Goal: Task Accomplishment & Management: Use online tool/utility

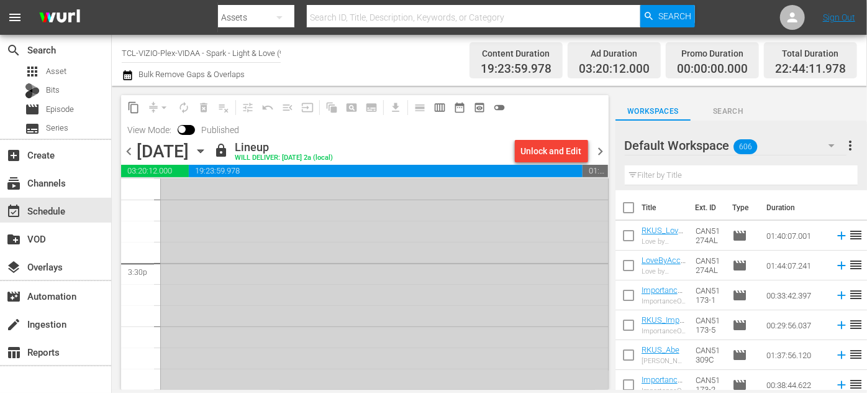
scroll to position [3989, 0]
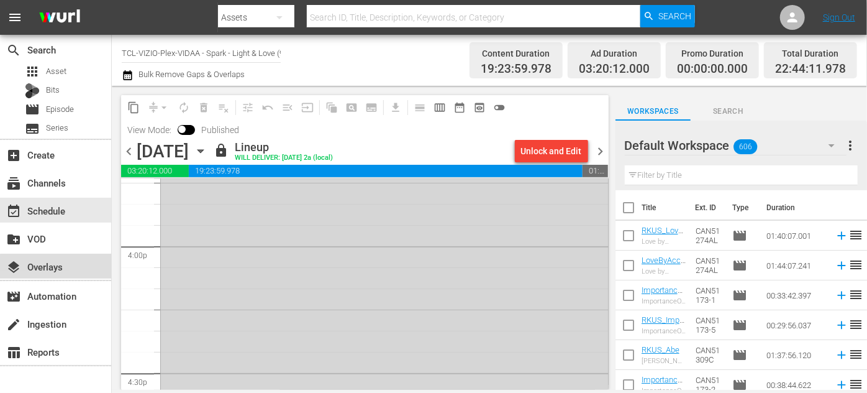
click at [60, 270] on div "layers Overlays" at bounding box center [35, 264] width 70 height 11
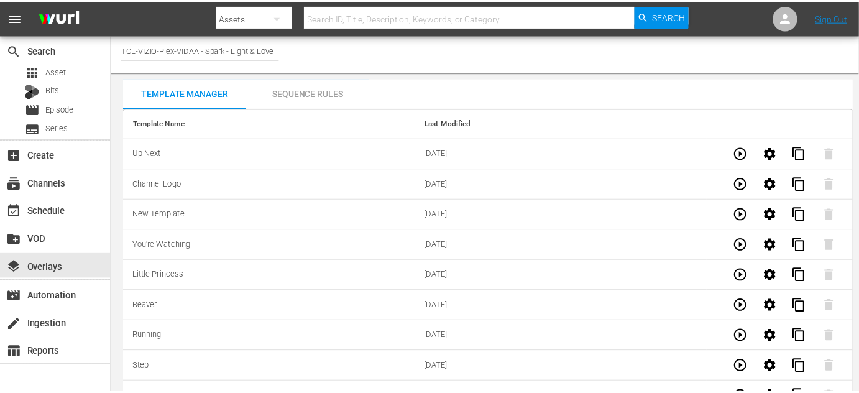
scroll to position [4202, 0]
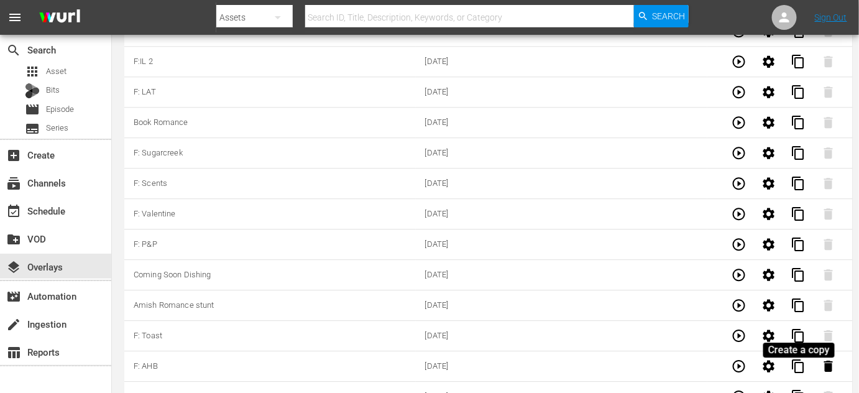
click at [802, 389] on span "content_copy" at bounding box center [798, 396] width 15 height 15
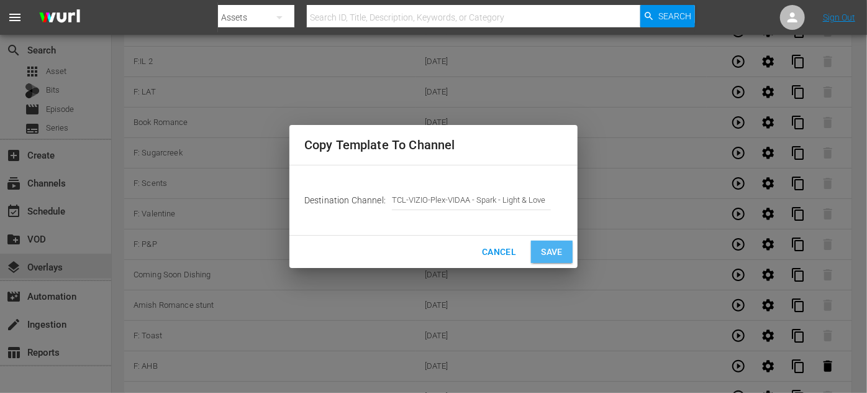
click at [561, 253] on span "Save" at bounding box center [552, 252] width 22 height 16
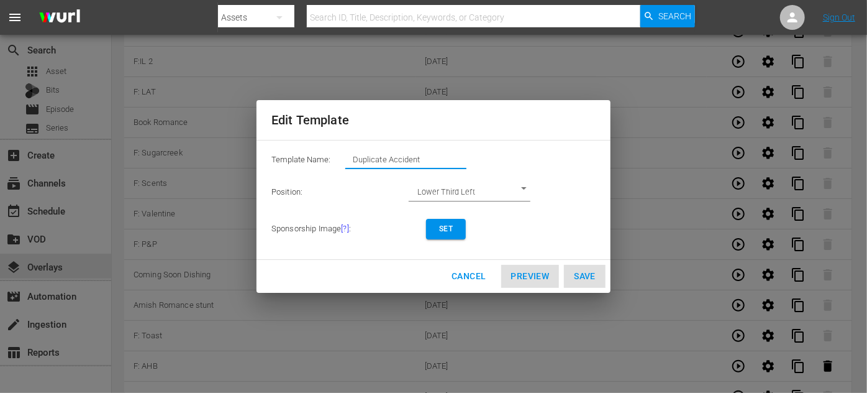
drag, startPoint x: 454, startPoint y: 158, endPoint x: 326, endPoint y: 155, distance: 127.4
click at [324, 155] on div "Template Name: Duplicate Accident" at bounding box center [434, 162] width 324 height 25
type input "Dishing"
click at [454, 229] on span "Set" at bounding box center [446, 228] width 20 height 13
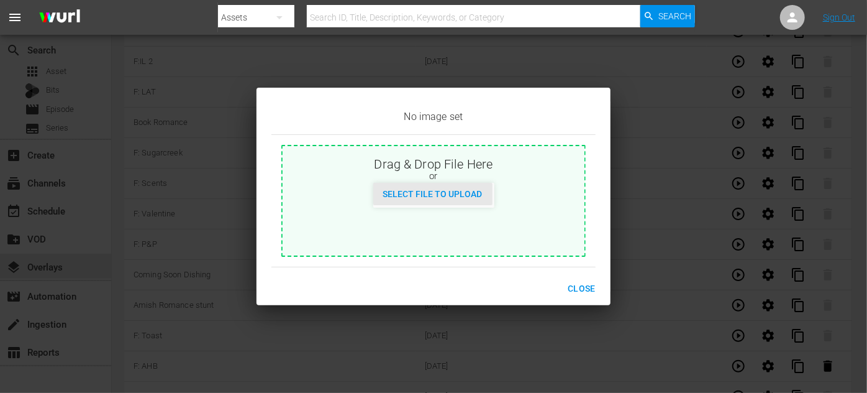
click at [454, 200] on div "Select File to Upload" at bounding box center [432, 194] width 119 height 23
click at [470, 193] on span "Select File to Upload" at bounding box center [432, 194] width 119 height 10
type input "C:\fakepath\DishingUpLove_EN-New-Saturday.jpg"
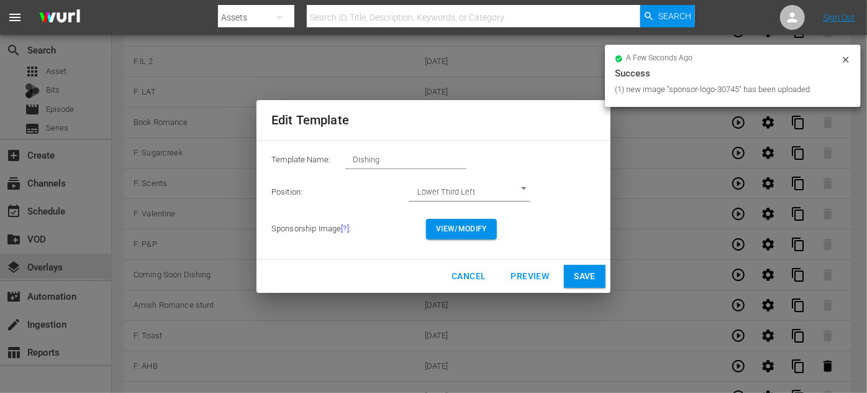
click at [583, 275] on span "Save" at bounding box center [585, 276] width 22 height 16
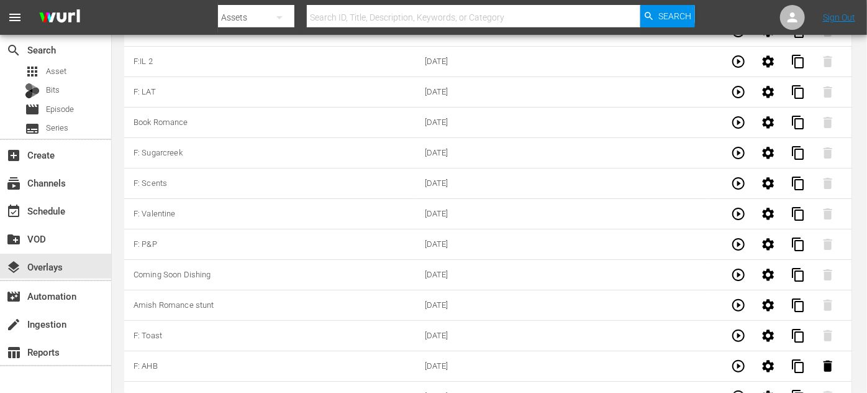
type input "Duplicate Accident"
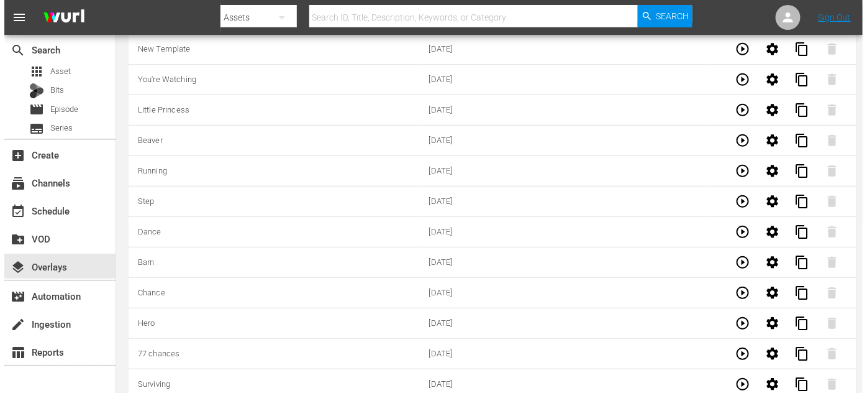
scroll to position [0, 0]
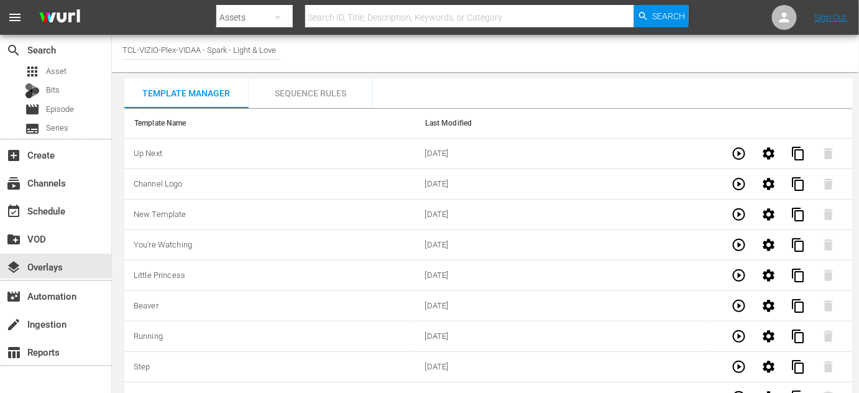
click at [302, 88] on div "Sequence Rules" at bounding box center [311, 93] width 124 height 30
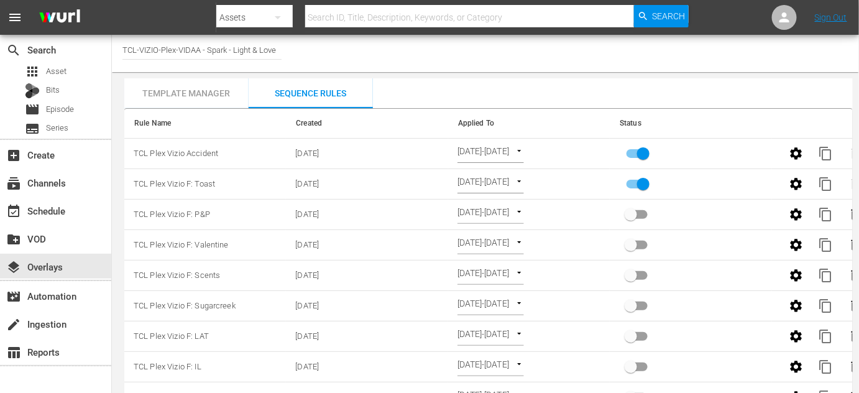
click at [645, 183] on input "primary checkbox" at bounding box center [643, 187] width 71 height 24
checkbox input "false"
click at [830, 151] on span "content_copy" at bounding box center [825, 153] width 15 height 15
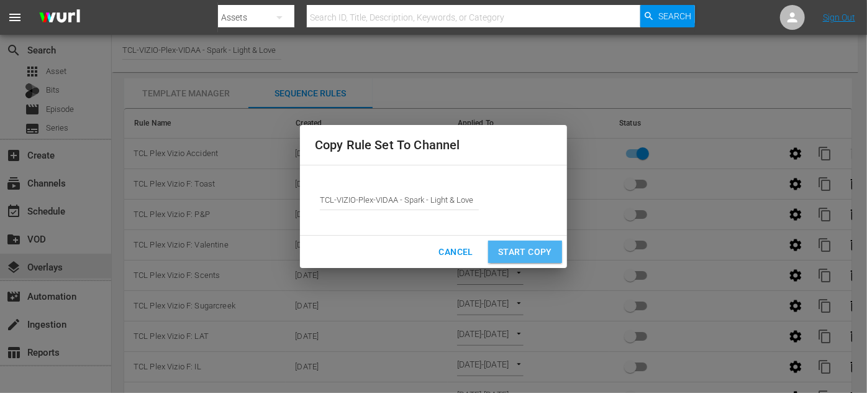
click at [522, 246] on span "Start Copy" at bounding box center [525, 252] width 54 height 16
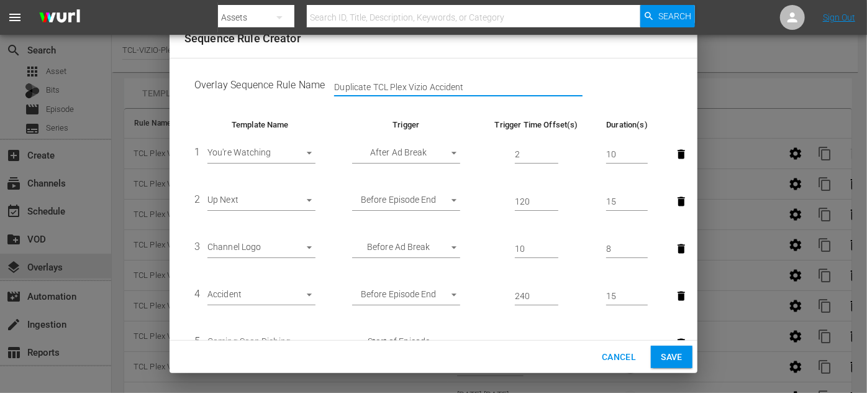
drag, startPoint x: 370, startPoint y: 83, endPoint x: 315, endPoint y: 84, distance: 54.7
click at [309, 84] on td "Overlay Sequence Rule Name Duplicate TCL Plex Vizio Accident" at bounding box center [434, 87] width 498 height 39
drag, startPoint x: 429, startPoint y: 83, endPoint x: 393, endPoint y: 88, distance: 36.5
click at [393, 88] on input "TCL Plex Vizio Accident" at bounding box center [458, 87] width 249 height 19
type input "TCL Plex Vizio Dishing"
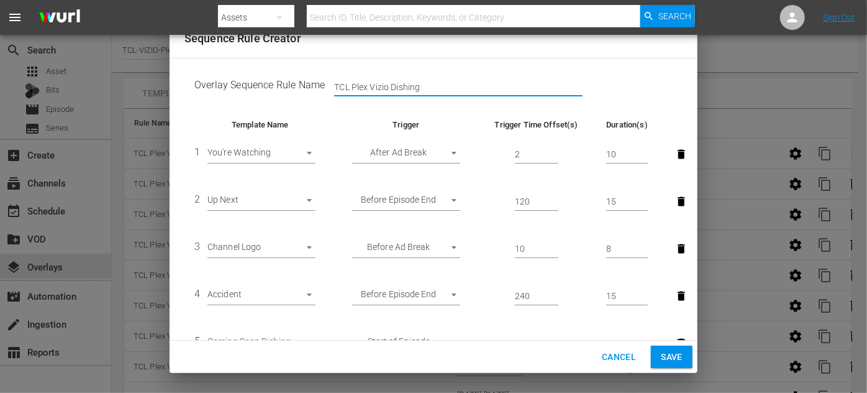
click at [308, 296] on body "menu Search By Assets Search ID, Title, Description, Keywords, or Category Sear…" at bounding box center [433, 196] width 867 height 393
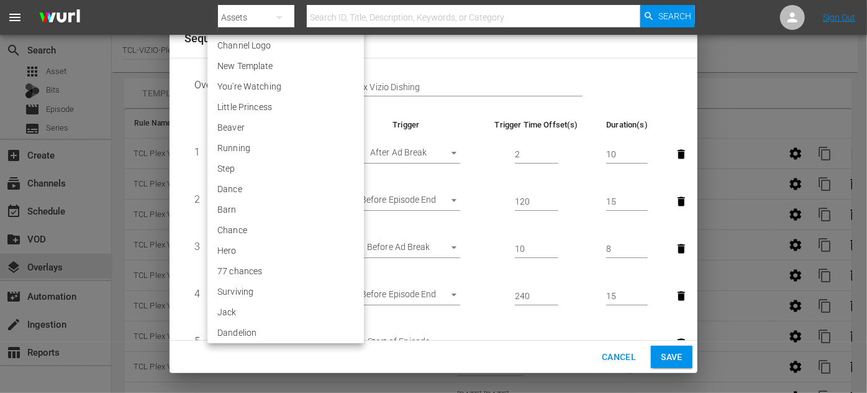
scroll to position [2649, 0]
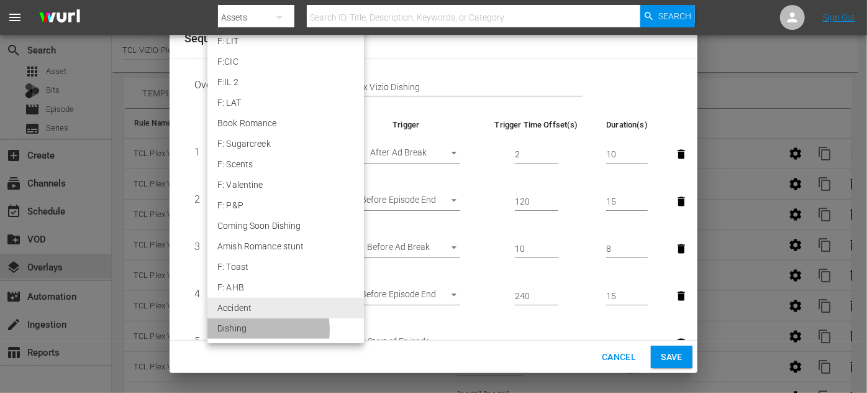
click at [241, 329] on li "Dishing" at bounding box center [286, 328] width 157 height 21
type input "30745"
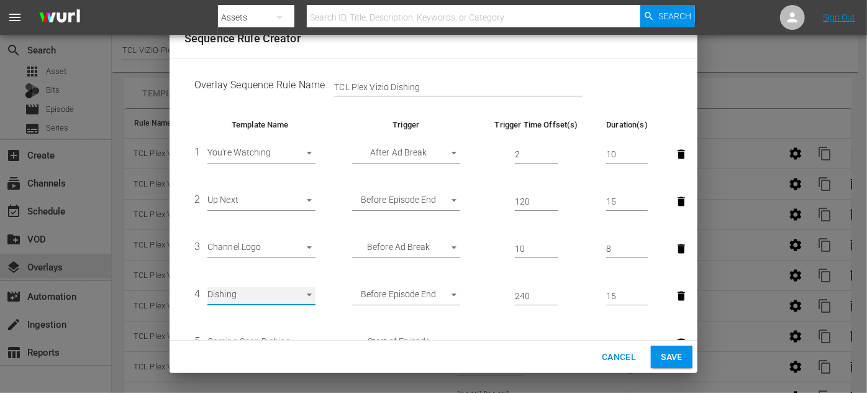
scroll to position [90, 0]
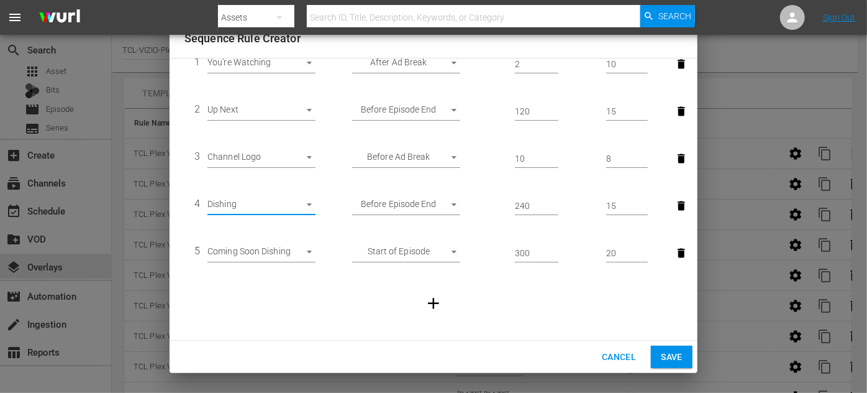
click at [679, 355] on span "Save" at bounding box center [672, 357] width 22 height 16
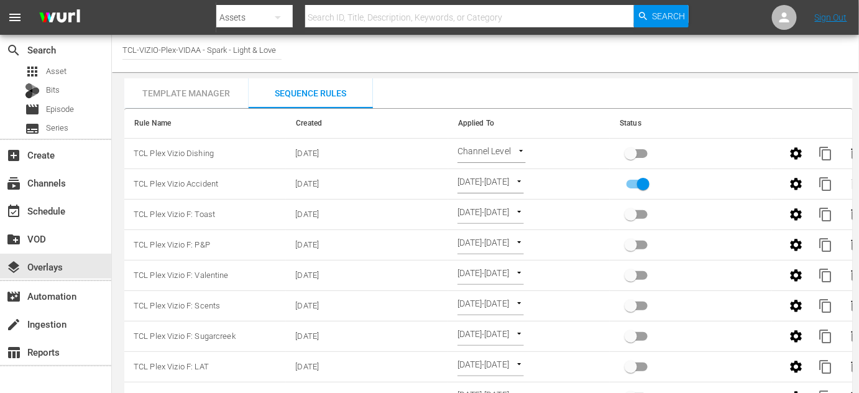
click at [514, 150] on body "menu Search By Assets Search ID, Title, Description, Keywords, or Category Sear…" at bounding box center [429, 196] width 859 height 393
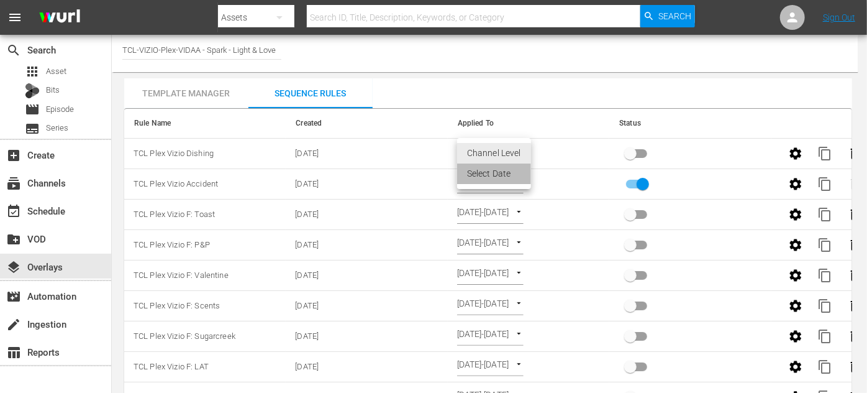
click at [495, 178] on li "Select Date" at bounding box center [494, 173] width 74 height 21
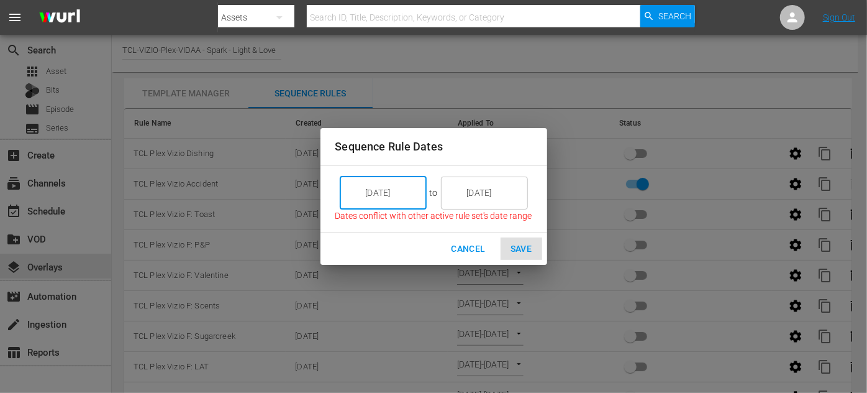
click at [401, 194] on input "10/06/25" at bounding box center [392, 193] width 70 height 34
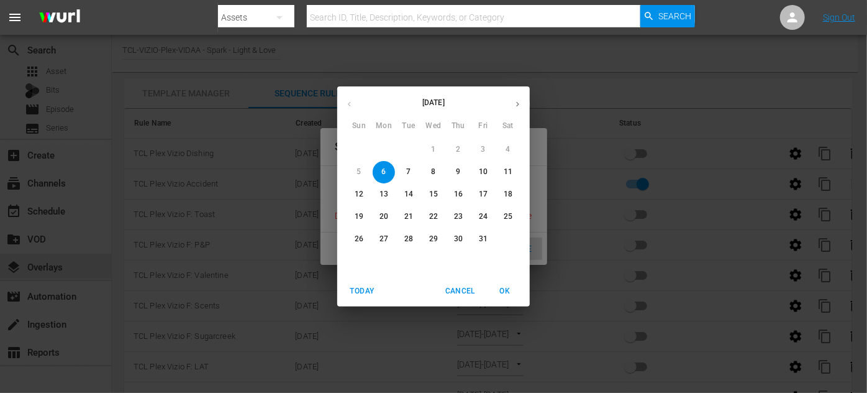
click at [360, 192] on p "12" at bounding box center [359, 194] width 9 height 11
type input "10/12/25"
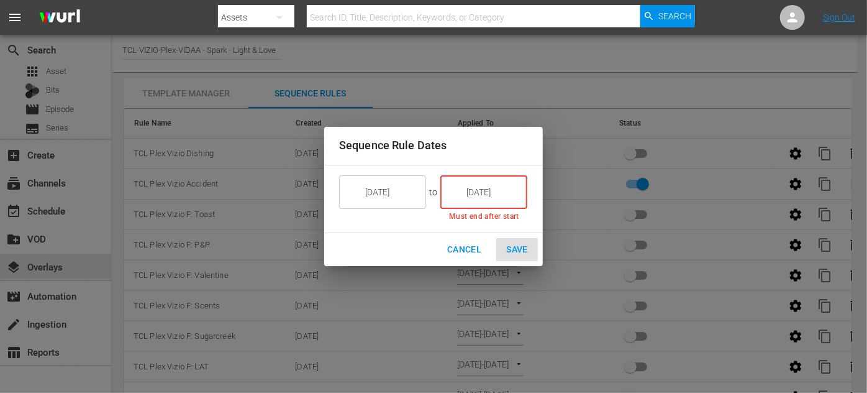
click at [514, 192] on input "10/06/25" at bounding box center [493, 192] width 70 height 34
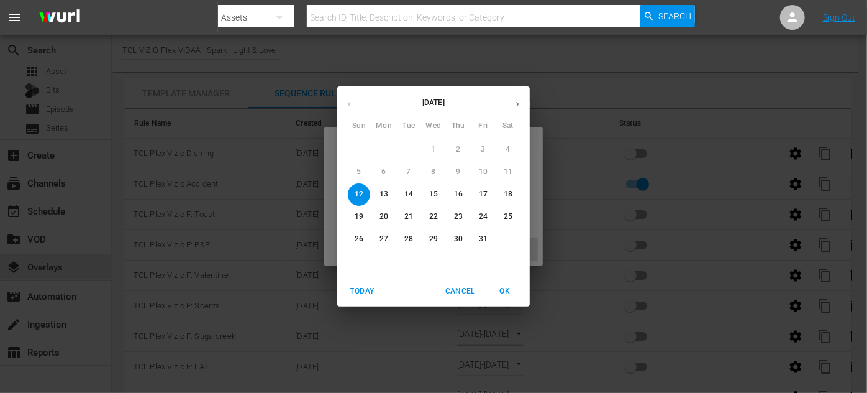
click at [508, 193] on p "18" at bounding box center [508, 194] width 9 height 11
type input "10/18/25"
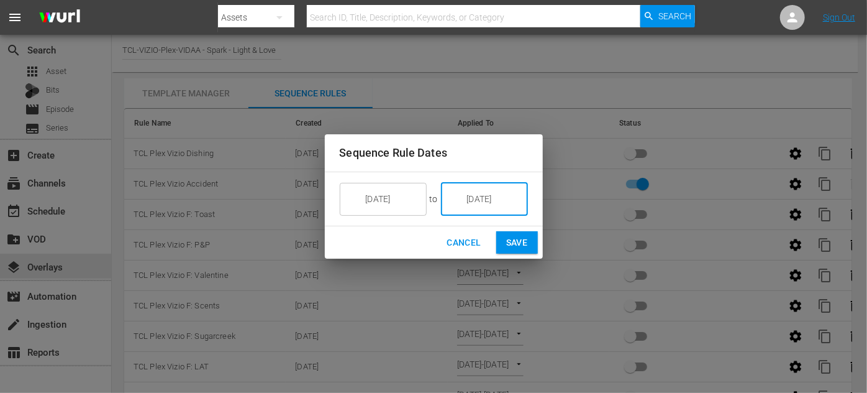
click at [516, 245] on span "Save" at bounding box center [517, 243] width 22 height 16
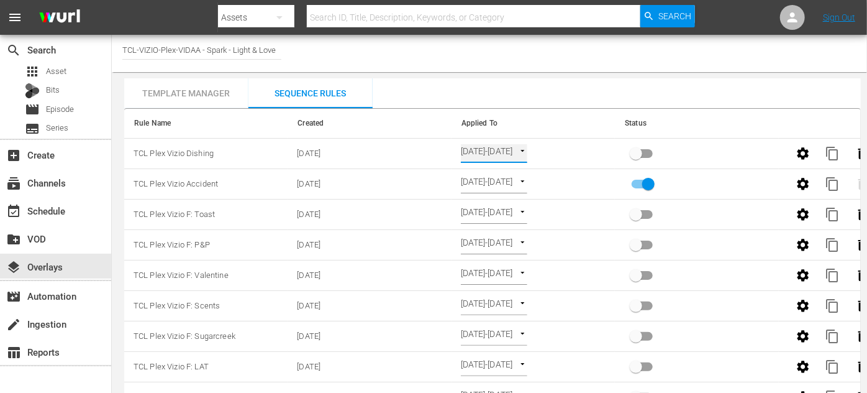
type input "SELECT_DATE"
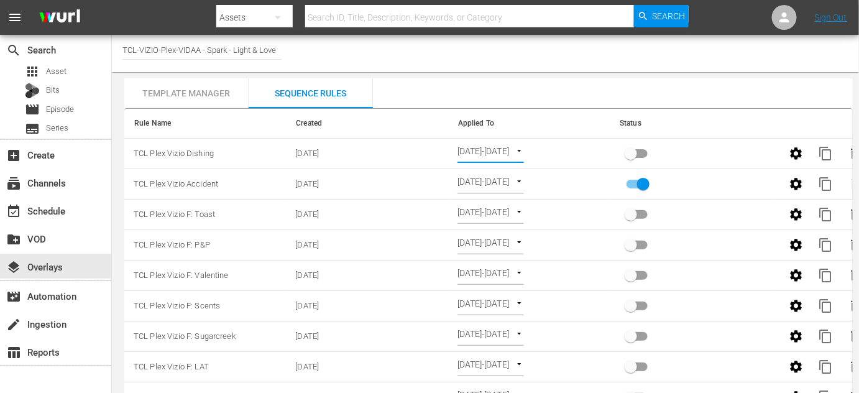
drag, startPoint x: 631, startPoint y: 158, endPoint x: 699, endPoint y: 168, distance: 68.5
click at [631, 157] on input "primary checkbox" at bounding box center [630, 156] width 71 height 24
checkbox input "true"
click at [52, 211] on div "event_available Schedule" at bounding box center [35, 208] width 70 height 11
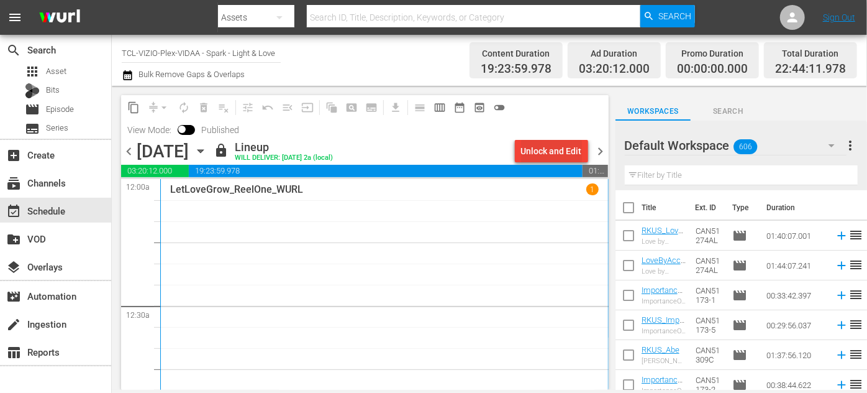
click at [560, 151] on div "Unlock and Edit" at bounding box center [551, 151] width 61 height 22
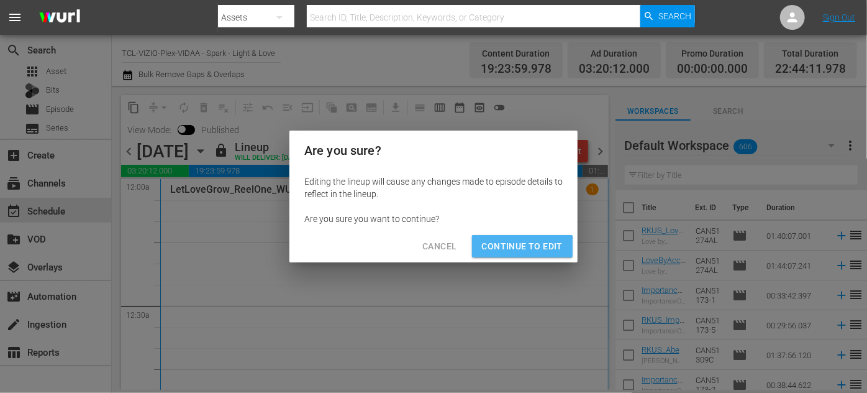
click at [515, 251] on span "Continue to Edit" at bounding box center [522, 247] width 81 height 16
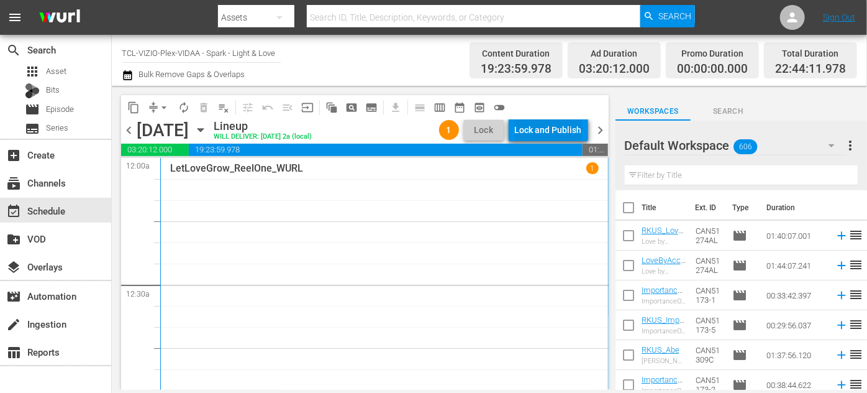
click at [535, 125] on div "Lock and Publish" at bounding box center [548, 130] width 67 height 22
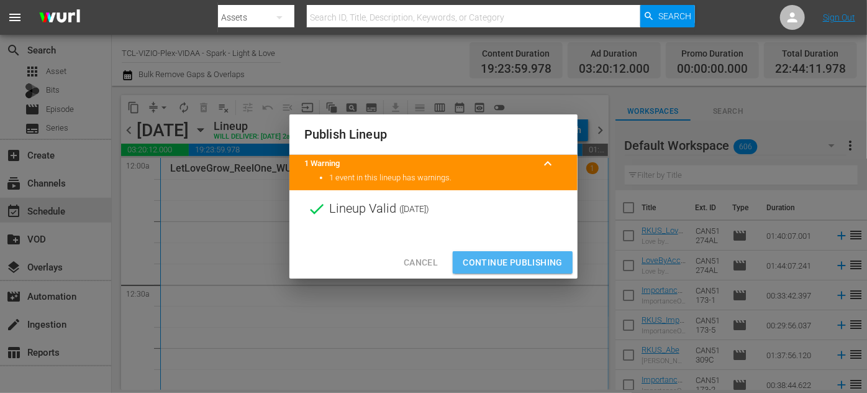
click at [524, 261] on span "Continue Publishing" at bounding box center [513, 263] width 100 height 16
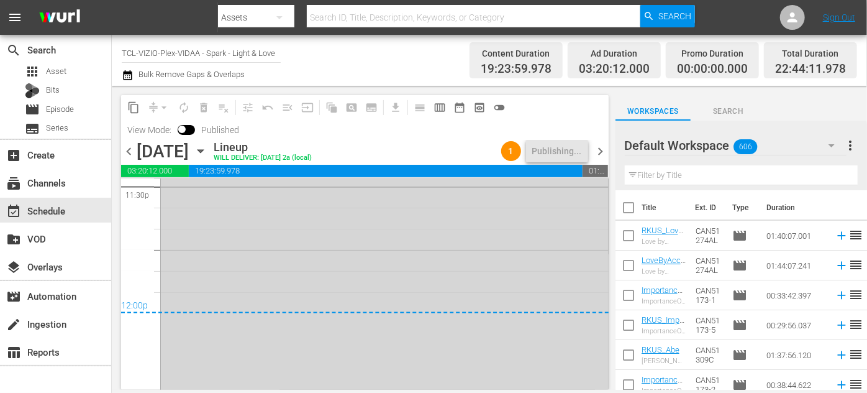
scroll to position [5987, 0]
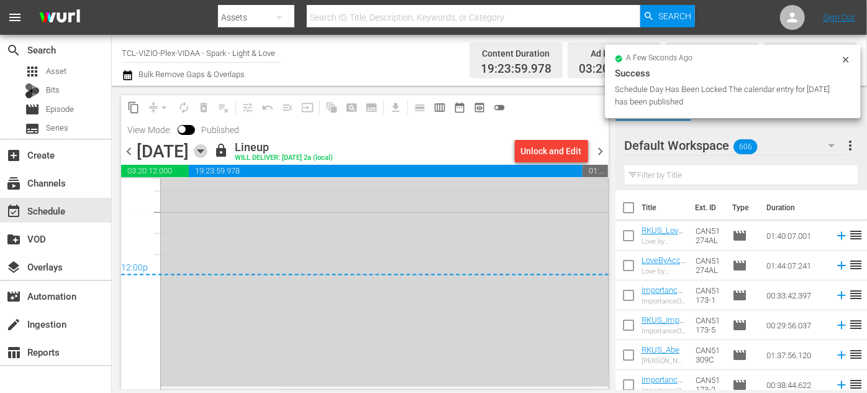
click at [203, 150] on icon "button" at bounding box center [201, 151] width 6 height 3
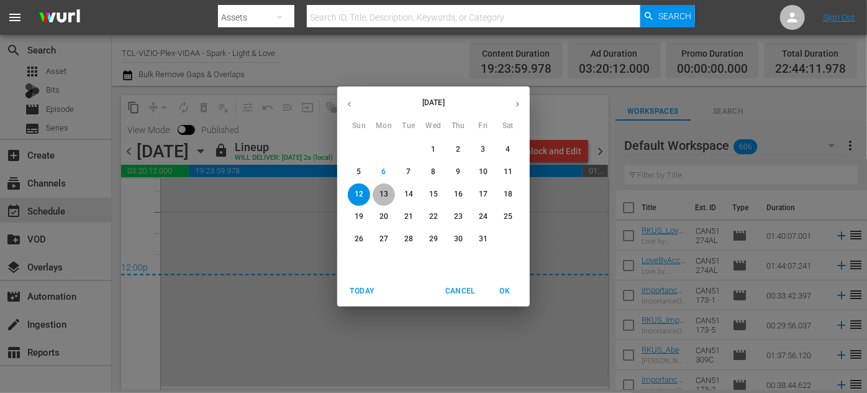
click at [387, 194] on p "13" at bounding box center [384, 194] width 9 height 11
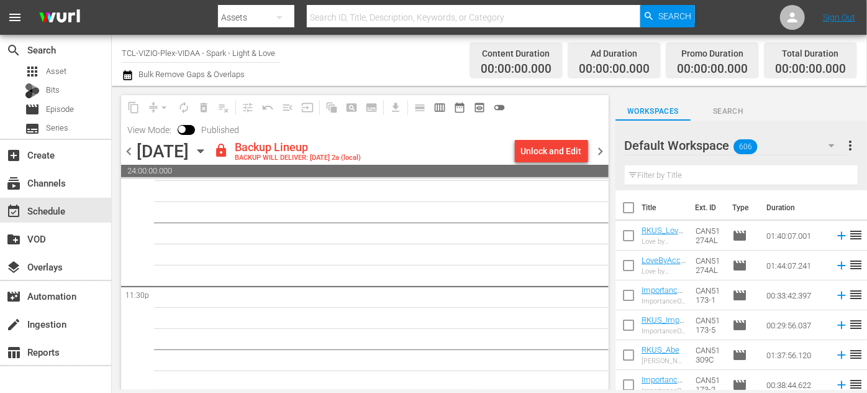
scroll to position [5873, 0]
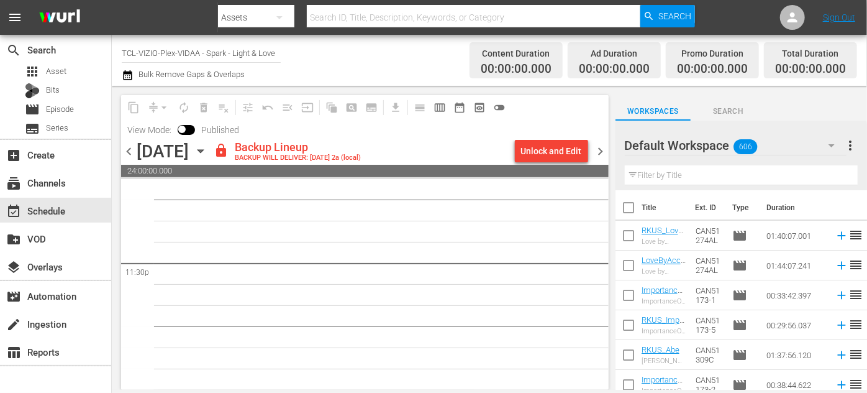
click at [203, 152] on icon "button" at bounding box center [201, 151] width 6 height 3
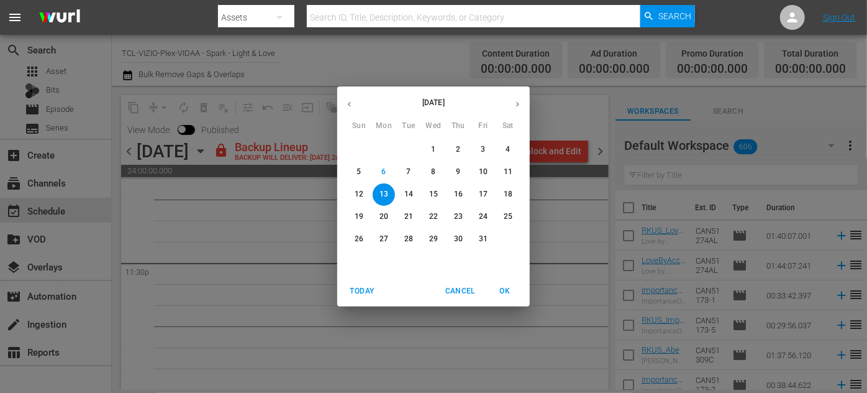
click at [505, 168] on p "11" at bounding box center [508, 172] width 9 height 11
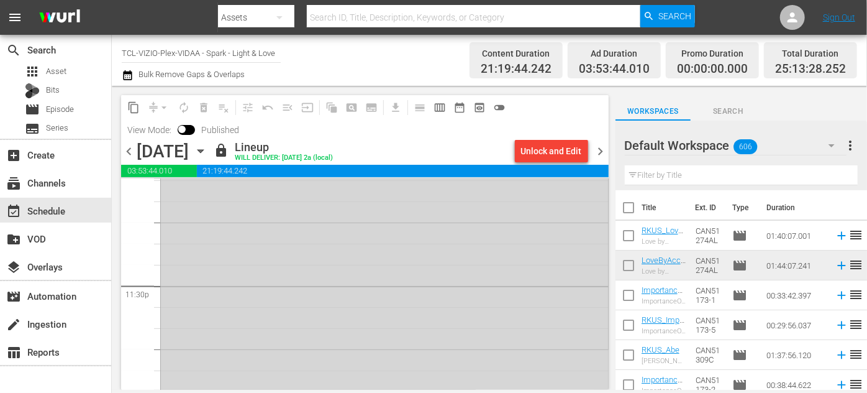
scroll to position [5987, 0]
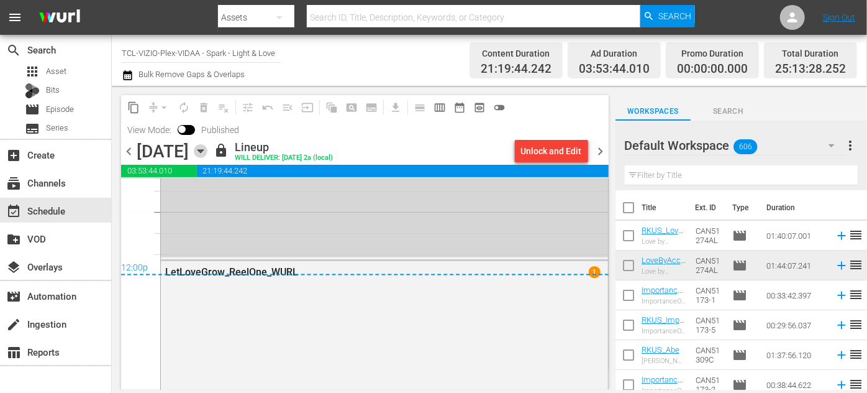
click at [203, 151] on icon "button" at bounding box center [201, 151] width 6 height 3
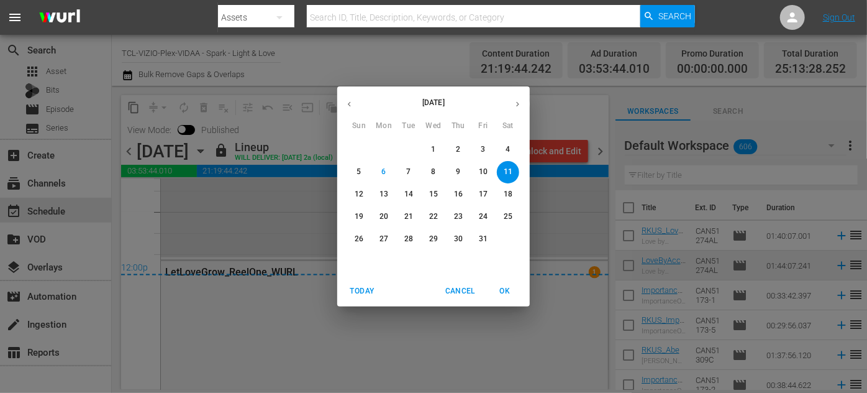
click at [383, 191] on p "13" at bounding box center [384, 194] width 9 height 11
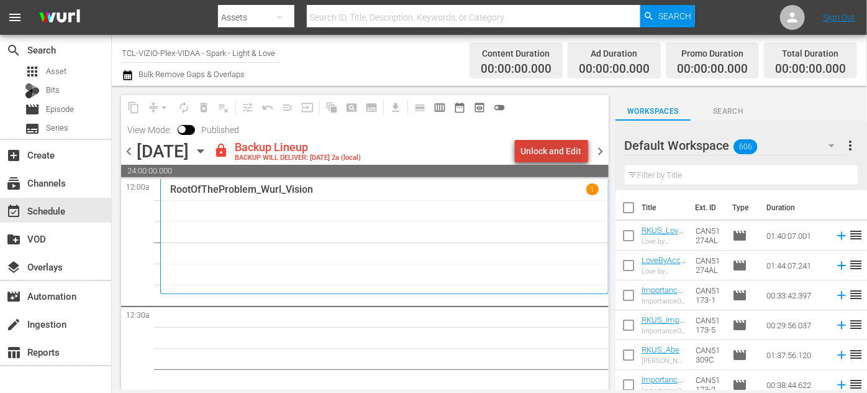
click at [558, 148] on div "Unlock and Edit" at bounding box center [551, 151] width 61 height 22
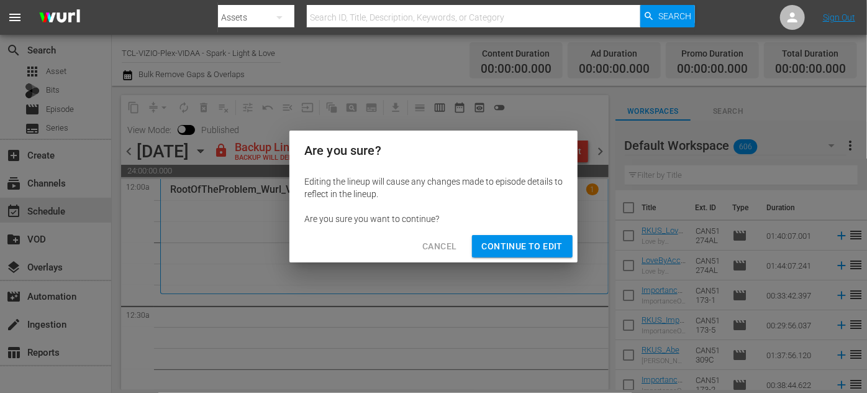
click at [545, 242] on span "Continue to Edit" at bounding box center [522, 247] width 81 height 16
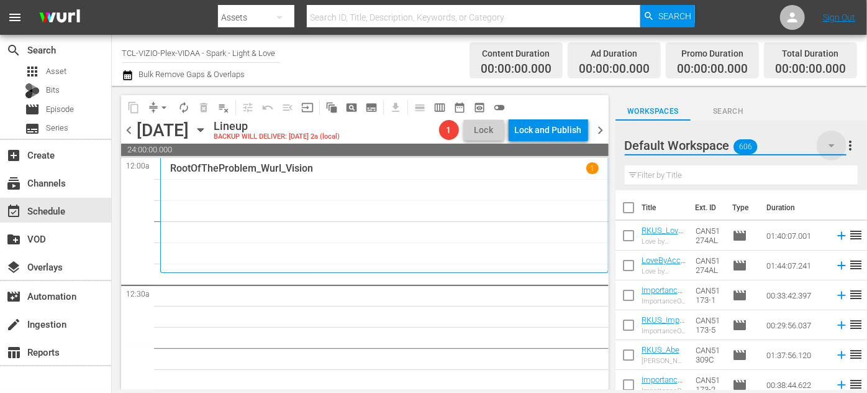
click at [832, 149] on icon "button" at bounding box center [831, 145] width 15 height 15
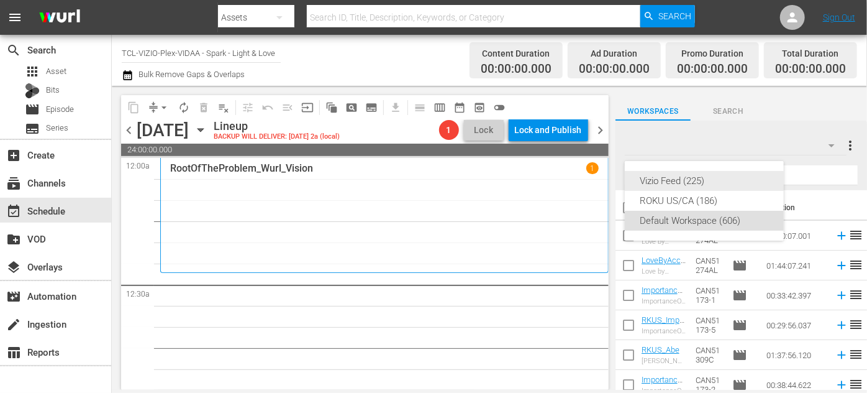
click at [678, 184] on div "Vizio Feed (225)" at bounding box center [704, 181] width 129 height 20
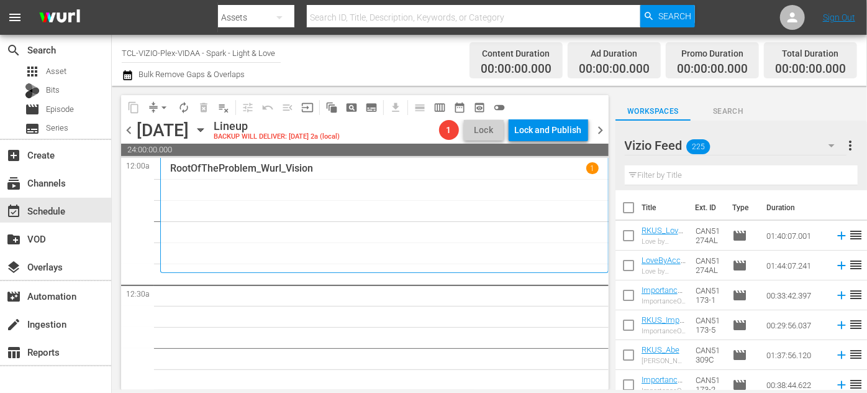
click at [662, 172] on input "text" at bounding box center [741, 175] width 233 height 20
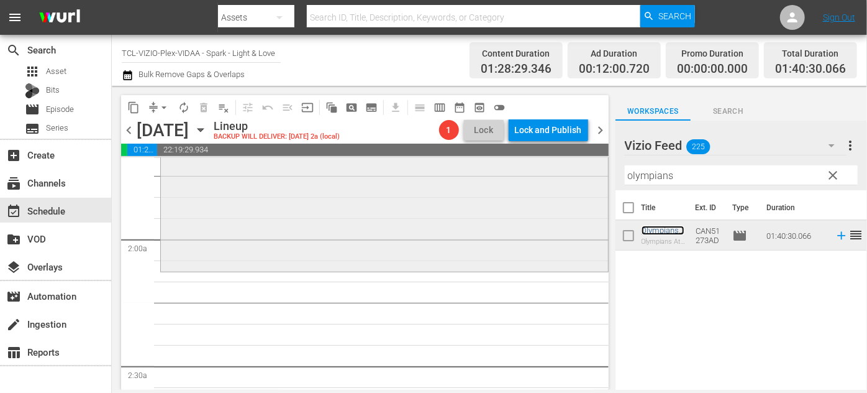
scroll to position [452, 0]
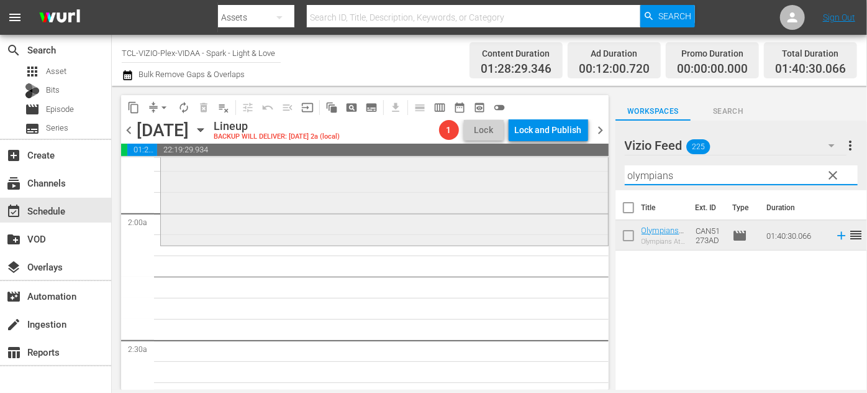
drag, startPoint x: 697, startPoint y: 171, endPoint x: 598, endPoint y: 181, distance: 99.2
click at [598, 181] on div "content_copy compress arrow_drop_down autorenew_outlined delete_forever_outline…" at bounding box center [489, 238] width 755 height 304
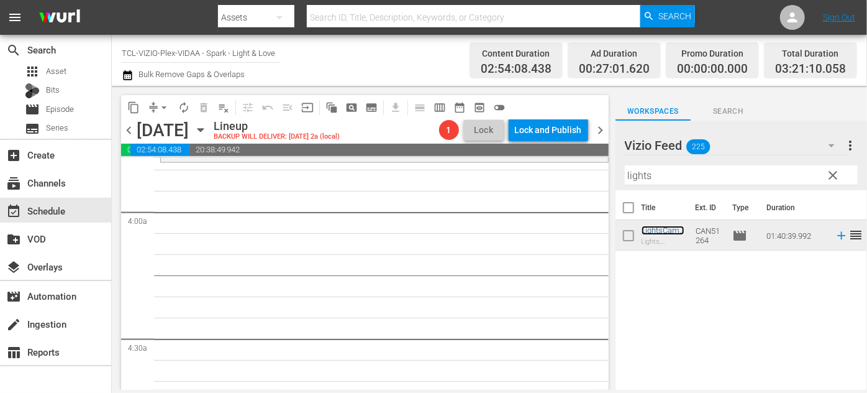
scroll to position [903, 0]
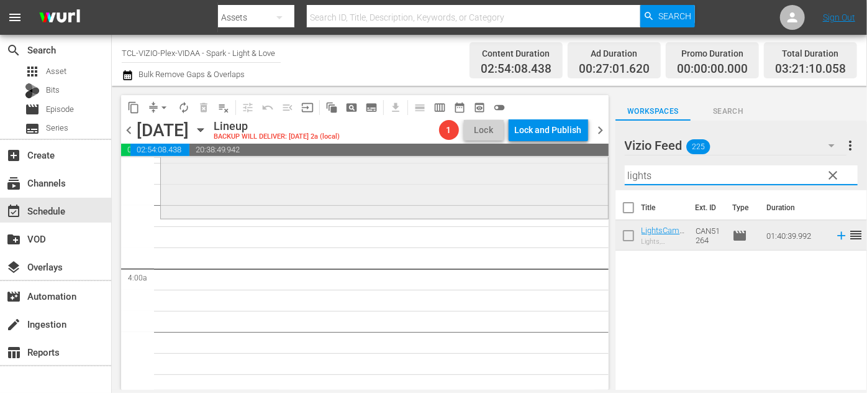
drag, startPoint x: 702, startPoint y: 168, endPoint x: 562, endPoint y: 167, distance: 139.8
click at [562, 167] on div "content_copy compress arrow_drop_down autorenew_outlined delete_forever_outline…" at bounding box center [489, 238] width 755 height 304
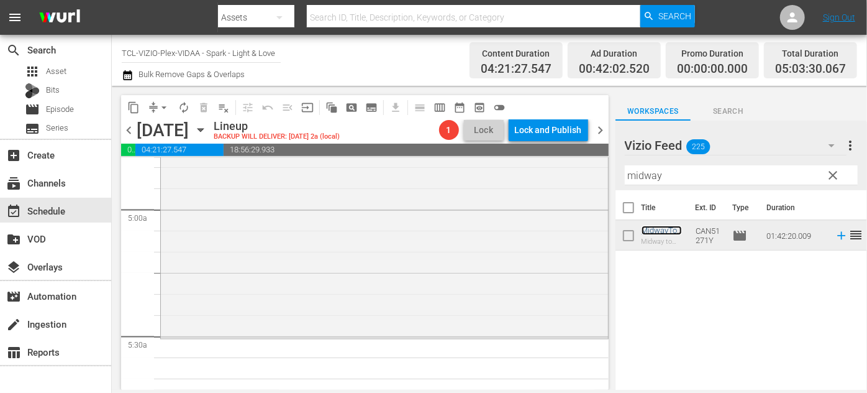
scroll to position [1298, 0]
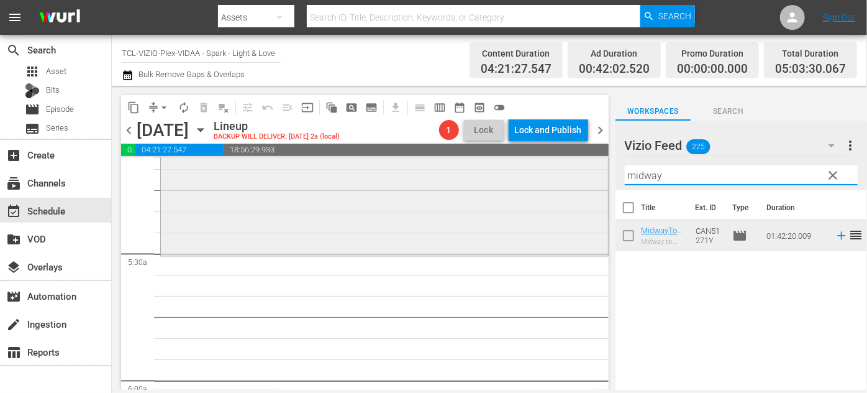
drag, startPoint x: 698, startPoint y: 180, endPoint x: 537, endPoint y: 176, distance: 161.6
click at [537, 176] on div "content_copy compress arrow_drop_down autorenew_outlined delete_forever_outline…" at bounding box center [489, 238] width 755 height 304
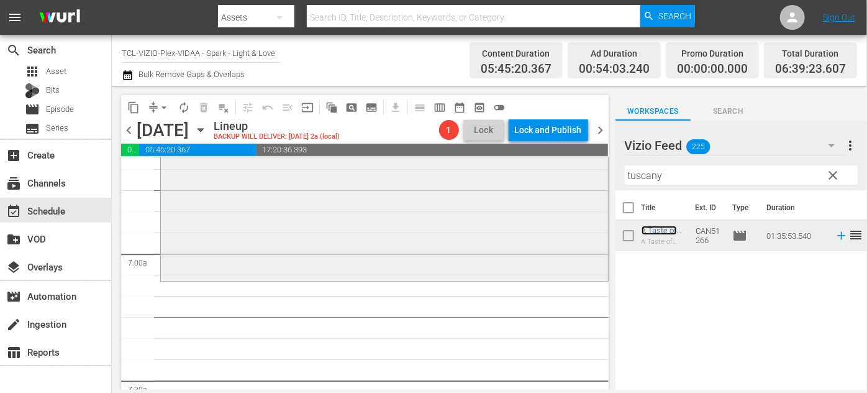
scroll to position [1694, 0]
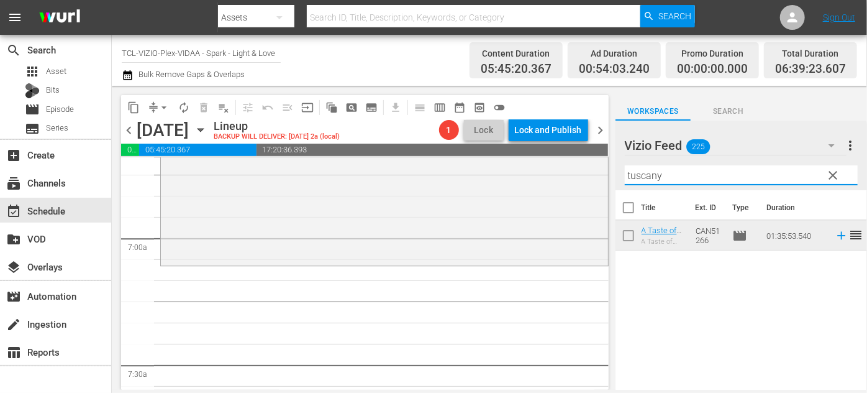
drag, startPoint x: 675, startPoint y: 178, endPoint x: 611, endPoint y: 174, distance: 63.5
click at [611, 174] on div "content_copy compress arrow_drop_down autorenew_outlined delete_forever_outline…" at bounding box center [489, 238] width 755 height 304
type input "t"
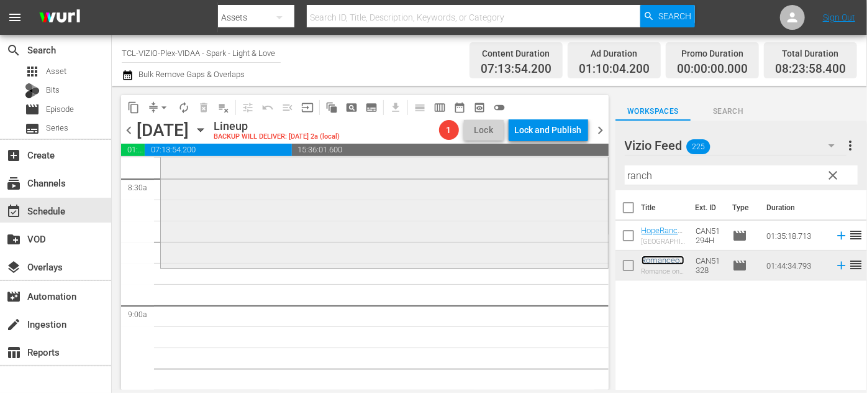
scroll to position [2146, 0]
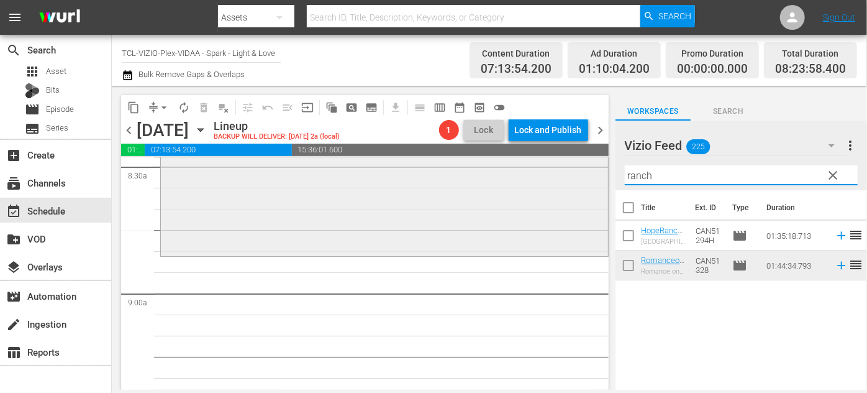
drag, startPoint x: 656, startPoint y: 176, endPoint x: 547, endPoint y: 183, distance: 108.9
click at [560, 183] on div "content_copy compress arrow_drop_down autorenew_outlined delete_forever_outline…" at bounding box center [489, 238] width 755 height 304
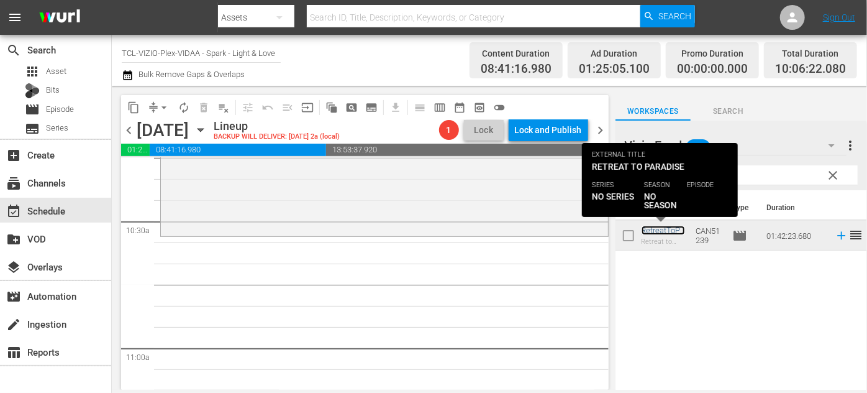
scroll to position [2598, 0]
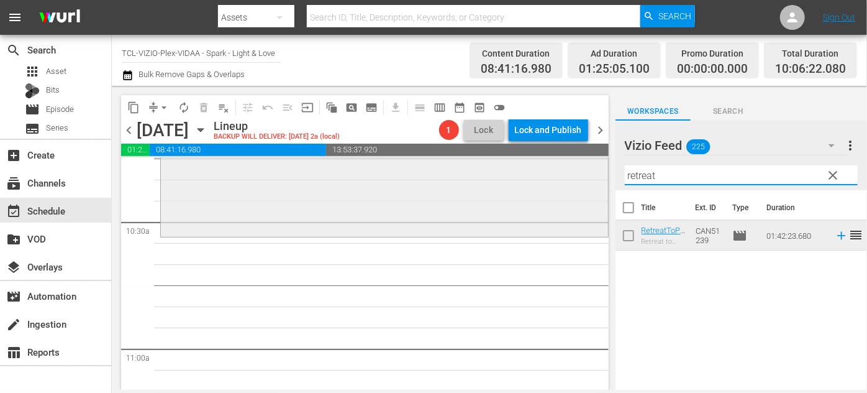
drag, startPoint x: 672, startPoint y: 174, endPoint x: 560, endPoint y: 178, distance: 111.9
click at [560, 178] on div "content_copy compress arrow_drop_down autorenew_outlined delete_forever_outline…" at bounding box center [489, 238] width 755 height 304
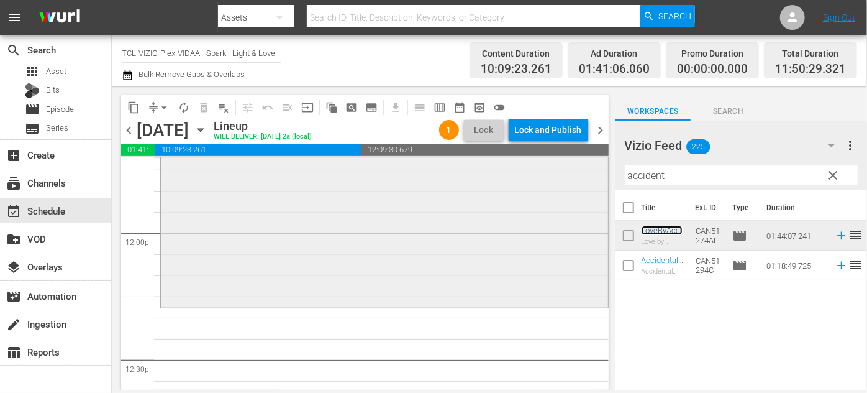
scroll to position [2993, 0]
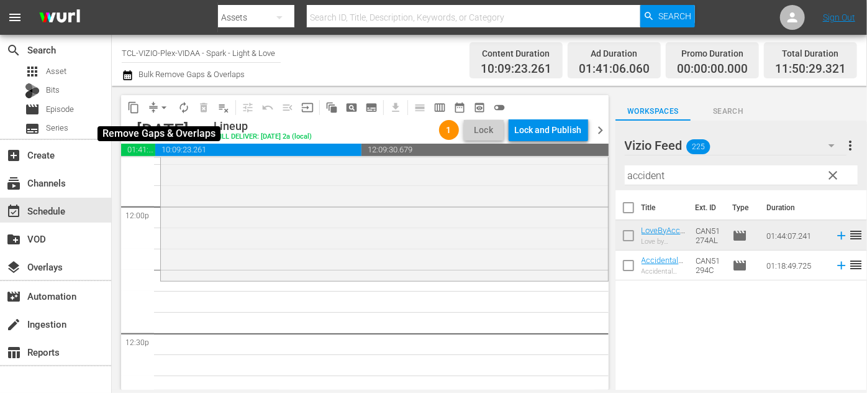
click at [167, 103] on span "arrow_drop_down" at bounding box center [164, 107] width 12 height 12
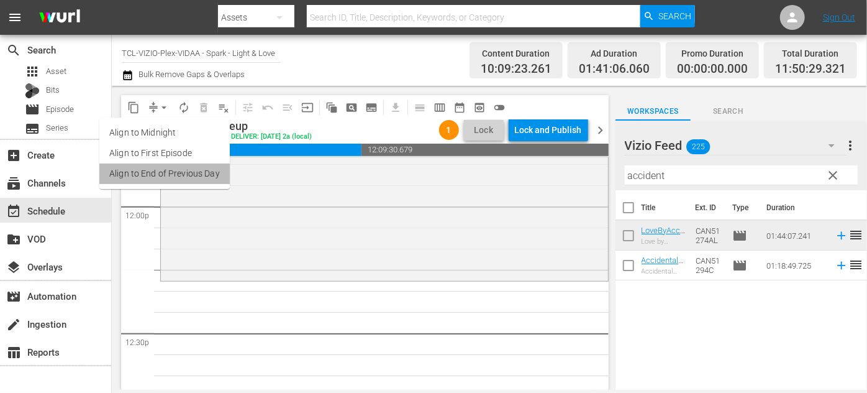
click at [206, 176] on li "Align to End of Previous Day" at bounding box center [164, 173] width 130 height 21
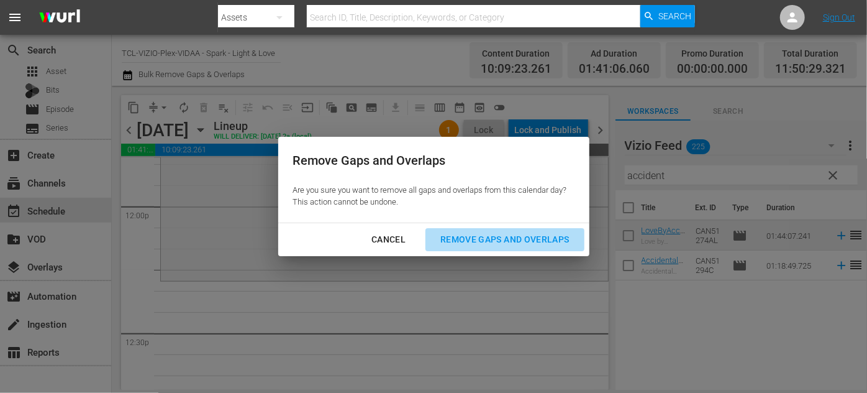
click at [483, 240] on div "Remove Gaps and Overlaps" at bounding box center [505, 240] width 148 height 16
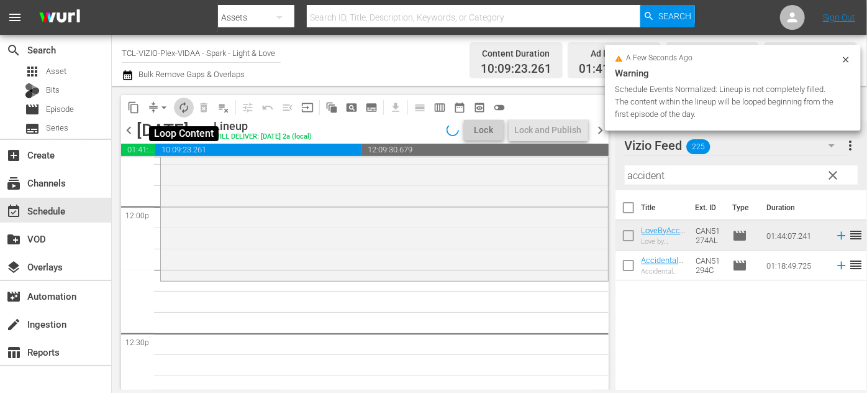
click at [186, 106] on span "autorenew_outlined" at bounding box center [184, 107] width 12 height 12
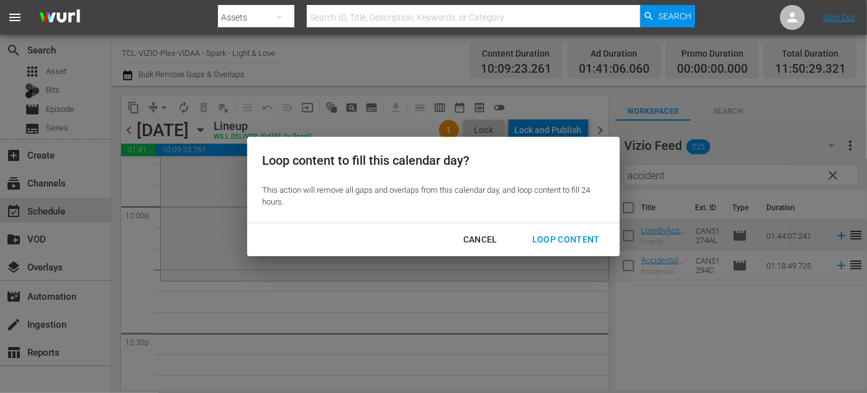
click at [565, 242] on div "Loop Content" at bounding box center [567, 240] width 88 height 16
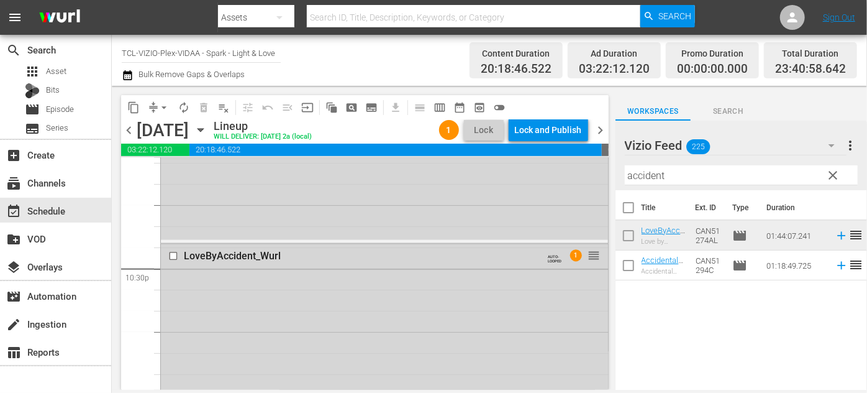
scroll to position [5547, 0]
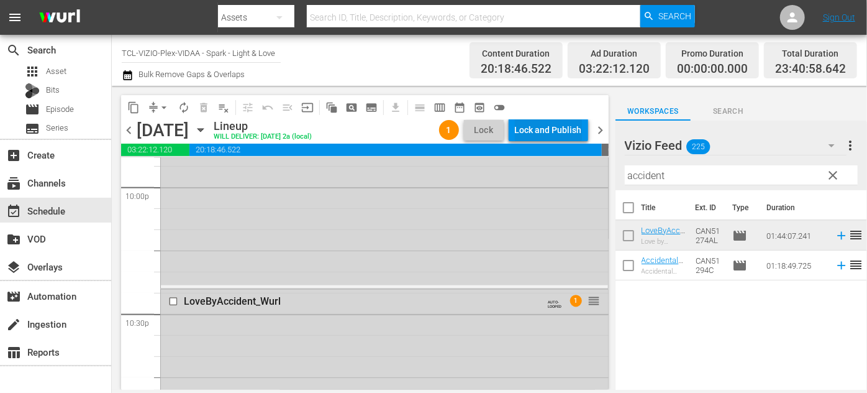
click at [539, 131] on div "Lock and Publish" at bounding box center [548, 130] width 67 height 22
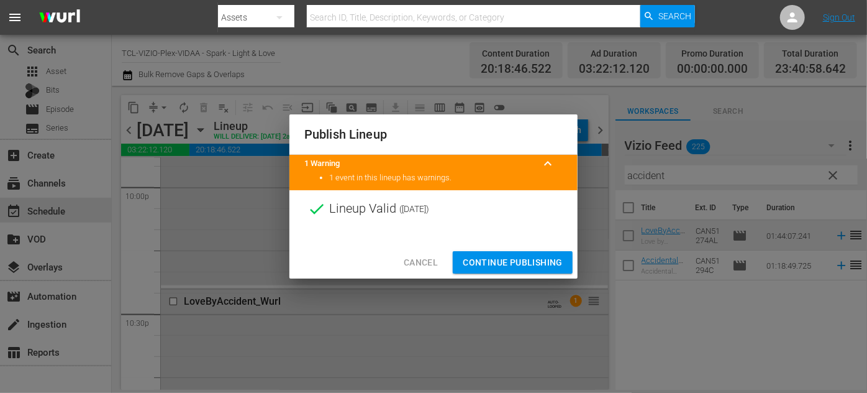
click at [520, 265] on span "Continue Publishing" at bounding box center [513, 263] width 100 height 16
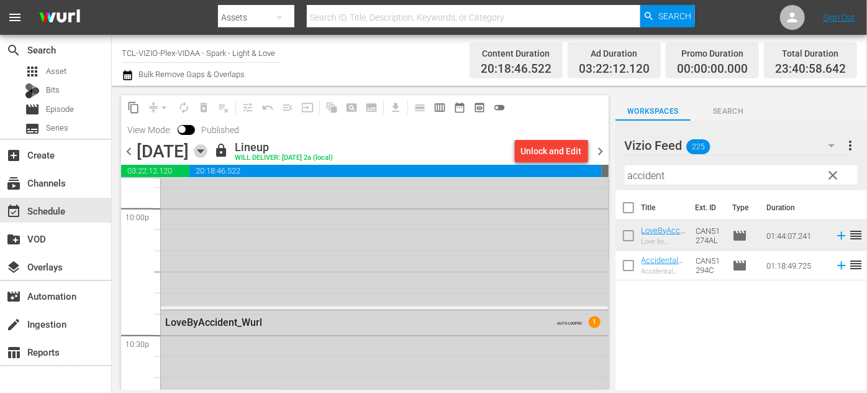
click at [208, 152] on icon "button" at bounding box center [201, 151] width 14 height 14
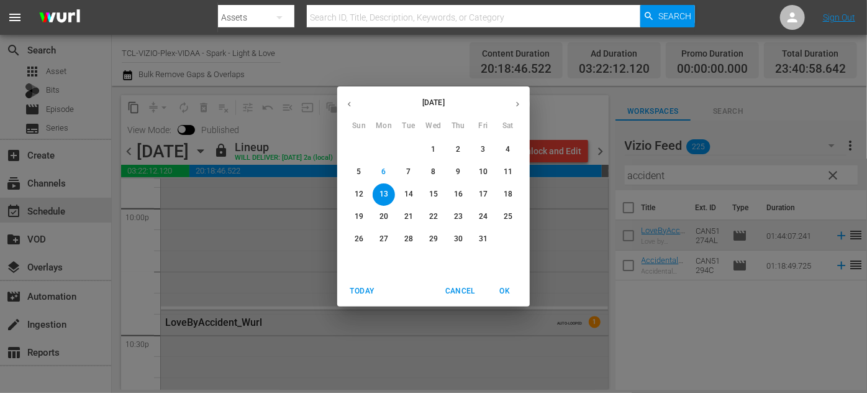
click at [409, 201] on button "14" at bounding box center [409, 194] width 22 height 22
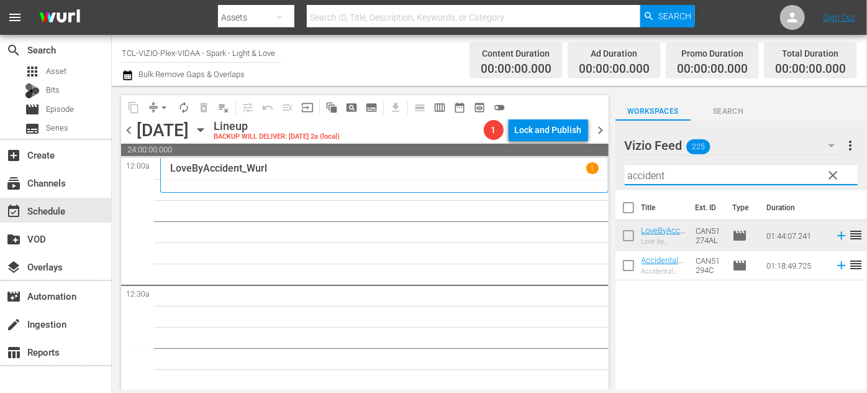
drag, startPoint x: 691, startPoint y: 173, endPoint x: 614, endPoint y: 171, distance: 77.1
click at [614, 171] on div "content_copy compress arrow_drop_down autorenew_outlined delete_forever_outline…" at bounding box center [489, 238] width 755 height 304
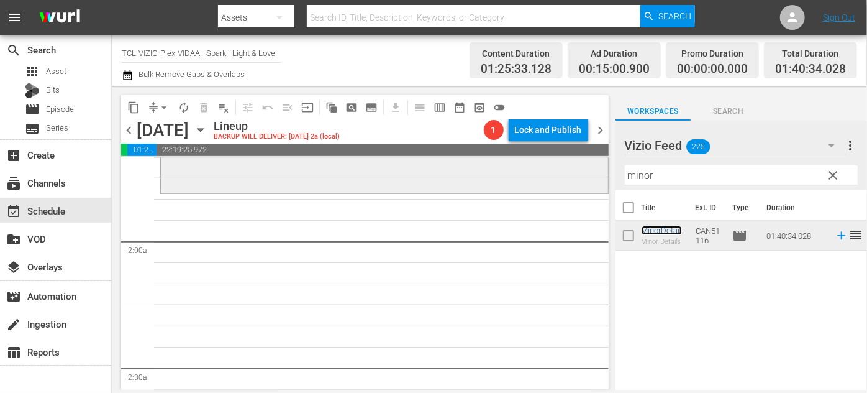
scroll to position [395, 0]
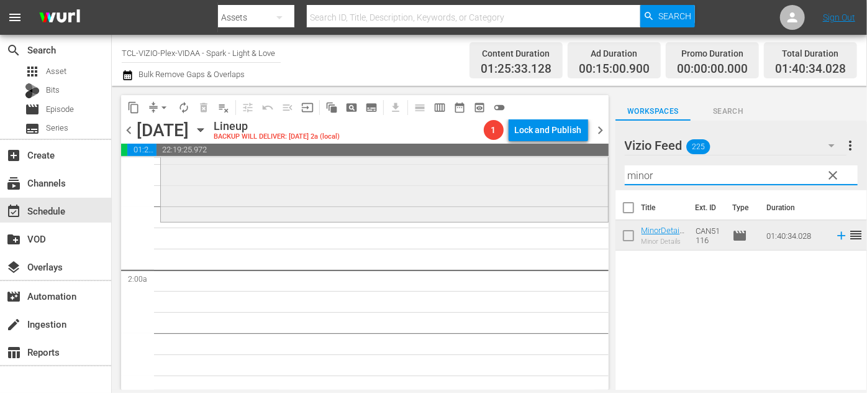
drag, startPoint x: 680, startPoint y: 173, endPoint x: 595, endPoint y: 170, distance: 85.8
click at [595, 170] on div "content_copy compress arrow_drop_down autorenew_outlined delete_forever_outline…" at bounding box center [489, 238] width 755 height 304
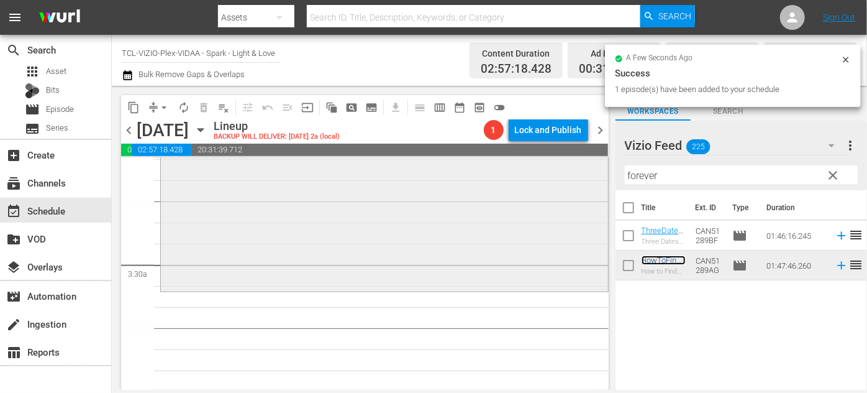
scroll to position [790, 0]
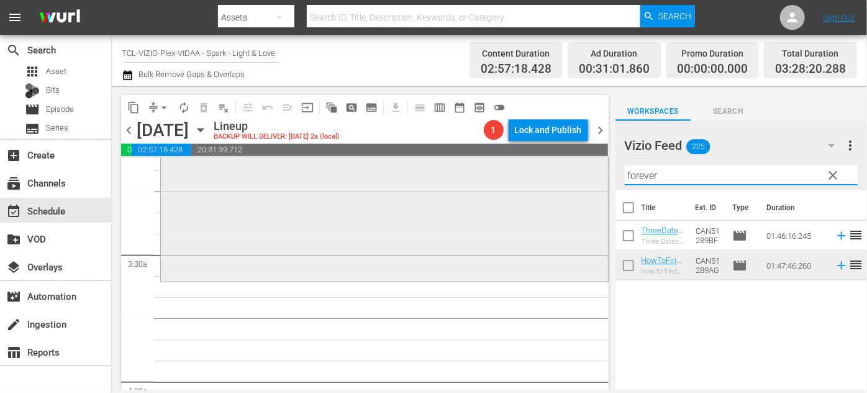
drag, startPoint x: 674, startPoint y: 172, endPoint x: 564, endPoint y: 176, distance: 110.1
click at [564, 176] on div "content_copy compress arrow_drop_down autorenew_outlined delete_forever_outline…" at bounding box center [489, 238] width 755 height 304
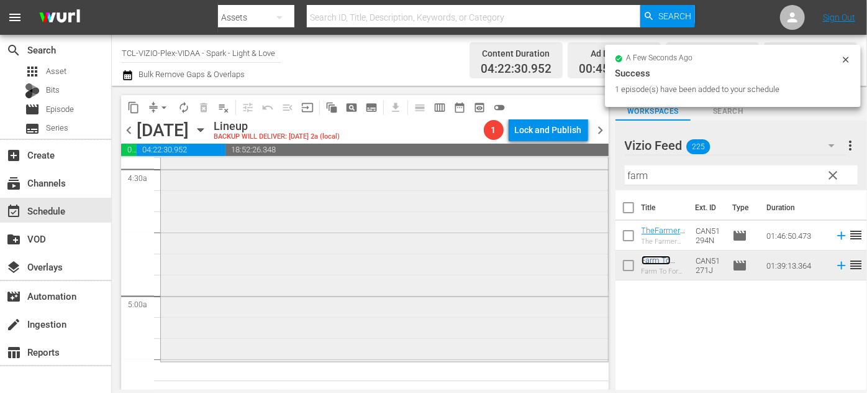
scroll to position [1243, 0]
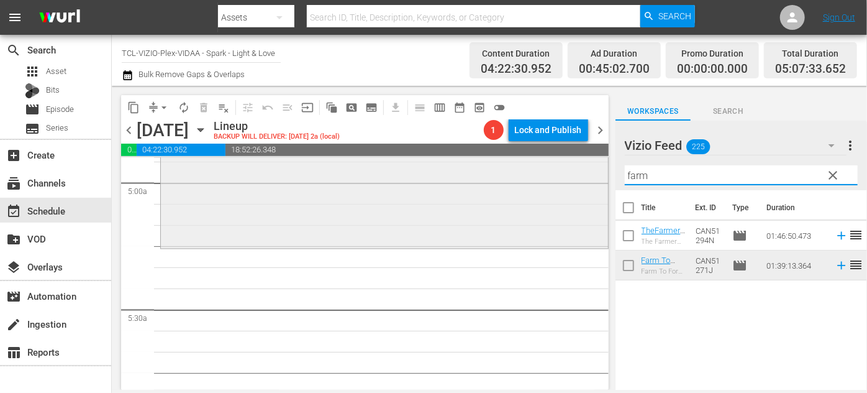
drag, startPoint x: 672, startPoint y: 174, endPoint x: 510, endPoint y: 180, distance: 161.7
click at [510, 180] on div "content_copy compress arrow_drop_down autorenew_outlined delete_forever_outline…" at bounding box center [489, 238] width 755 height 304
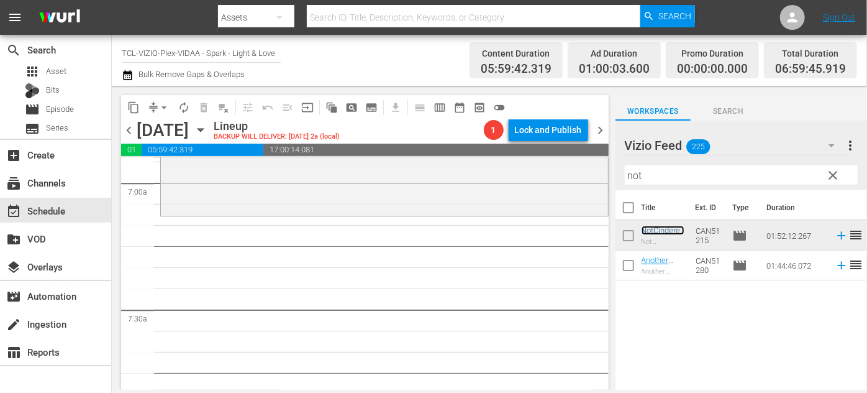
scroll to position [1751, 0]
drag, startPoint x: 623, startPoint y: 180, endPoint x: 529, endPoint y: 183, distance: 93.9
click at [528, 183] on div "content_copy compress arrow_drop_down autorenew_outlined delete_forever_outline…" at bounding box center [489, 238] width 755 height 304
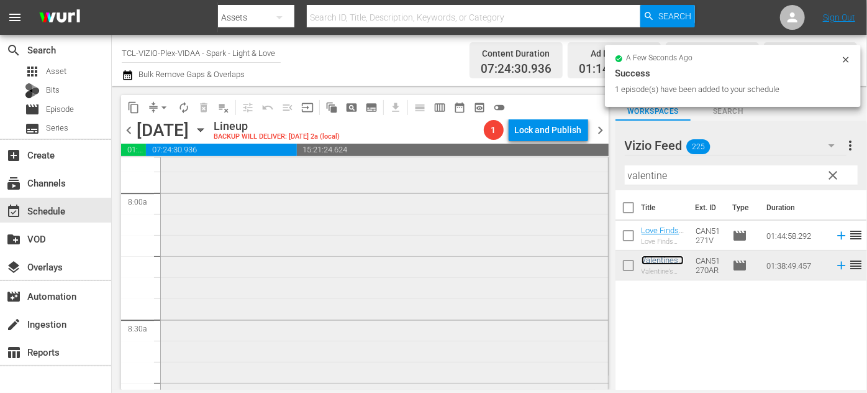
scroll to position [2146, 0]
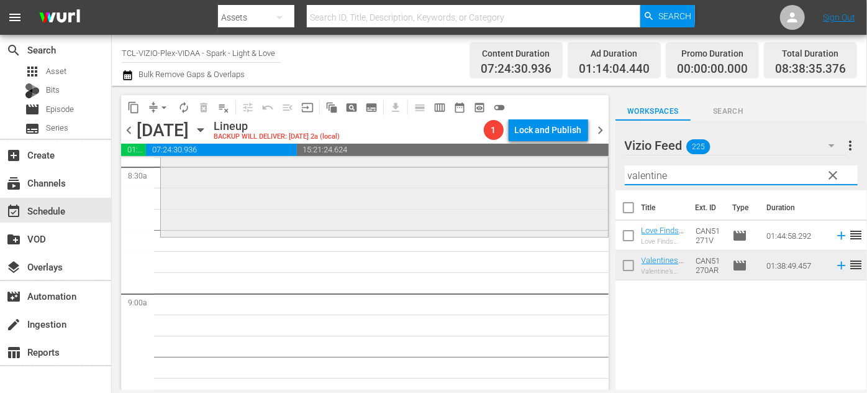
drag, startPoint x: 698, startPoint y: 175, endPoint x: 533, endPoint y: 176, distance: 164.6
click at [532, 176] on div "content_copy compress arrow_drop_down autorenew_outlined delete_forever_outline…" at bounding box center [489, 238] width 755 height 304
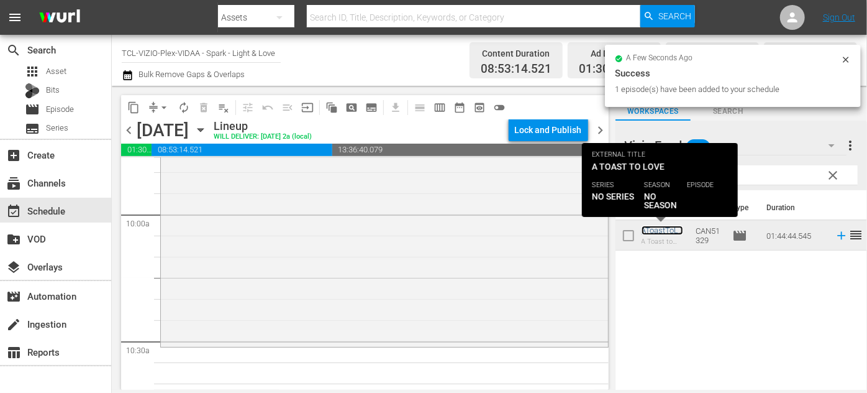
scroll to position [2485, 0]
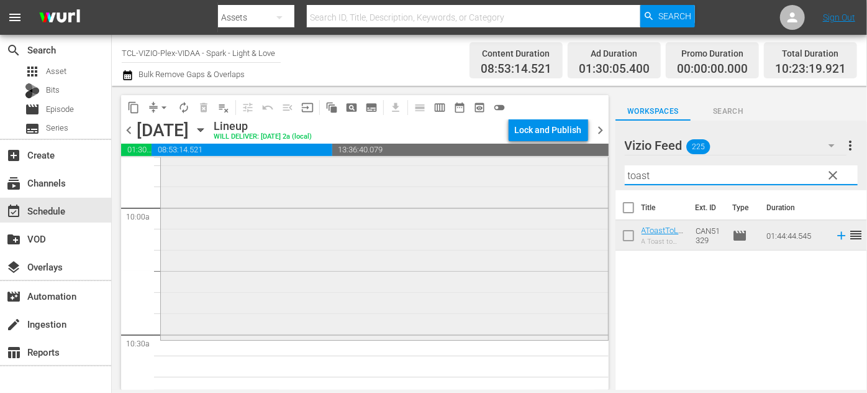
drag, startPoint x: 668, startPoint y: 176, endPoint x: 559, endPoint y: 172, distance: 108.8
click at [557, 175] on div "content_copy compress arrow_drop_down autorenew_outlined delete_forever_outline…" at bounding box center [489, 238] width 755 height 304
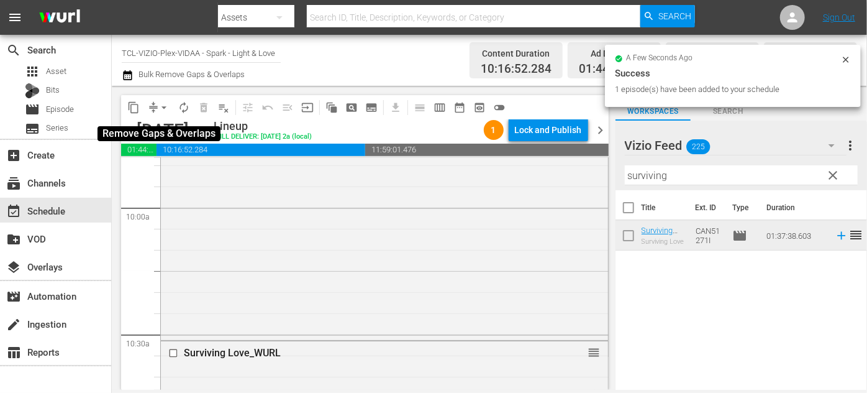
click at [163, 109] on span "arrow_drop_down" at bounding box center [164, 107] width 12 height 12
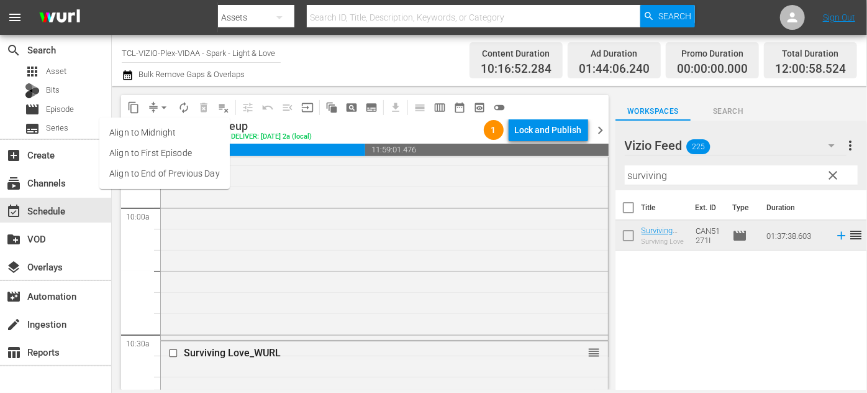
click at [202, 176] on li "Align to End of Previous Day" at bounding box center [164, 173] width 130 height 21
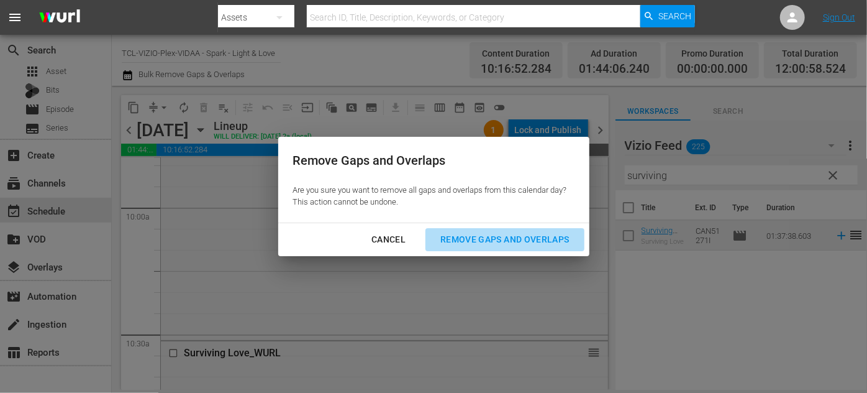
click at [471, 237] on div "Remove Gaps and Overlaps" at bounding box center [505, 240] width 148 height 16
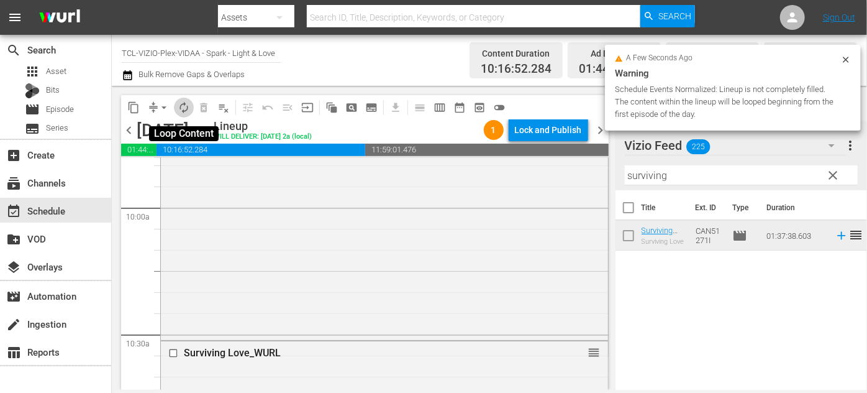
click at [189, 106] on span "autorenew_outlined" at bounding box center [184, 107] width 12 height 12
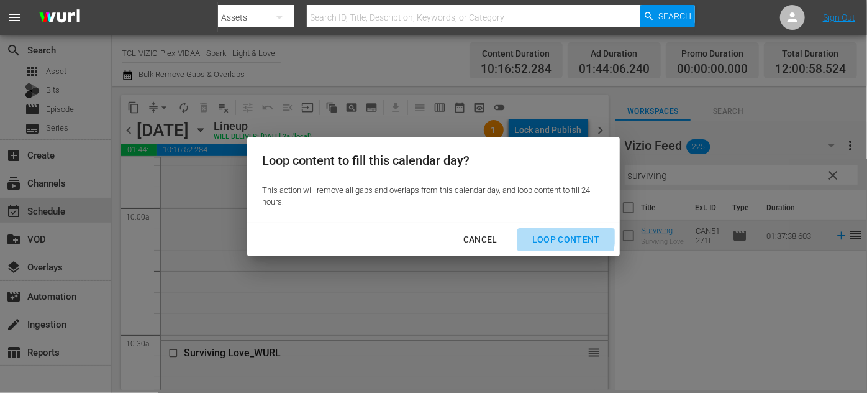
click at [550, 235] on div "Loop Content" at bounding box center [567, 240] width 88 height 16
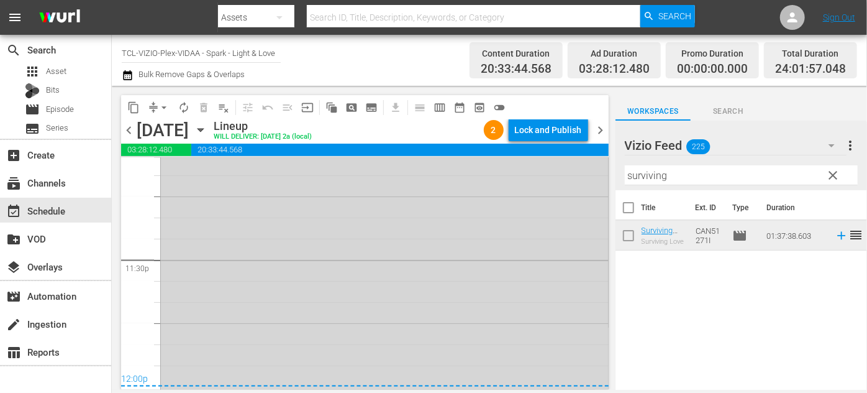
scroll to position [5895, 0]
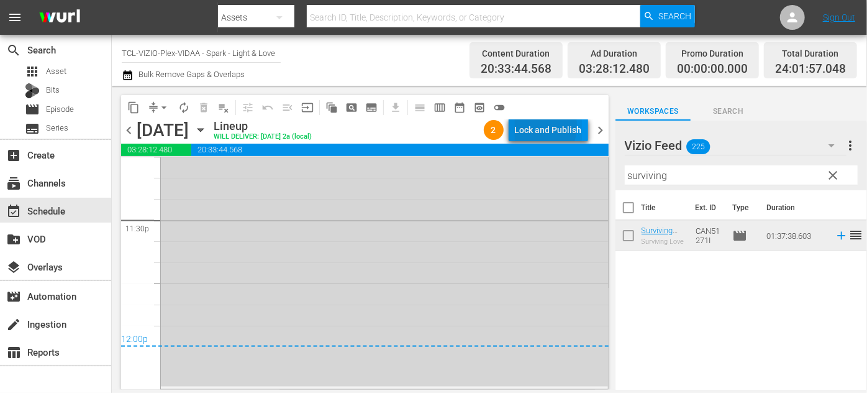
click at [532, 125] on div "Lock and Publish" at bounding box center [548, 130] width 67 height 22
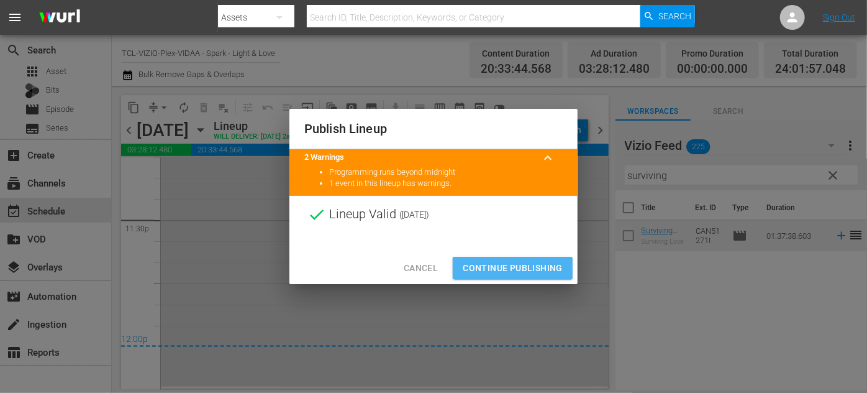
click at [527, 265] on span "Continue Publishing" at bounding box center [513, 268] width 100 height 16
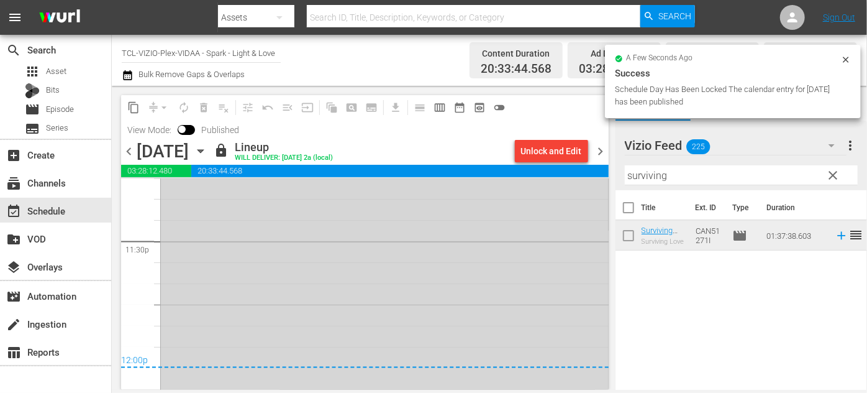
click at [203, 150] on icon "button" at bounding box center [201, 151] width 6 height 3
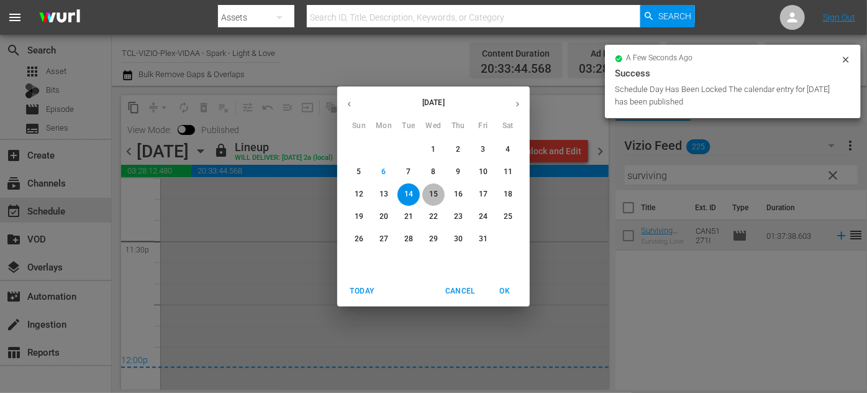
click at [432, 195] on p "15" at bounding box center [433, 194] width 9 height 11
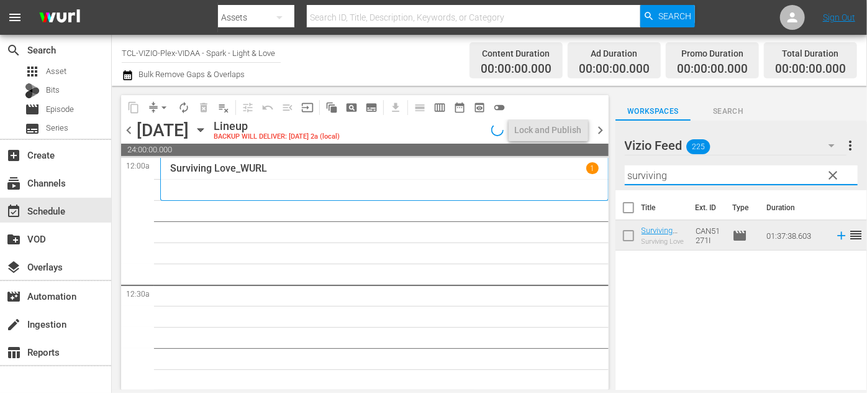
drag, startPoint x: 687, startPoint y: 174, endPoint x: 611, endPoint y: 170, distance: 75.9
click at [611, 170] on div "content_copy compress arrow_drop_down autorenew_outlined delete_forever_outline…" at bounding box center [489, 238] width 755 height 304
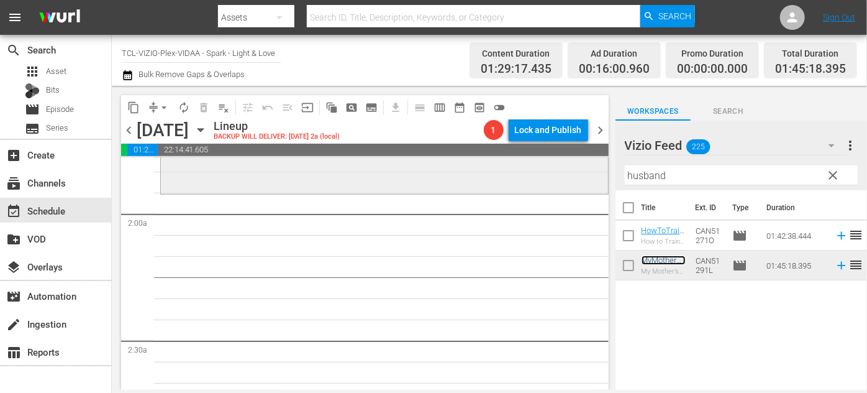
scroll to position [452, 0]
drag, startPoint x: 689, startPoint y: 174, endPoint x: 557, endPoint y: 183, distance: 132.6
click at [557, 183] on div "content_copy compress arrow_drop_down autorenew_outlined delete_forever_outline…" at bounding box center [489, 238] width 755 height 304
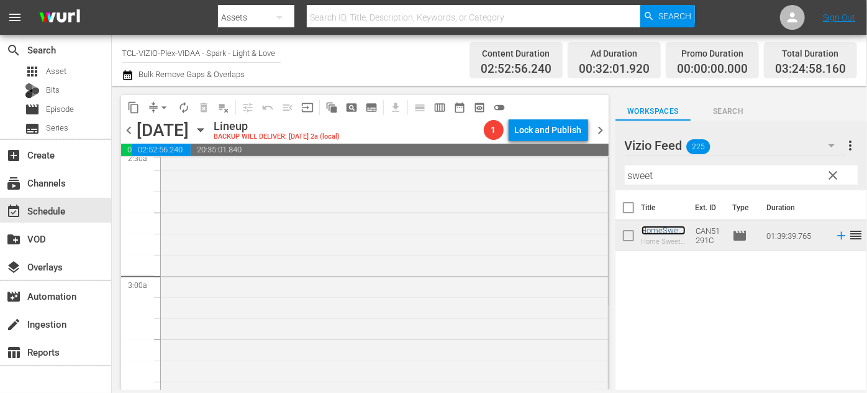
scroll to position [790, 0]
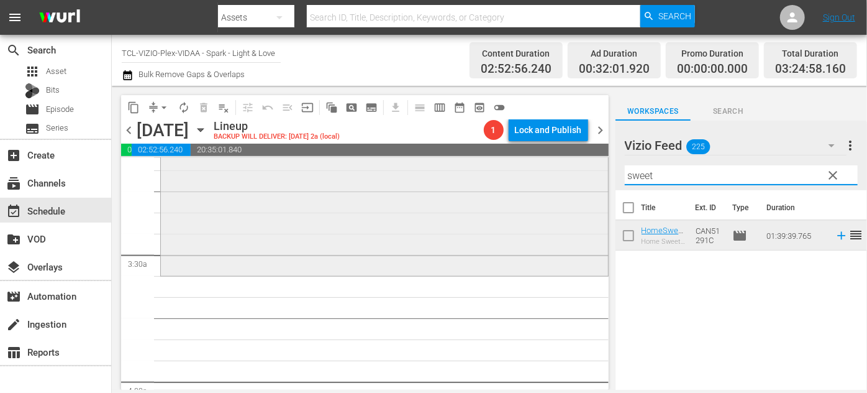
drag, startPoint x: 677, startPoint y: 175, endPoint x: 591, endPoint y: 180, distance: 85.2
click at [591, 181] on div "content_copy compress arrow_drop_down autorenew_outlined delete_forever_outline…" at bounding box center [489, 238] width 755 height 304
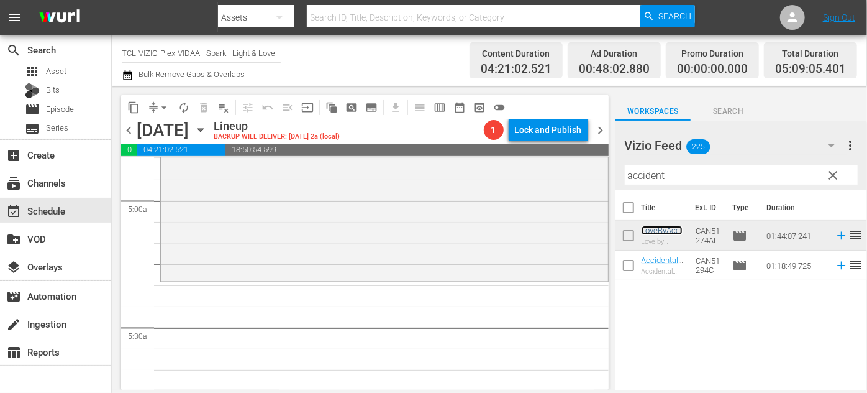
scroll to position [1243, 0]
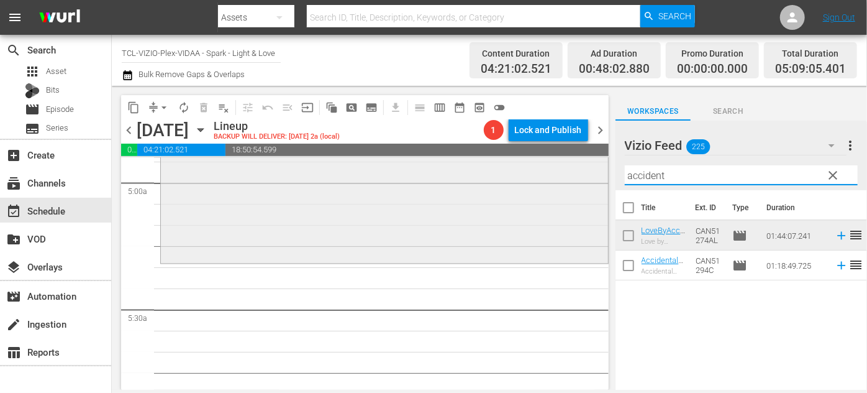
drag, startPoint x: 694, startPoint y: 175, endPoint x: 582, endPoint y: 175, distance: 112.5
click at [582, 175] on div "content_copy compress arrow_drop_down autorenew_outlined delete_forever_outline…" at bounding box center [489, 238] width 755 height 304
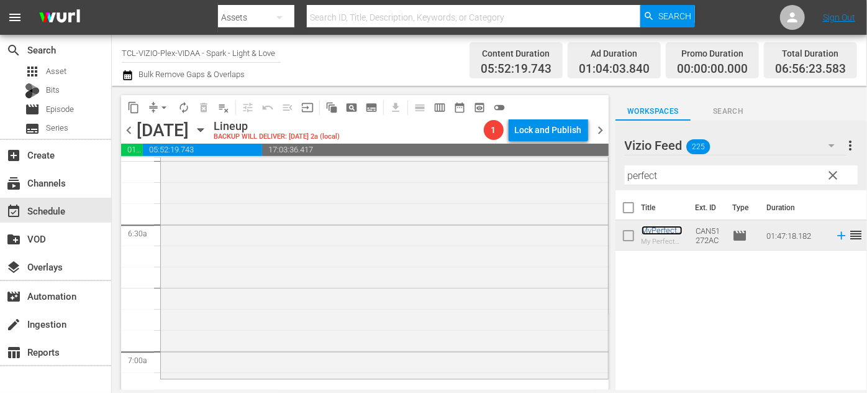
scroll to position [1751, 0]
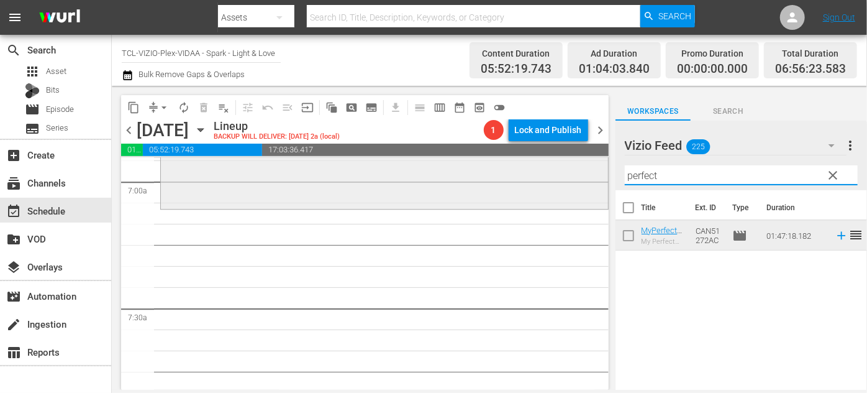
drag, startPoint x: 672, startPoint y: 178, endPoint x: 559, endPoint y: 176, distance: 112.5
click at [557, 178] on div "content_copy compress arrow_drop_down autorenew_outlined delete_forever_outline…" at bounding box center [489, 238] width 755 height 304
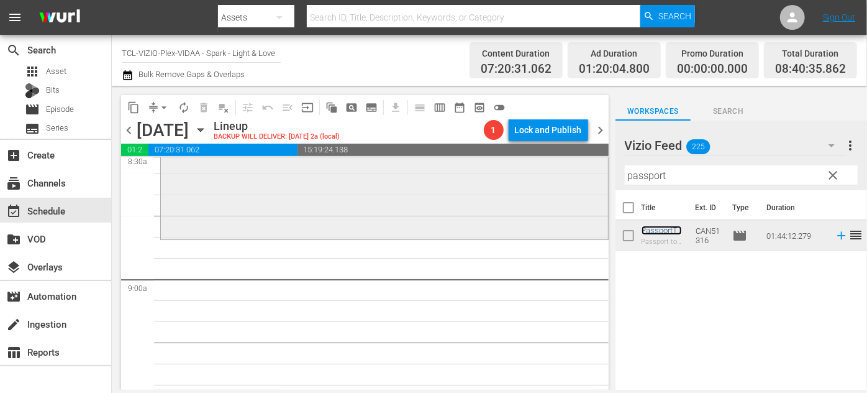
scroll to position [2202, 0]
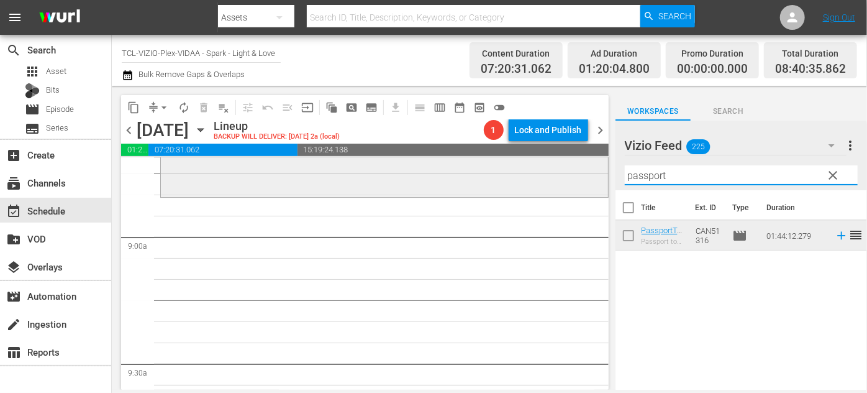
click at [534, 171] on div "content_copy compress arrow_drop_down autorenew_outlined delete_forever_outline…" at bounding box center [489, 238] width 755 height 304
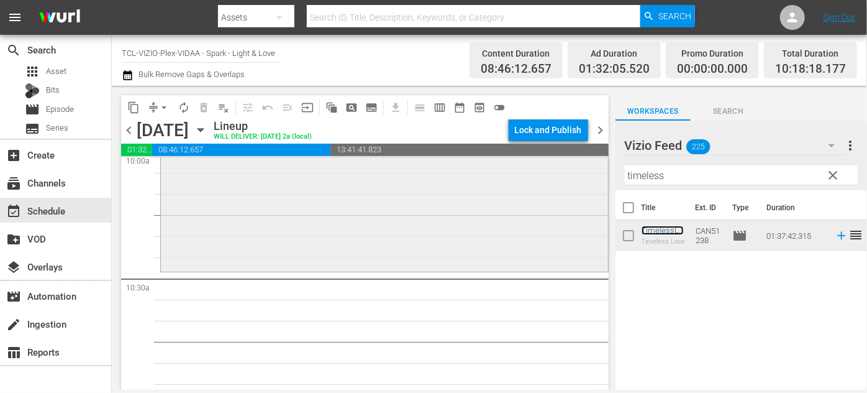
scroll to position [2598, 0]
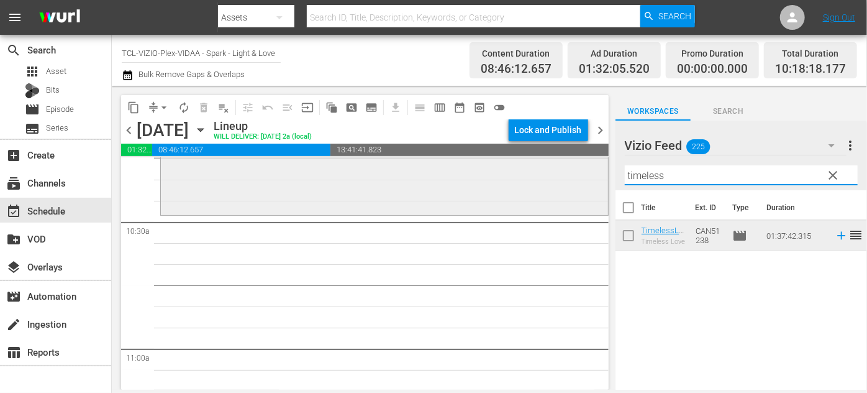
drag, startPoint x: 683, startPoint y: 178, endPoint x: 568, endPoint y: 180, distance: 115.0
click at [568, 180] on div "content_copy compress arrow_drop_down autorenew_outlined delete_forever_outline…" at bounding box center [489, 238] width 755 height 304
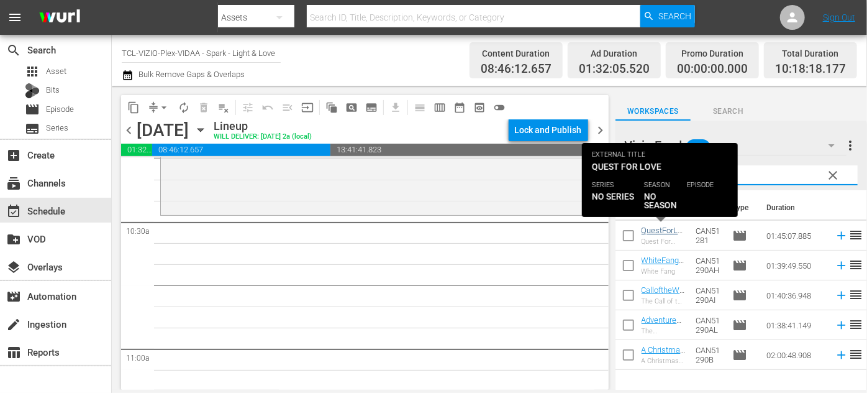
type input "quest"
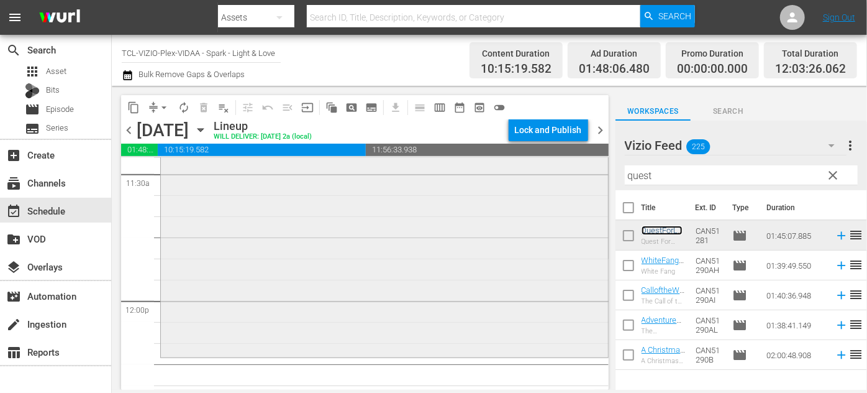
scroll to position [2937, 0]
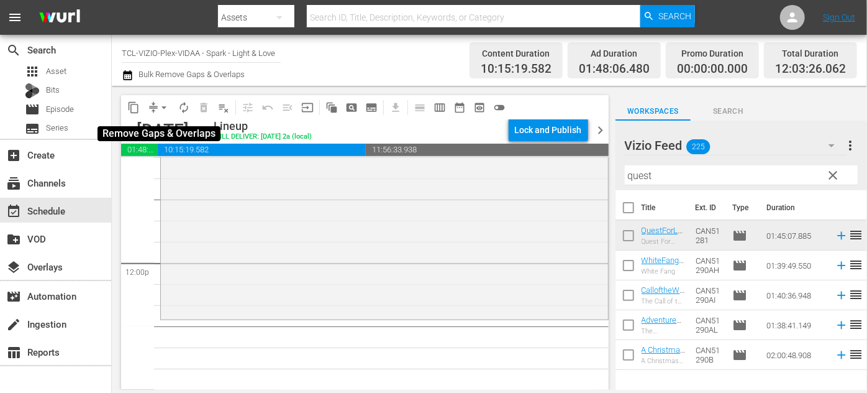
click at [159, 105] on span "arrow_drop_down" at bounding box center [164, 107] width 12 height 12
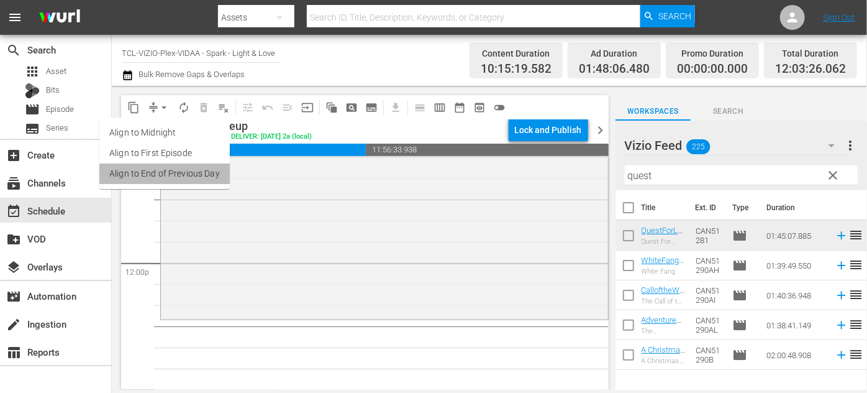
click at [184, 175] on li "Align to End of Previous Day" at bounding box center [164, 173] width 130 height 21
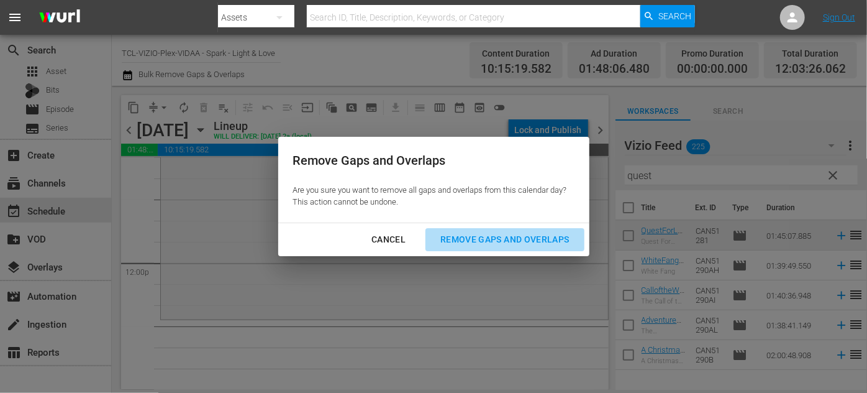
click at [464, 242] on div "Remove Gaps and Overlaps" at bounding box center [505, 240] width 148 height 16
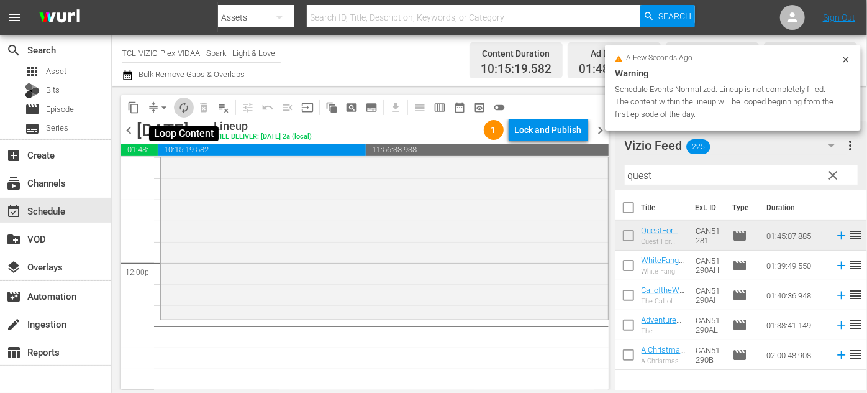
click at [187, 107] on span "autorenew_outlined" at bounding box center [184, 107] width 12 height 12
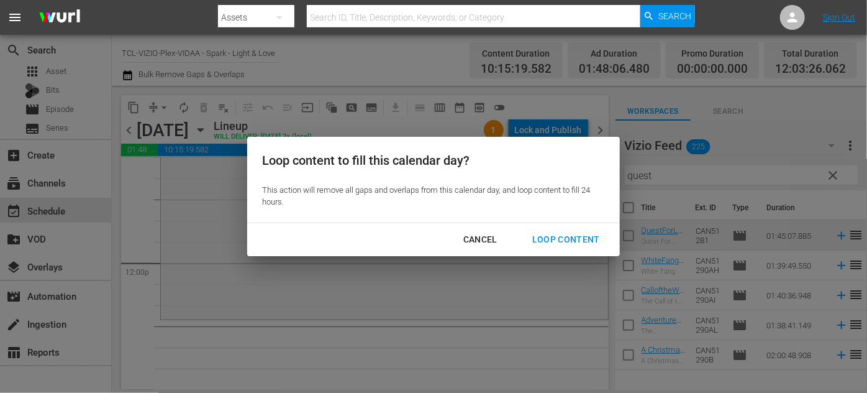
click at [585, 235] on div "Loop Content" at bounding box center [567, 240] width 88 height 16
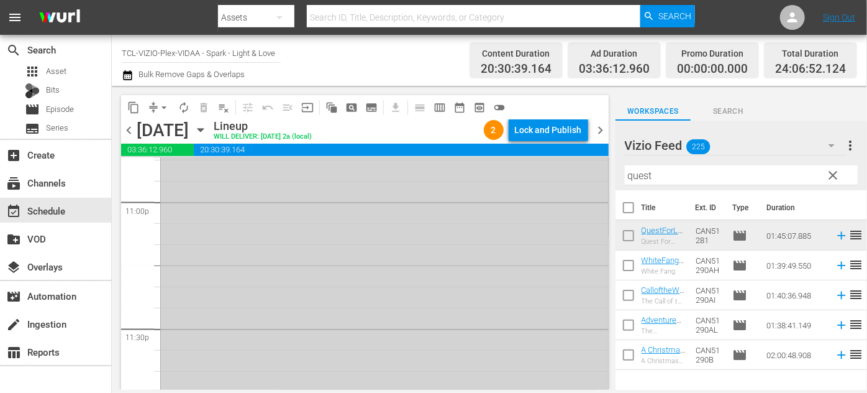
scroll to position [5924, 0]
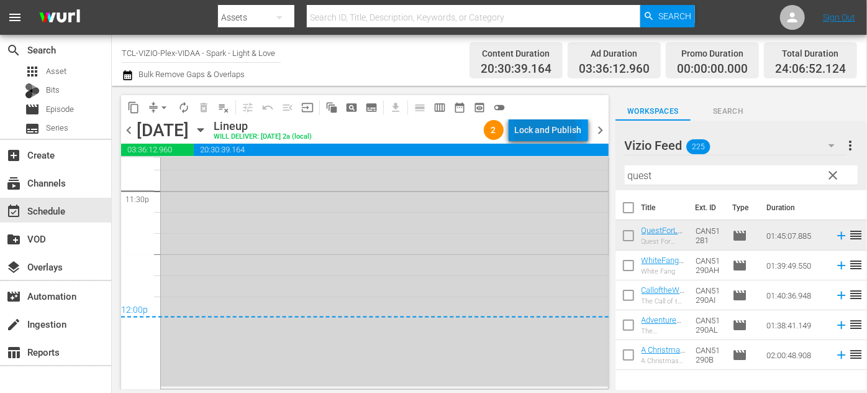
click at [526, 130] on div "Lock and Publish" at bounding box center [548, 130] width 67 height 22
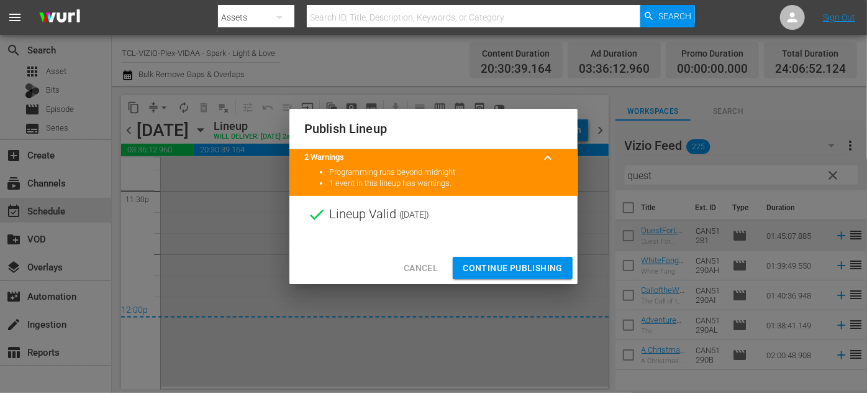
click at [512, 261] on span "Continue Publishing" at bounding box center [513, 268] width 100 height 16
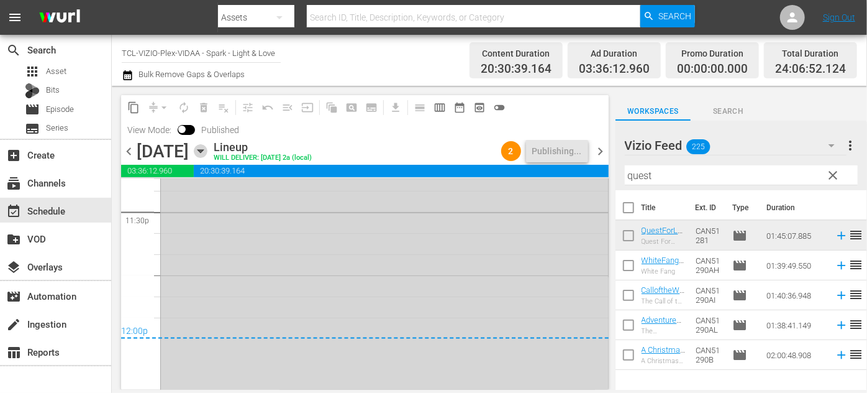
click at [208, 148] on icon "button" at bounding box center [201, 151] width 14 height 14
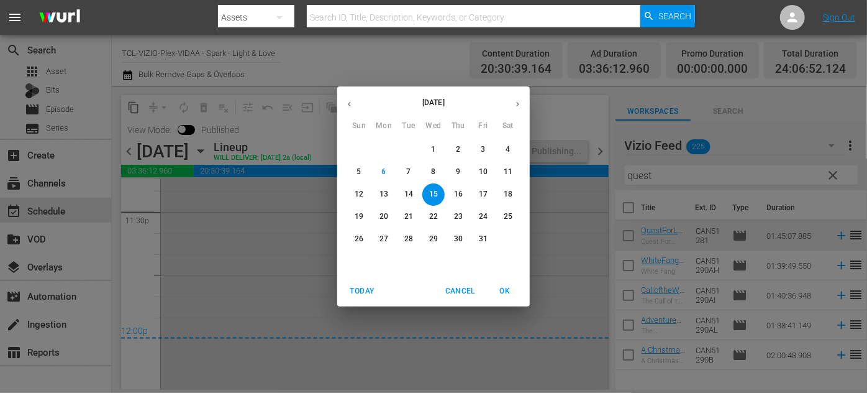
click at [457, 191] on p "16" at bounding box center [458, 194] width 9 height 11
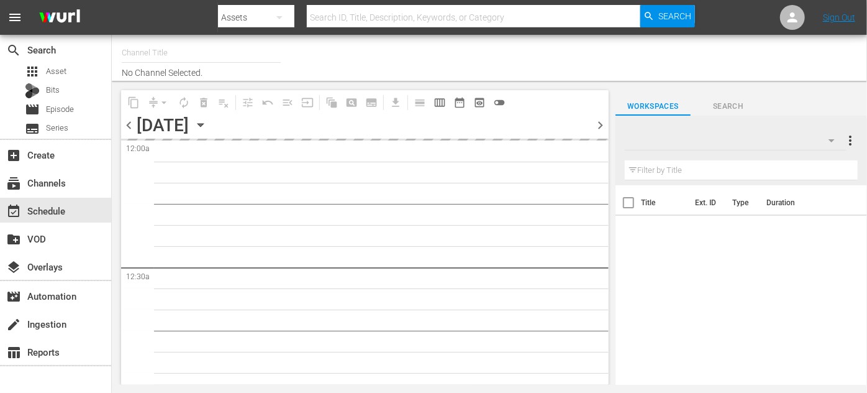
type input "TCL-VIZIO-Plex-VIDAA - Spark - Light & Love (939)"
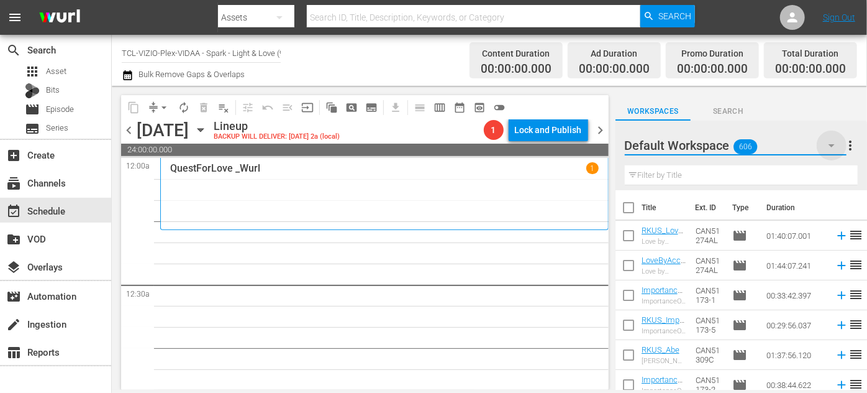
click at [834, 145] on icon "button" at bounding box center [831, 145] width 15 height 15
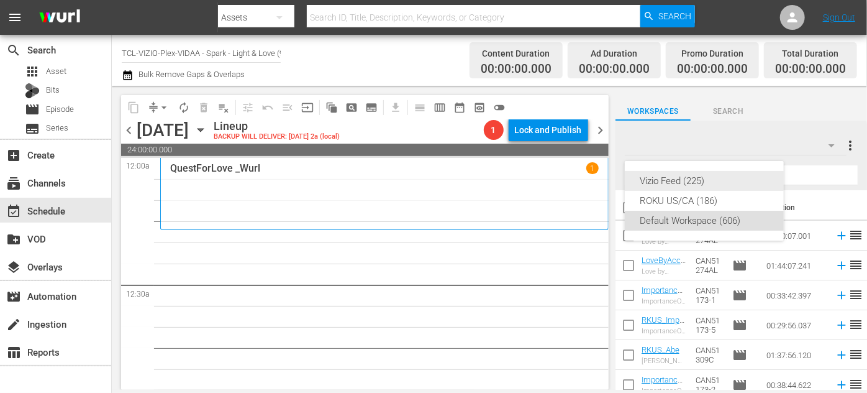
click at [672, 180] on div "Vizio Feed (225)" at bounding box center [704, 181] width 129 height 20
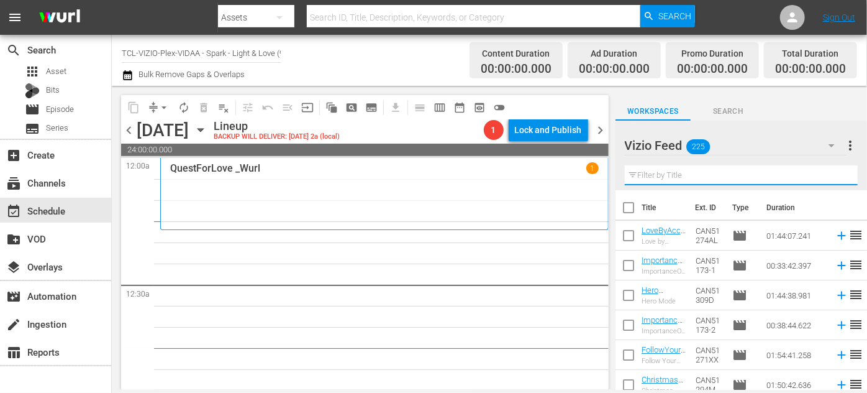
click at [673, 175] on input "text" at bounding box center [741, 175] width 233 height 20
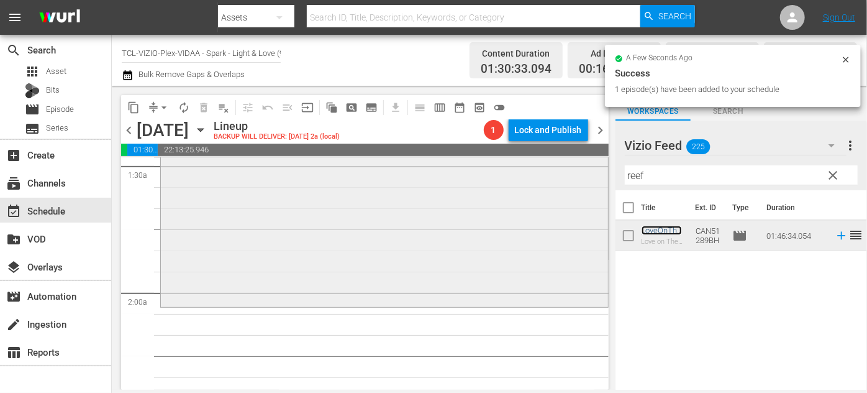
scroll to position [395, 0]
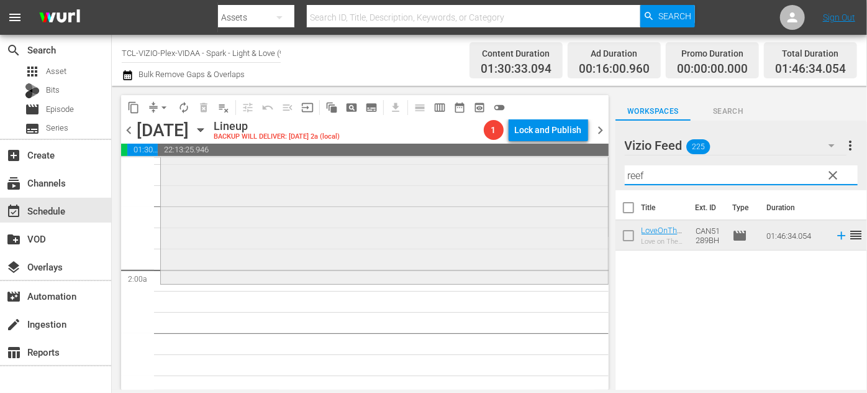
drag, startPoint x: 665, startPoint y: 172, endPoint x: 586, endPoint y: 178, distance: 79.1
click at [586, 178] on div "content_copy compress arrow_drop_down autorenew_outlined delete_forever_outline…" at bounding box center [489, 238] width 755 height 304
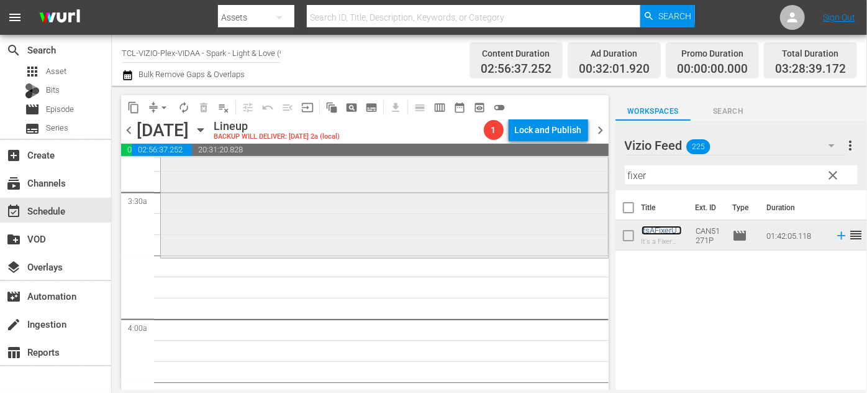
scroll to position [903, 0]
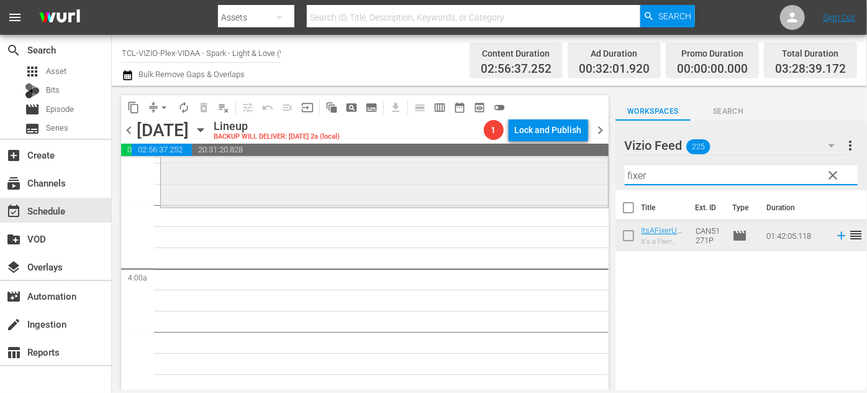
drag, startPoint x: 651, startPoint y: 175, endPoint x: 552, endPoint y: 178, distance: 99.4
click at [552, 178] on div "content_copy compress arrow_drop_down autorenew_outlined delete_forever_outline…" at bounding box center [489, 238] width 755 height 304
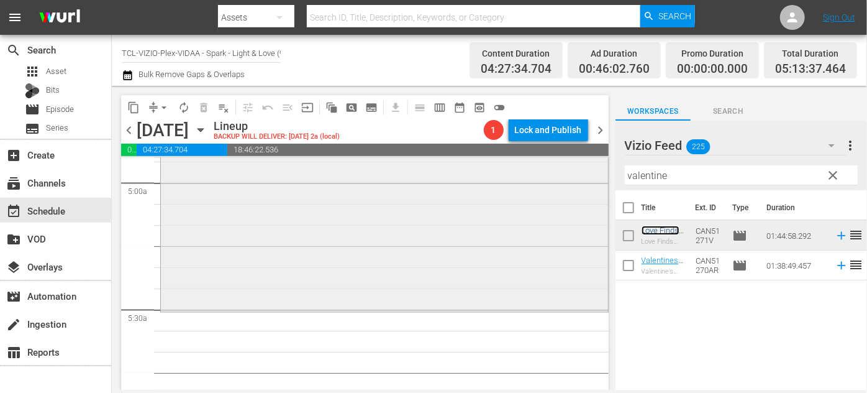
scroll to position [1298, 0]
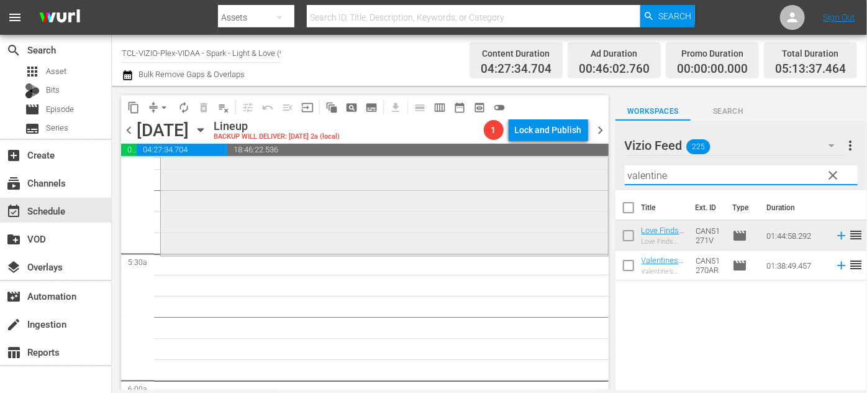
drag, startPoint x: 685, startPoint y: 173, endPoint x: 590, endPoint y: 173, distance: 95.7
click at [590, 173] on div "content_copy compress arrow_drop_down autorenew_outlined delete_forever_outline…" at bounding box center [489, 238] width 755 height 304
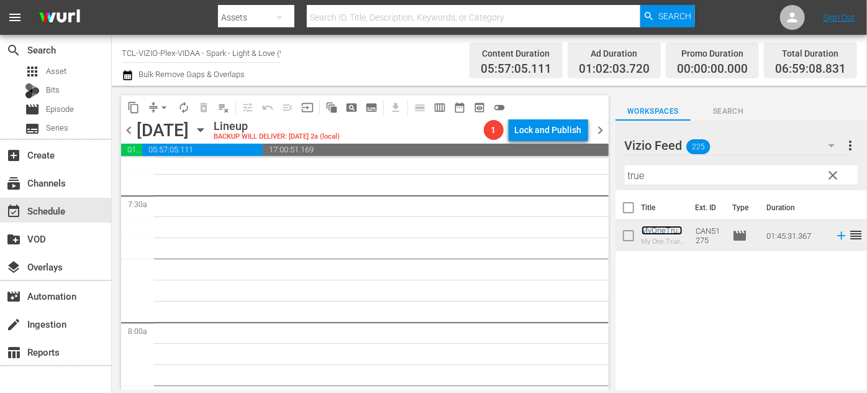
scroll to position [1751, 0]
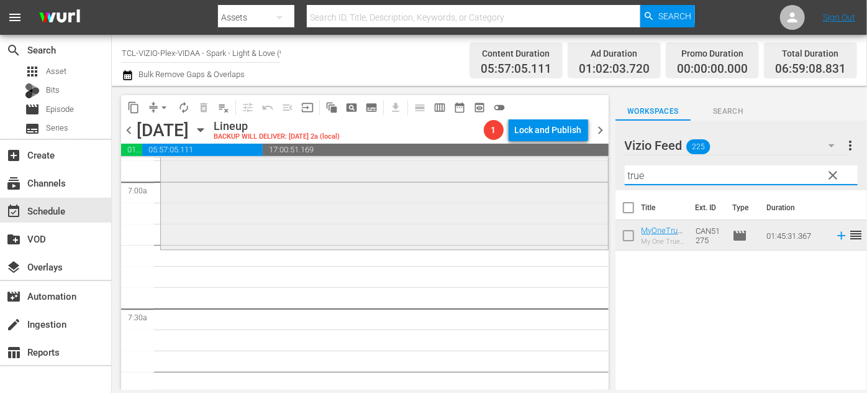
drag, startPoint x: 673, startPoint y: 176, endPoint x: 585, endPoint y: 175, distance: 88.2
click at [585, 175] on div "content_copy compress arrow_drop_down autorenew_outlined delete_forever_outline…" at bounding box center [489, 238] width 755 height 304
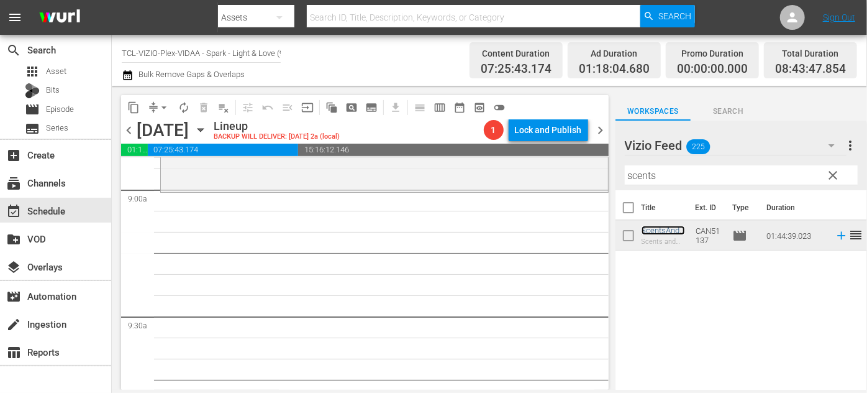
scroll to position [2259, 0]
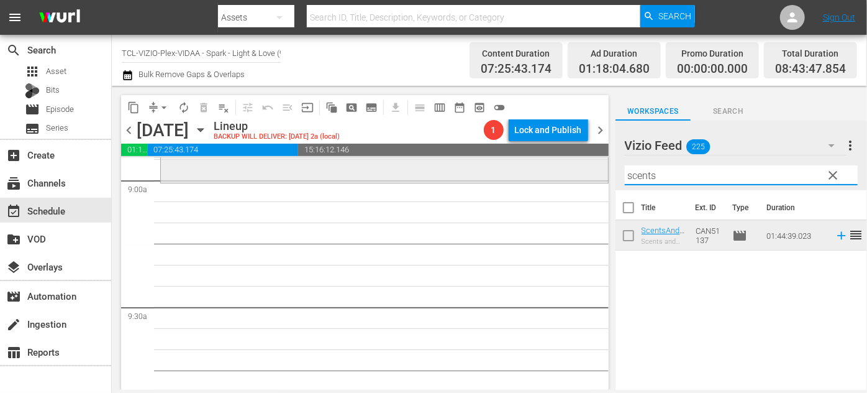
drag, startPoint x: 669, startPoint y: 176, endPoint x: 576, endPoint y: 181, distance: 92.7
click at [578, 180] on div "content_copy compress arrow_drop_down autorenew_outlined delete_forever_outline…" at bounding box center [489, 238] width 755 height 304
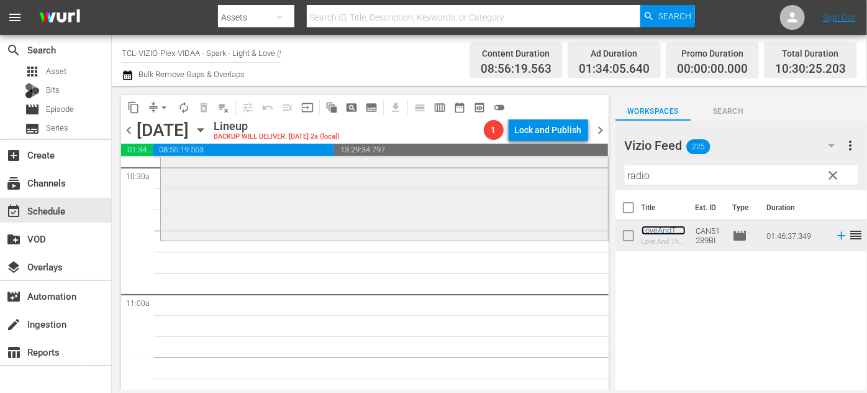
scroll to position [2654, 0]
drag, startPoint x: 667, startPoint y: 176, endPoint x: 574, endPoint y: 178, distance: 93.2
click at [574, 178] on div "content_copy compress arrow_drop_down autorenew_outlined delete_forever_outline…" at bounding box center [489, 238] width 755 height 304
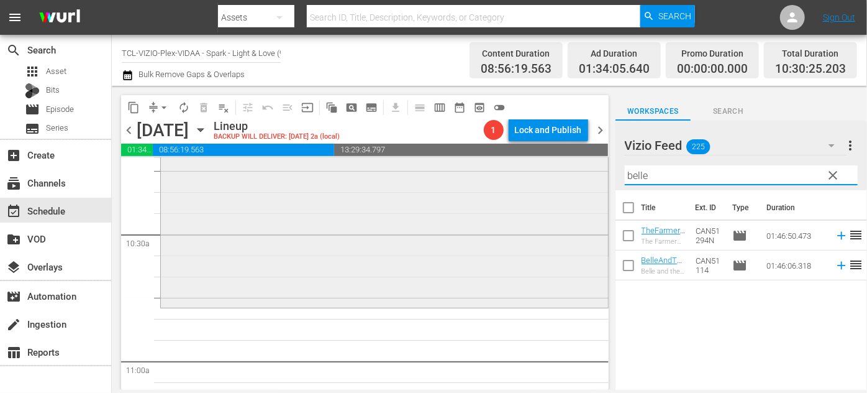
scroll to position [2598, 0]
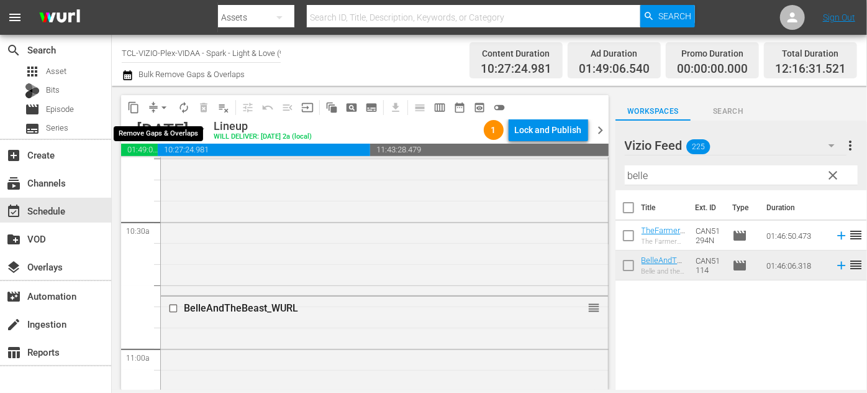
click at [164, 109] on span "arrow_drop_down" at bounding box center [164, 107] width 12 height 12
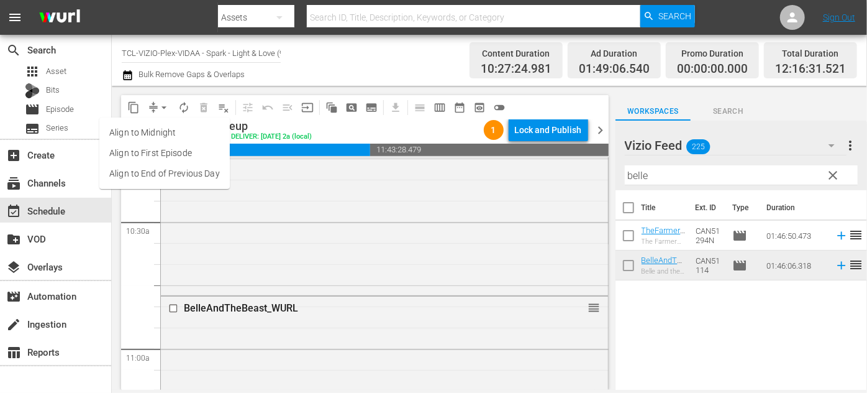
click at [186, 173] on li "Align to End of Previous Day" at bounding box center [164, 173] width 130 height 21
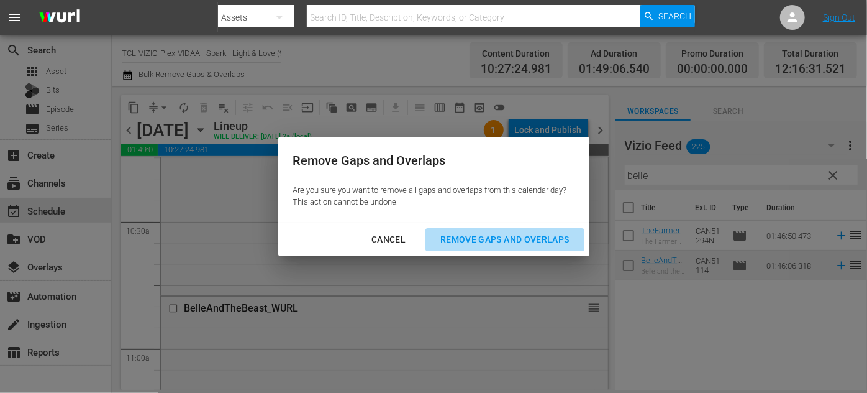
click at [456, 240] on div "Remove Gaps and Overlaps" at bounding box center [505, 240] width 148 height 16
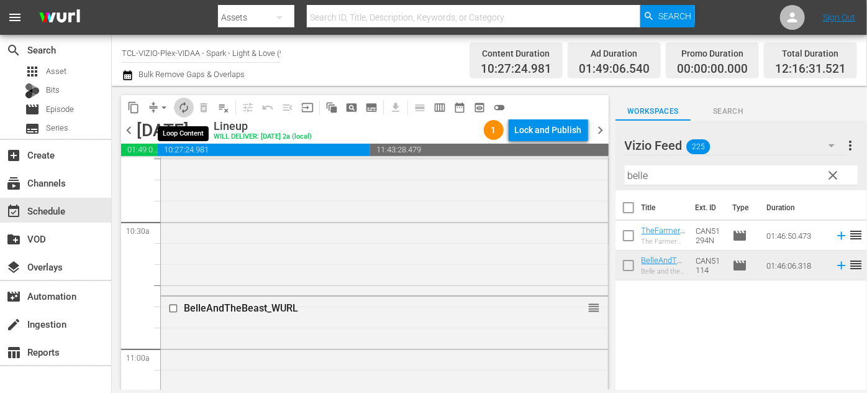
click at [186, 106] on span "autorenew_outlined" at bounding box center [184, 107] width 12 height 12
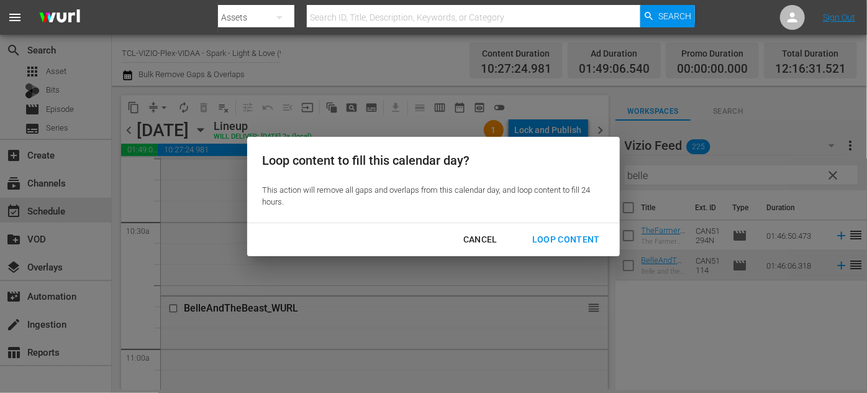
click at [578, 240] on div "Loop Content" at bounding box center [567, 240] width 88 height 16
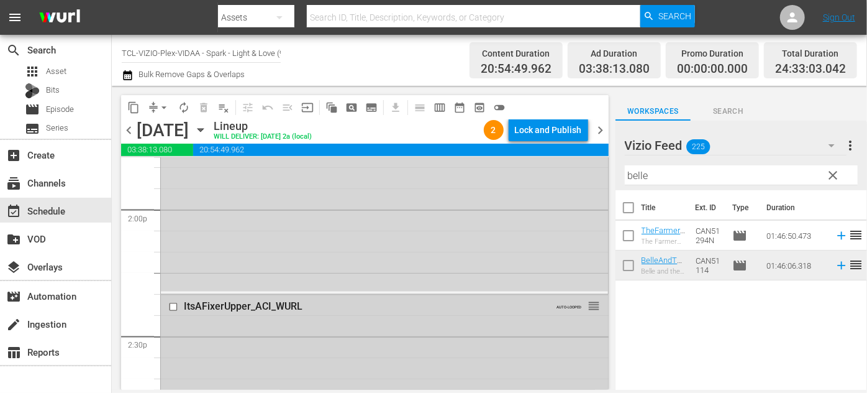
scroll to position [3502, 0]
click at [172, 303] on input "checkbox" at bounding box center [174, 303] width 13 height 11
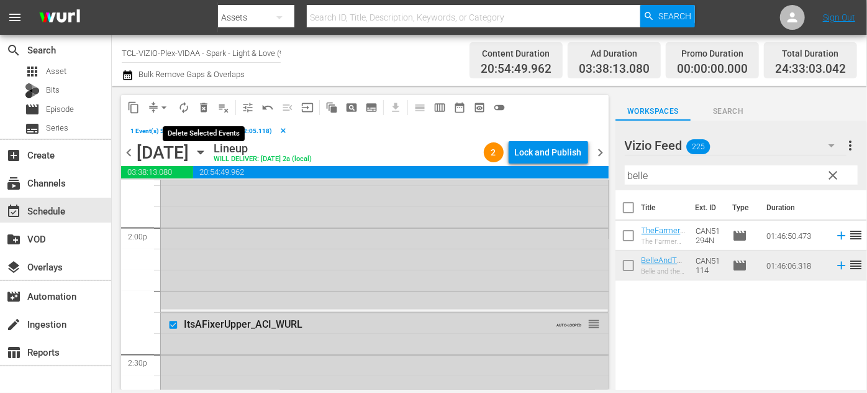
click at [207, 108] on span "delete_forever_outlined" at bounding box center [204, 107] width 12 height 12
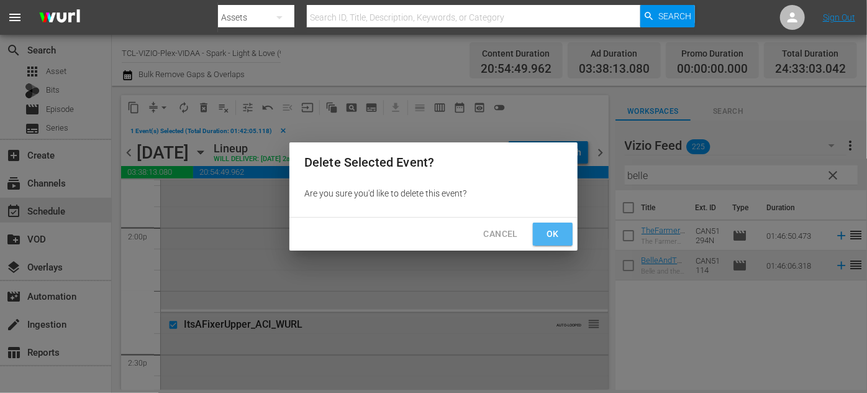
click at [545, 233] on span "Ok" at bounding box center [553, 234] width 20 height 16
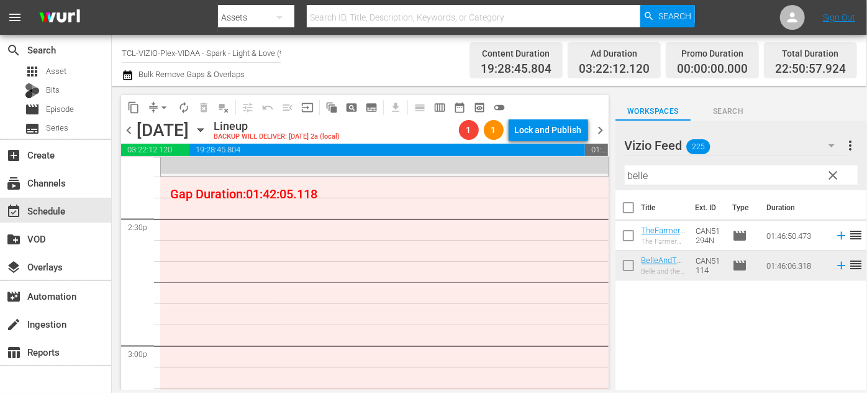
scroll to position [3558, 0]
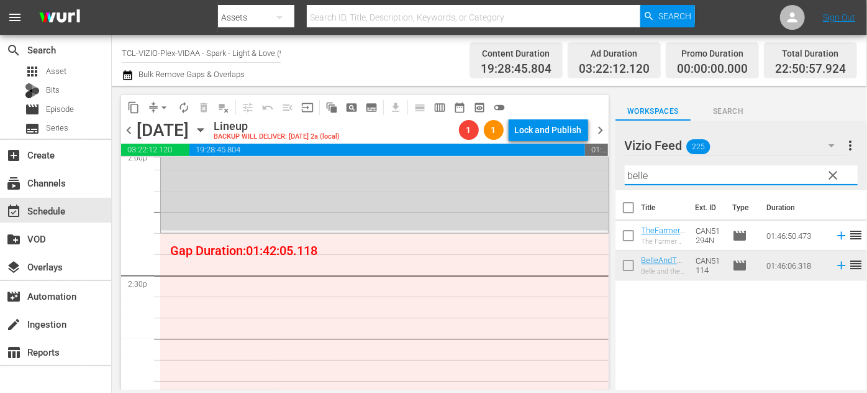
drag, startPoint x: 682, startPoint y: 181, endPoint x: 616, endPoint y: 179, distance: 66.5
click at [616, 179] on div "Vizio Feed 225 Vizio Feed more_vert clear Filter by Title belle" at bounding box center [742, 156] width 252 height 70
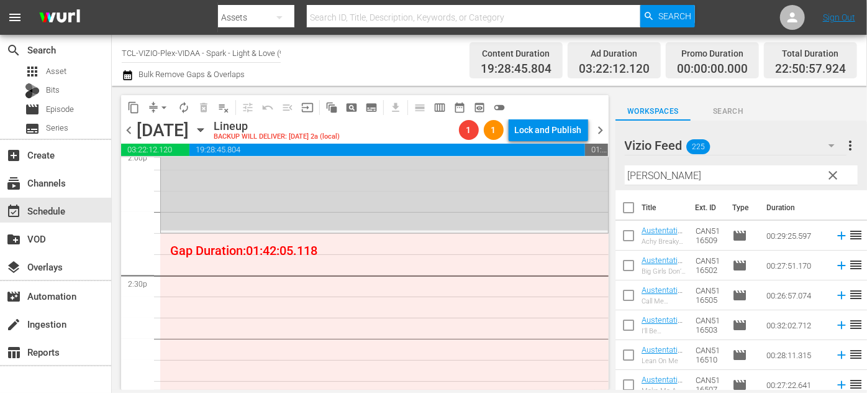
click at [618, 182] on div "Vizio Feed 225 Vizio Feed more_vert clear Filter by Title Austen" at bounding box center [742, 156] width 252 height 70
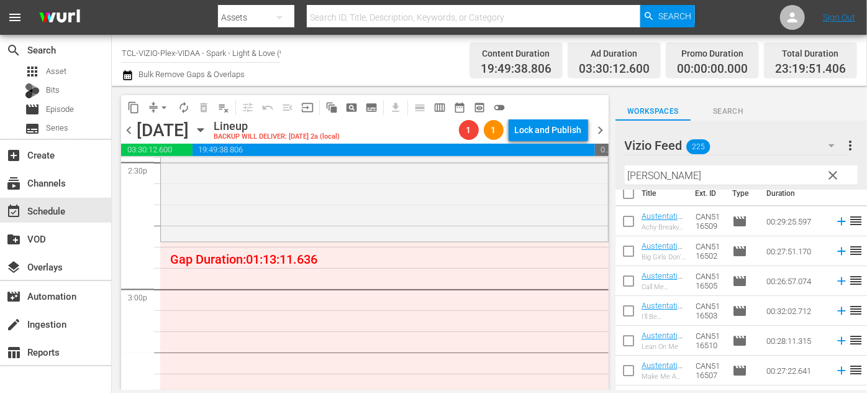
scroll to position [0, 0]
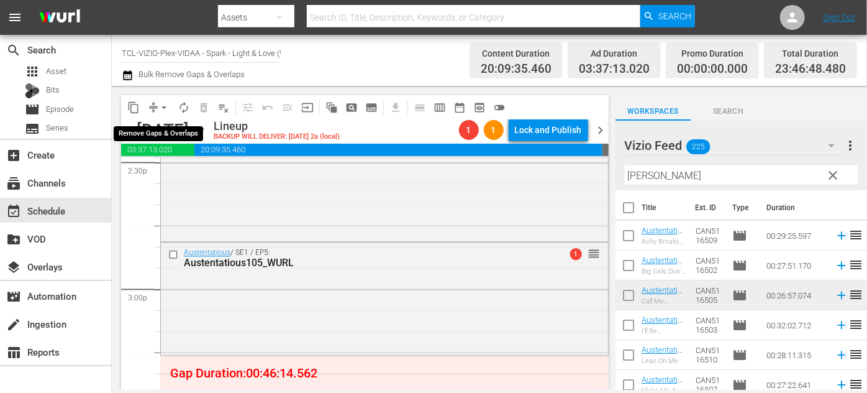
click at [164, 111] on span "arrow_drop_down" at bounding box center [164, 107] width 12 height 12
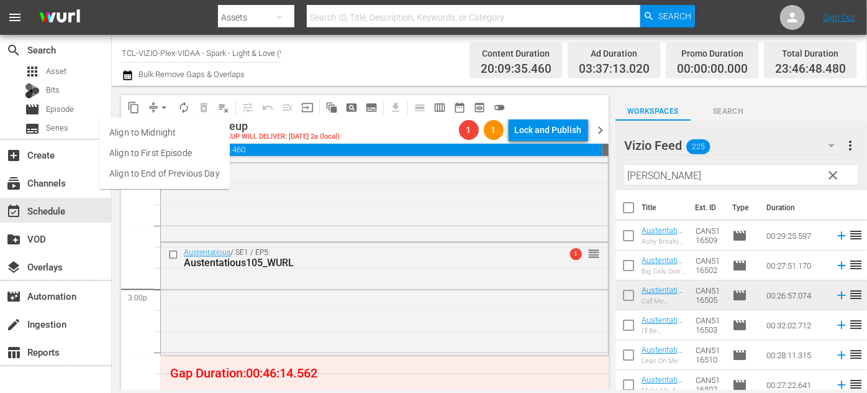
click at [189, 169] on li "Align to End of Previous Day" at bounding box center [164, 173] width 130 height 21
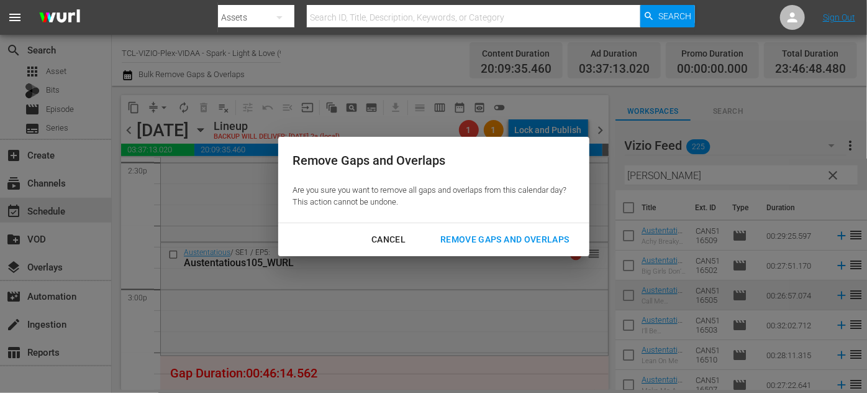
click at [480, 237] on div "Remove Gaps and Overlaps" at bounding box center [505, 240] width 148 height 16
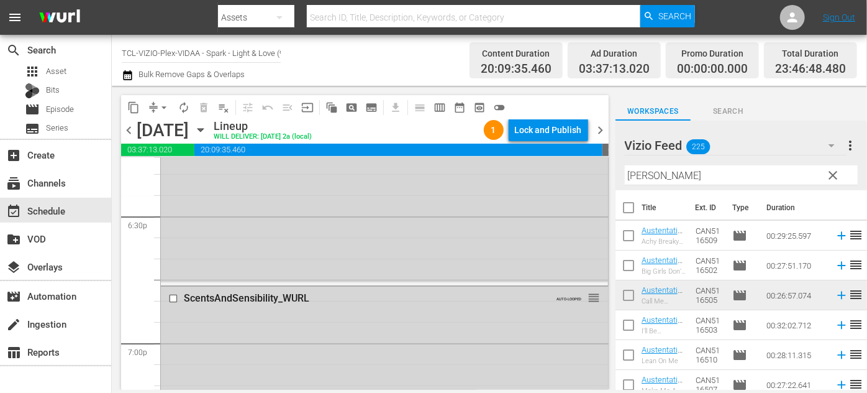
scroll to position [4688, 0]
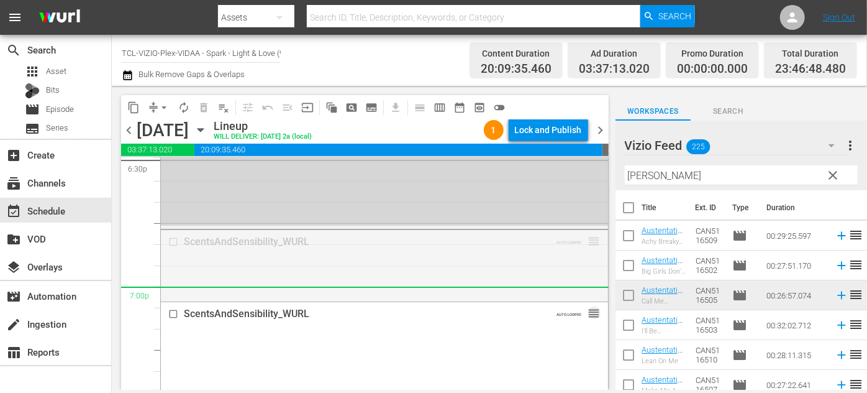
drag, startPoint x: 590, startPoint y: 240, endPoint x: 566, endPoint y: 295, distance: 60.1
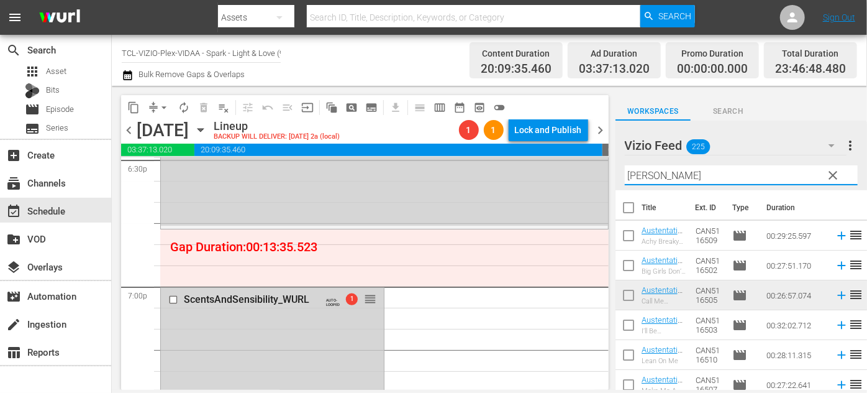
drag, startPoint x: 688, startPoint y: 173, endPoint x: 611, endPoint y: 173, distance: 77.0
click at [606, 175] on div "content_copy compress arrow_drop_down autorenew_outlined delete_forever_outline…" at bounding box center [489, 238] width 755 height 304
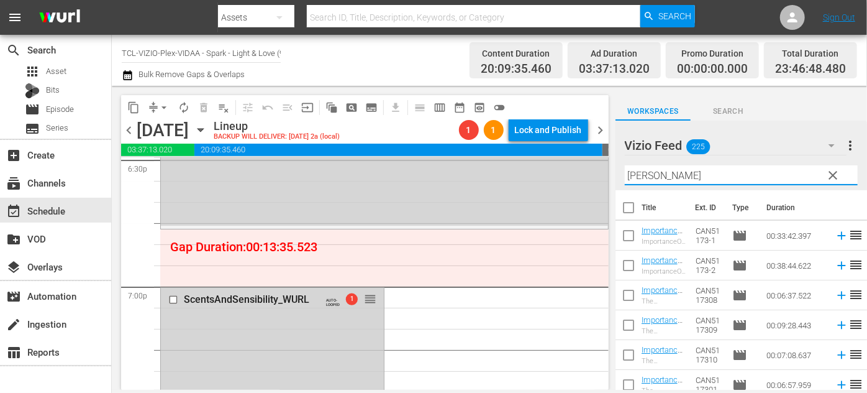
click at [619, 175] on div "Vizio Feed 225 Vizio Feed more_vert clear Filter by Title mike" at bounding box center [742, 156] width 252 height 70
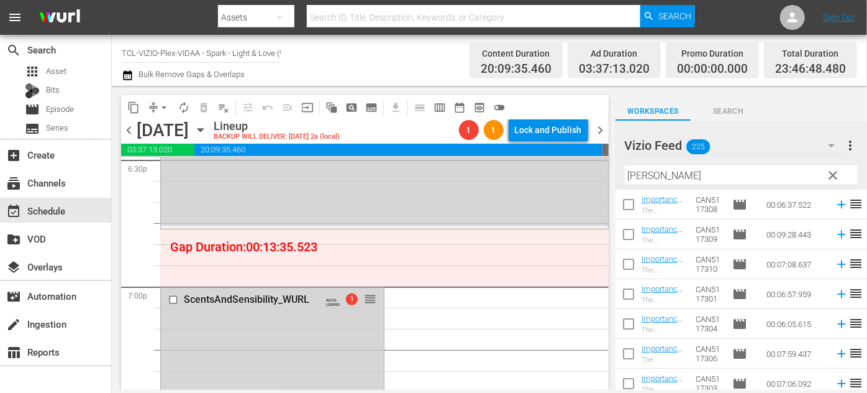
scroll to position [112, 0]
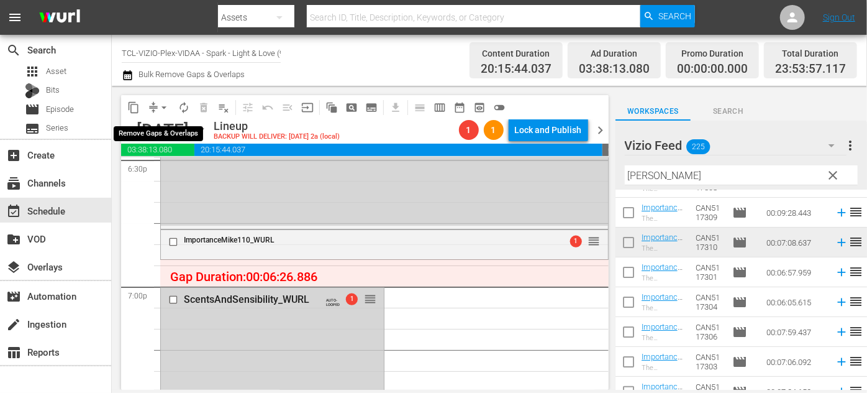
click at [163, 107] on span "arrow_drop_down" at bounding box center [164, 107] width 12 height 12
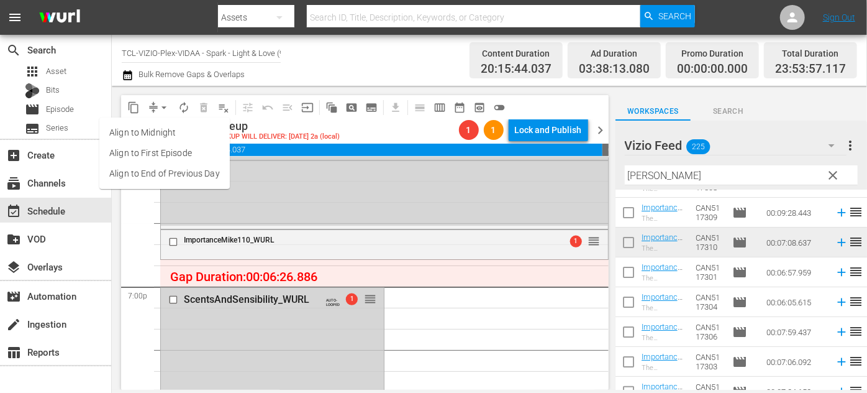
click at [173, 170] on li "Align to End of Previous Day" at bounding box center [164, 173] width 130 height 21
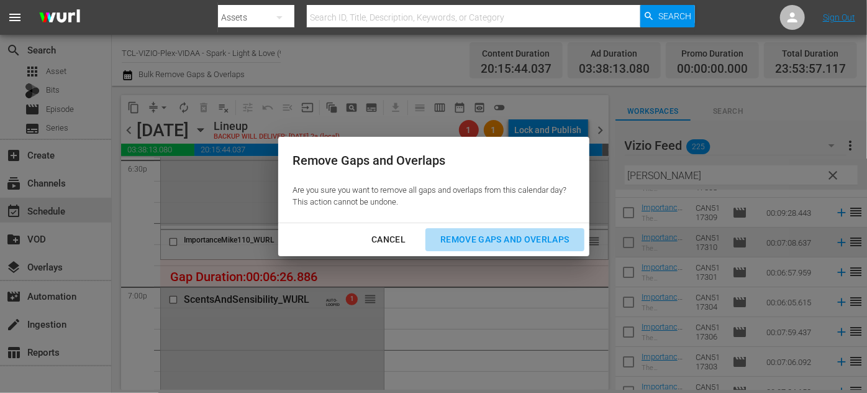
click at [491, 238] on div "Remove Gaps and Overlaps" at bounding box center [505, 240] width 148 height 16
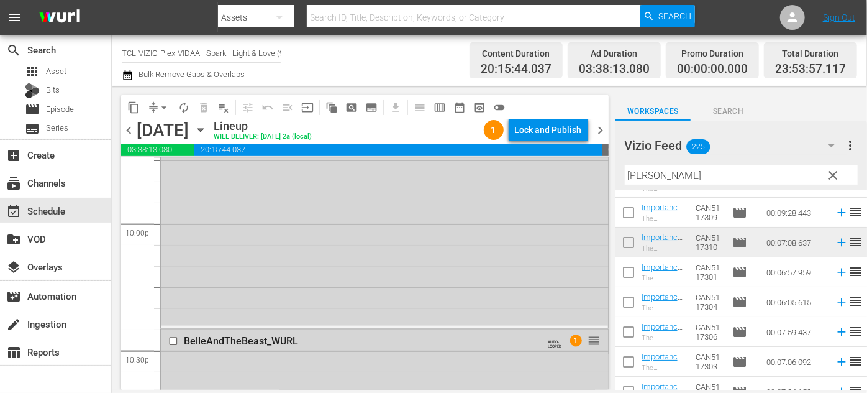
scroll to position [5333, 0]
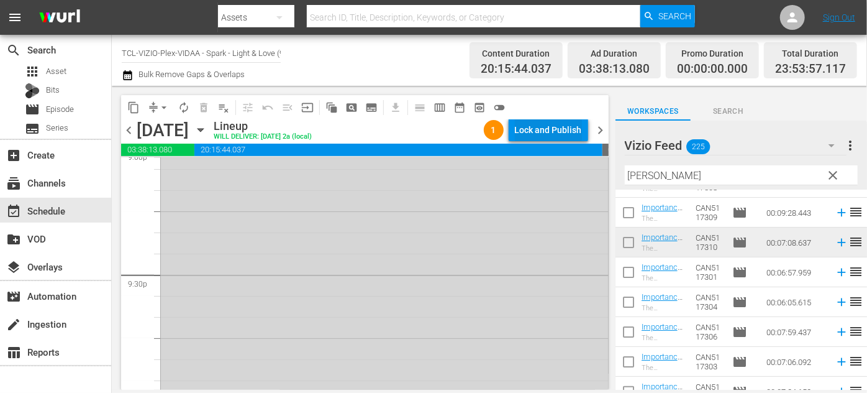
click at [538, 126] on div "Lock and Publish" at bounding box center [548, 130] width 67 height 22
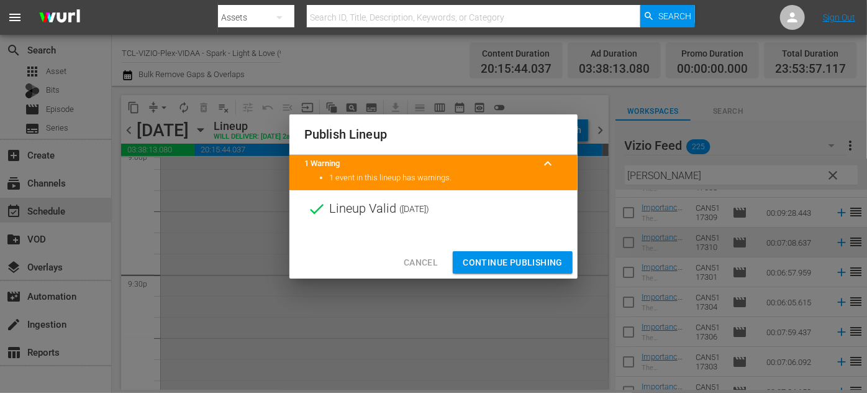
click at [518, 261] on span "Continue Publishing" at bounding box center [513, 263] width 100 height 16
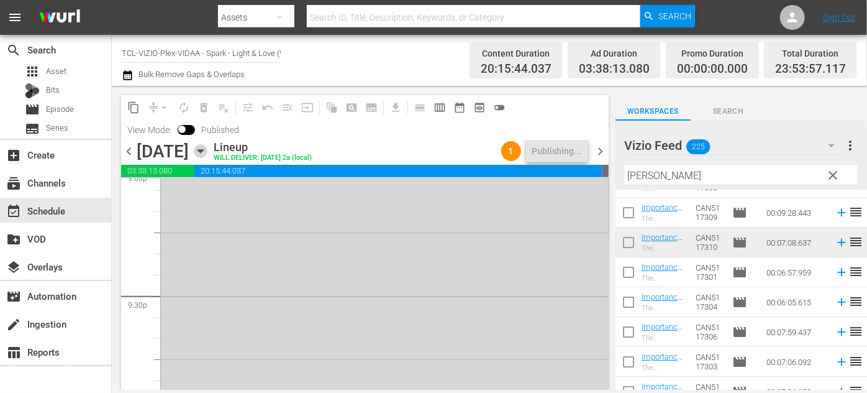
click at [208, 147] on icon "button" at bounding box center [201, 151] width 14 height 14
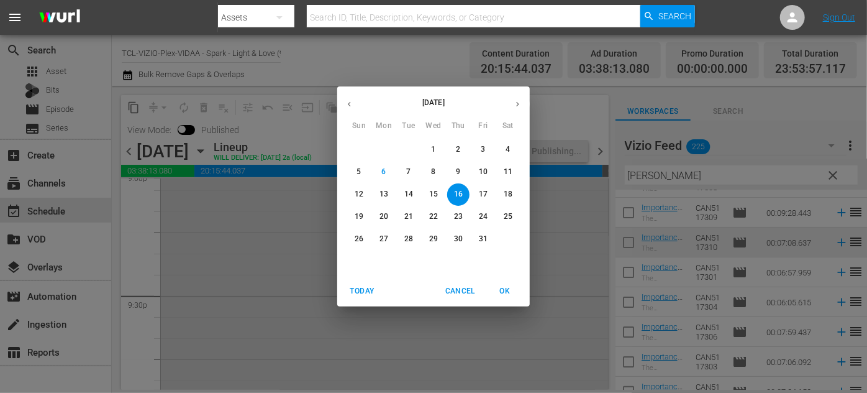
click at [478, 191] on span "17" at bounding box center [483, 194] width 22 height 11
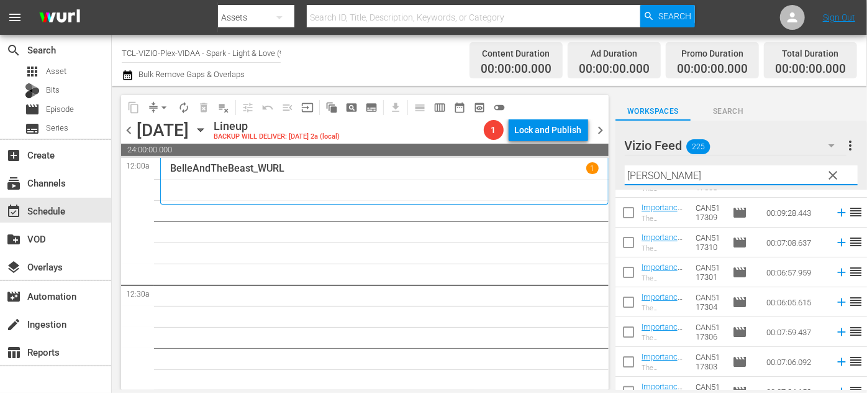
drag, startPoint x: 709, startPoint y: 175, endPoint x: 620, endPoint y: 176, distance: 88.9
click at [620, 176] on div "Vizio Feed 225 Vizio Feed more_vert clear Filter by Title mike" at bounding box center [742, 156] width 252 height 70
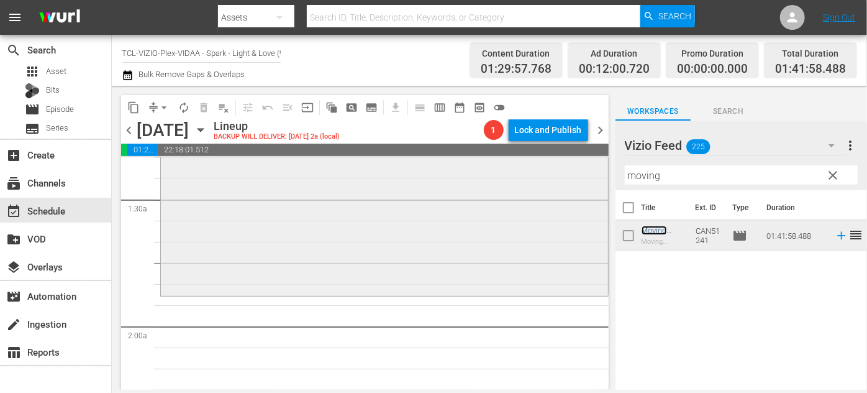
scroll to position [395, 0]
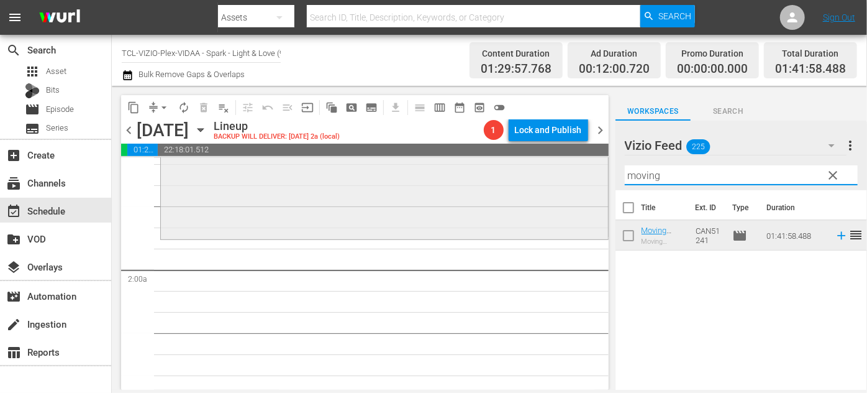
drag, startPoint x: 672, startPoint y: 176, endPoint x: 581, endPoint y: 176, distance: 91.3
click at [581, 176] on div "content_copy compress arrow_drop_down autorenew_outlined delete_forever_outline…" at bounding box center [489, 238] width 755 height 304
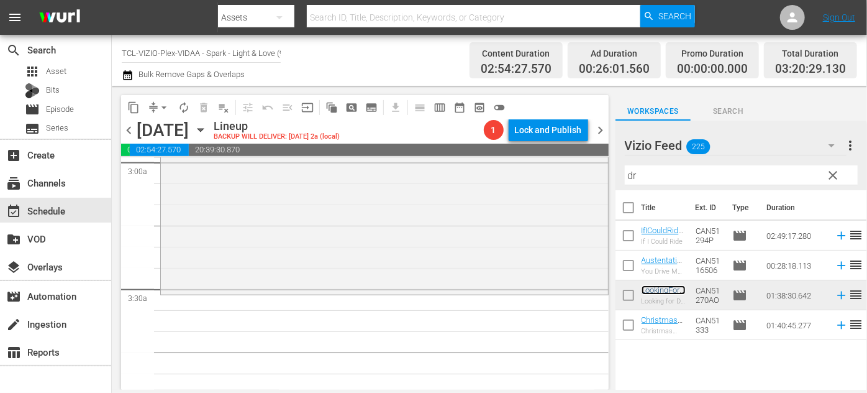
scroll to position [790, 0]
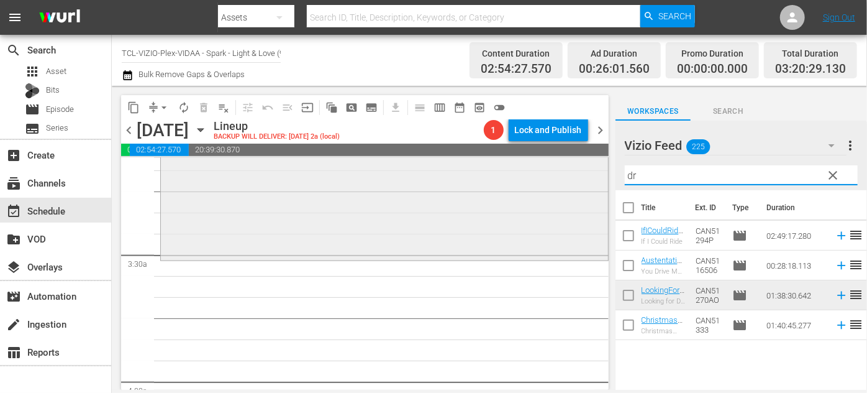
drag, startPoint x: 655, startPoint y: 178, endPoint x: 554, endPoint y: 173, distance: 100.8
click at [554, 173] on div "content_copy compress arrow_drop_down autorenew_outlined delete_forever_outline…" at bounding box center [489, 238] width 755 height 304
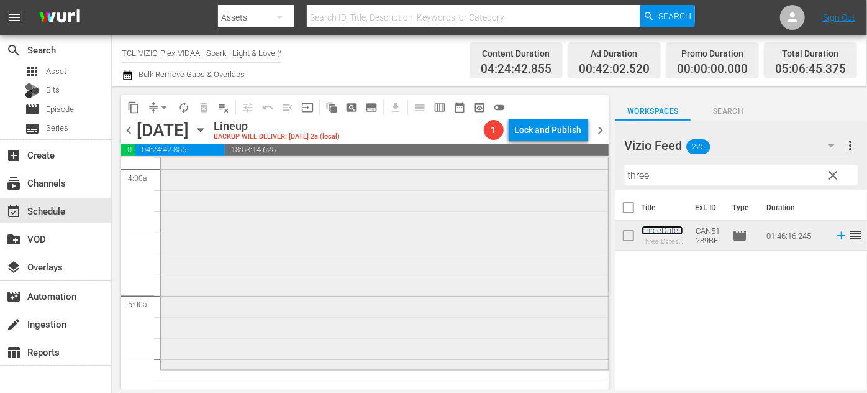
scroll to position [1243, 0]
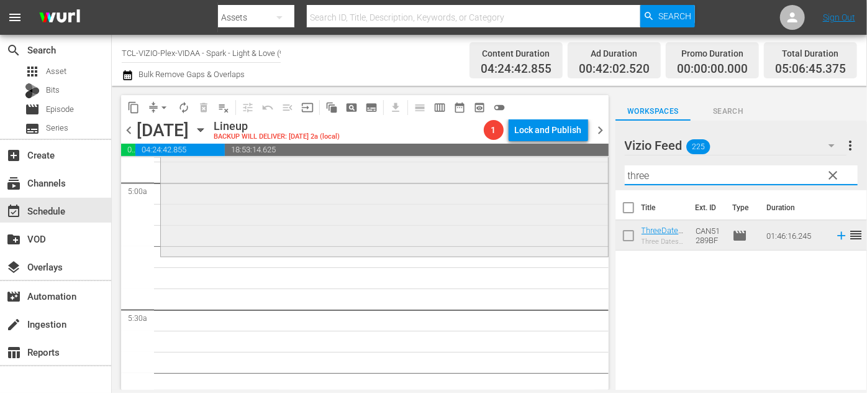
drag, startPoint x: 663, startPoint y: 178, endPoint x: 586, endPoint y: 175, distance: 76.5
click at [586, 175] on div "content_copy compress arrow_drop_down autorenew_outlined delete_forever_outline…" at bounding box center [489, 238] width 755 height 304
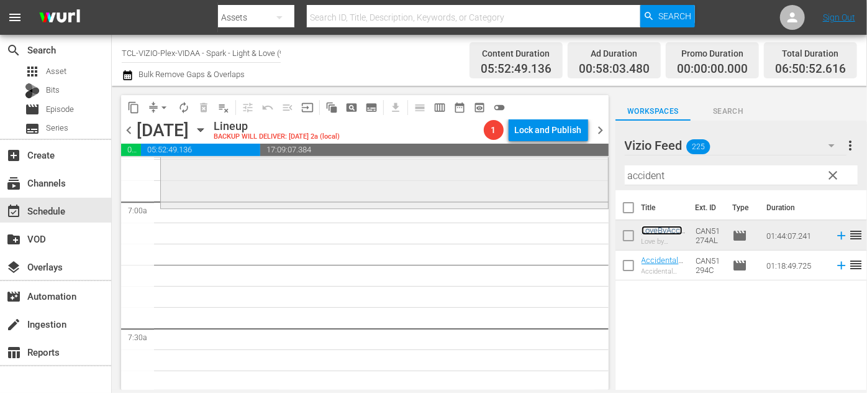
scroll to position [1751, 0]
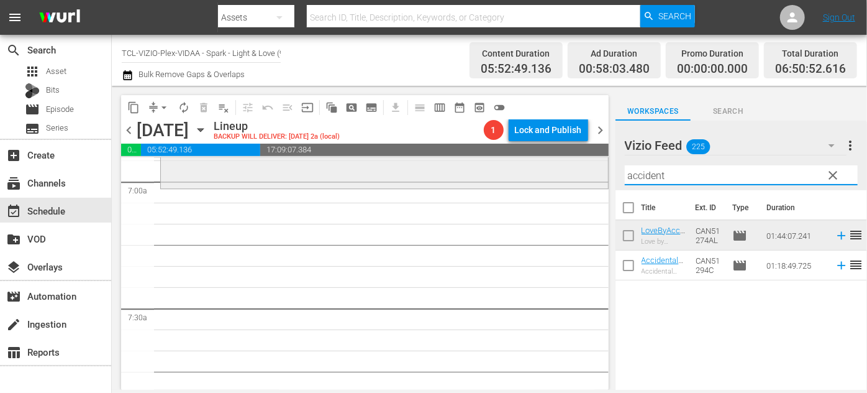
drag, startPoint x: 690, startPoint y: 175, endPoint x: 496, endPoint y: 180, distance: 193.9
click at [495, 180] on div "content_copy compress arrow_drop_down autorenew_outlined delete_forever_outline…" at bounding box center [489, 238] width 755 height 304
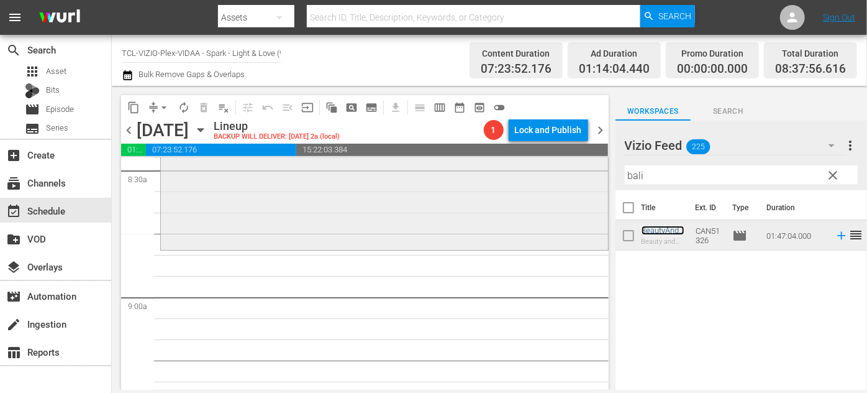
scroll to position [2146, 0]
drag, startPoint x: 669, startPoint y: 176, endPoint x: 514, endPoint y: 186, distance: 155.0
click at [514, 186] on div "content_copy compress arrow_drop_down autorenew_outlined delete_forever_outline…" at bounding box center [489, 238] width 755 height 304
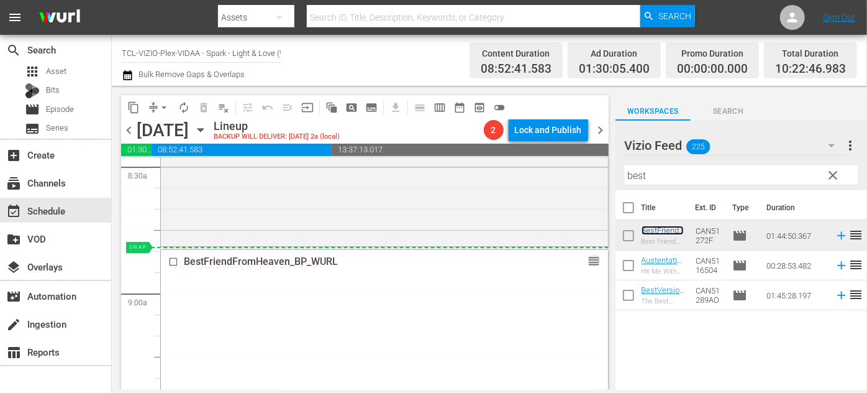
drag, startPoint x: 586, startPoint y: 265, endPoint x: 584, endPoint y: 246, distance: 18.7
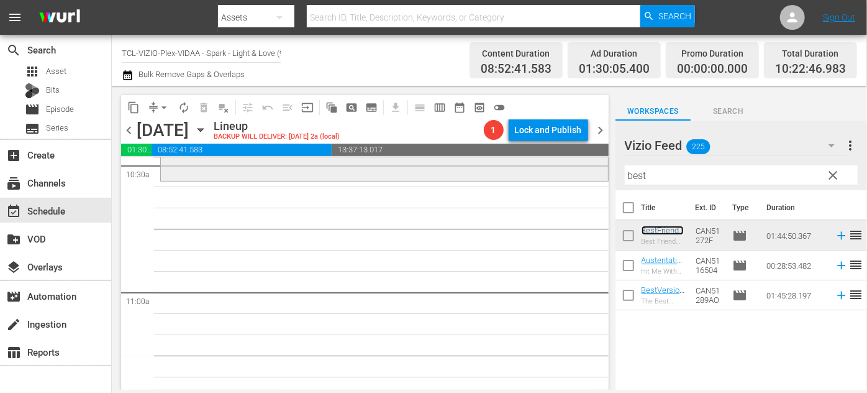
scroll to position [2598, 0]
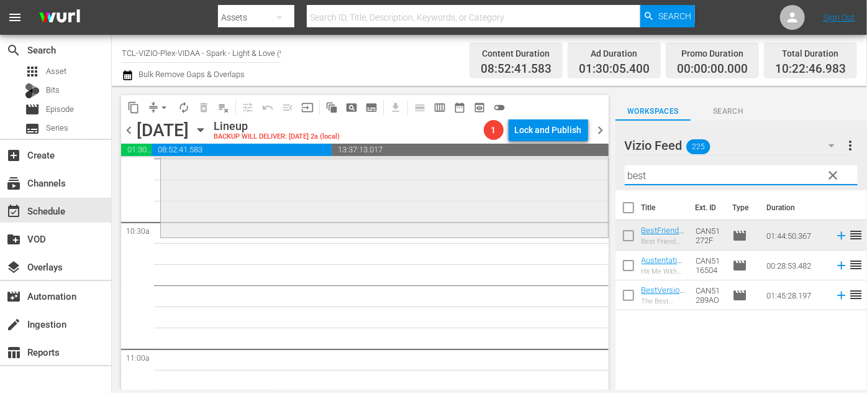
drag, startPoint x: 661, startPoint y: 175, endPoint x: 599, endPoint y: 168, distance: 62.6
click at [592, 173] on div "content_copy compress arrow_drop_down autorenew_outlined delete_forever_outline…" at bounding box center [489, 238] width 755 height 304
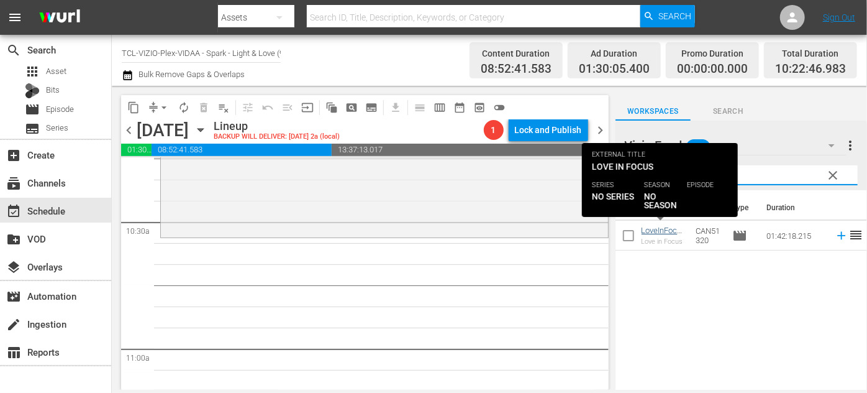
type input "focus"
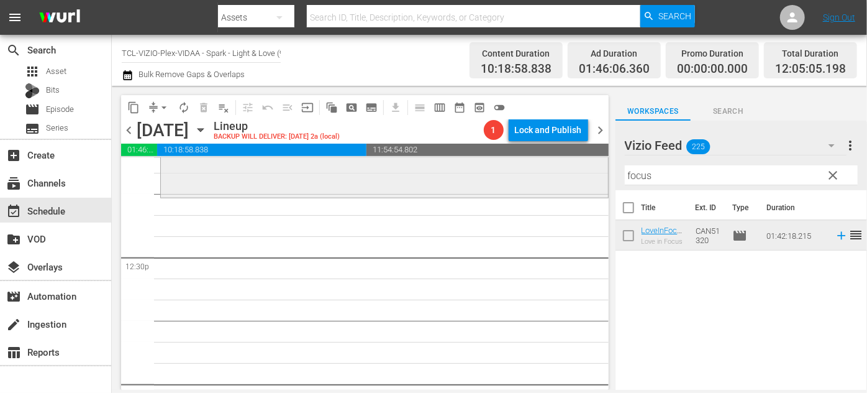
scroll to position [3050, 0]
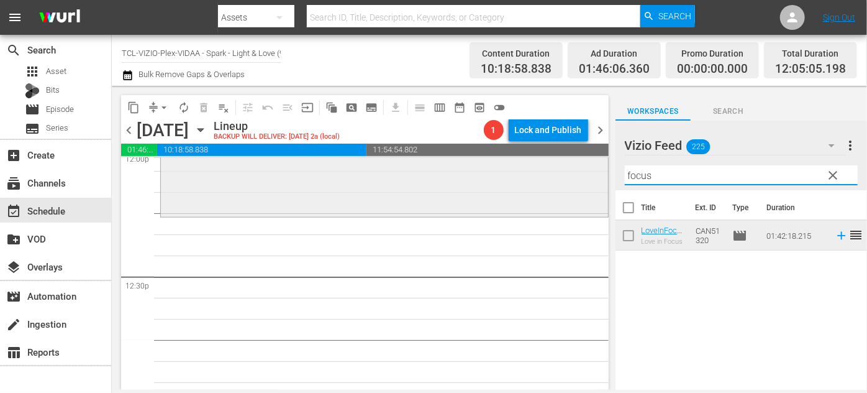
drag, startPoint x: 705, startPoint y: 175, endPoint x: 583, endPoint y: 171, distance: 122.4
click at [583, 171] on div "content_copy compress arrow_drop_down autorenew_outlined delete_forever_outline…" at bounding box center [489, 238] width 755 height 304
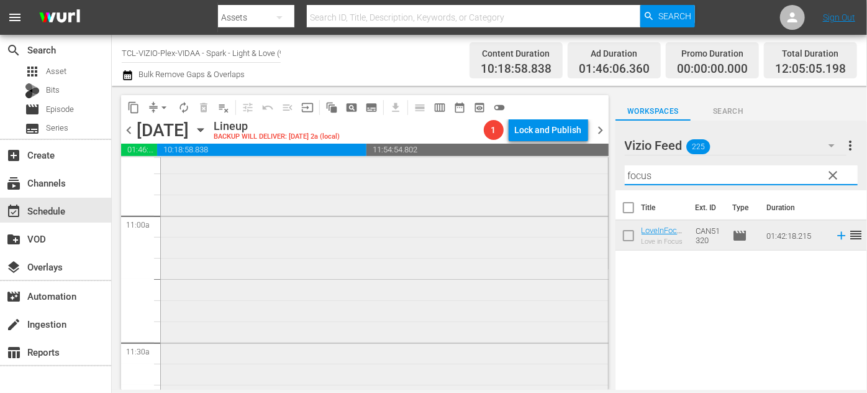
scroll to position [2711, 0]
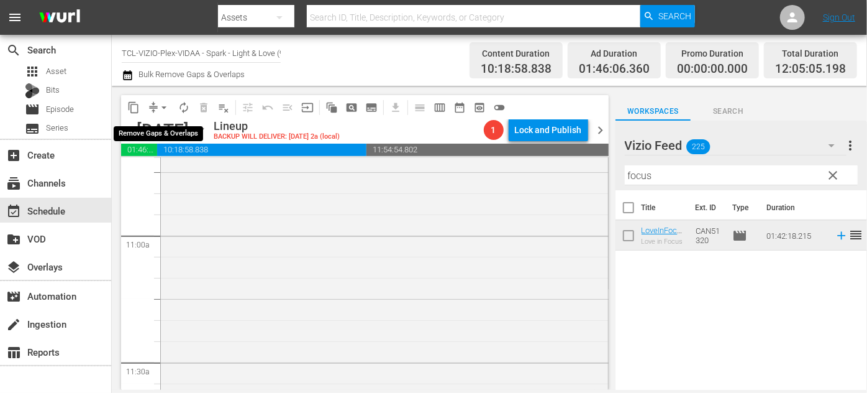
click at [168, 104] on span "arrow_drop_down" at bounding box center [164, 107] width 12 height 12
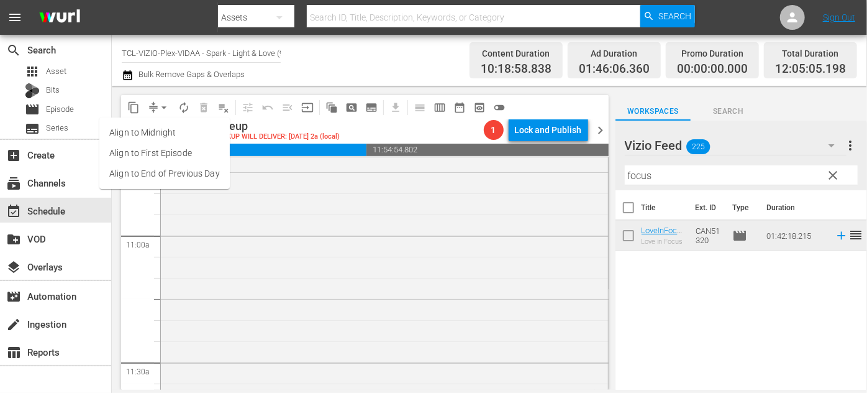
click at [193, 176] on li "Align to End of Previous Day" at bounding box center [164, 173] width 130 height 21
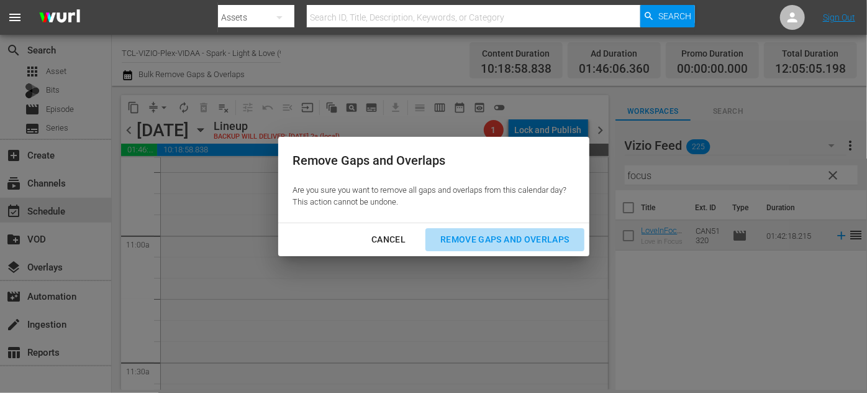
click at [520, 240] on div "Remove Gaps and Overlaps" at bounding box center [505, 240] width 148 height 16
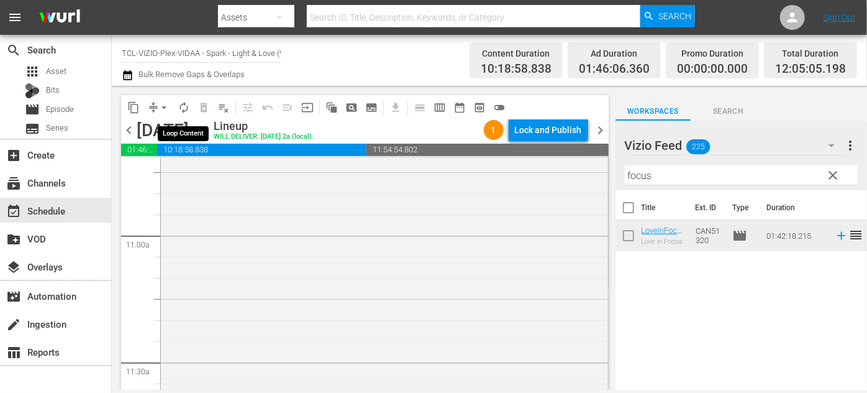
click at [185, 110] on span "autorenew_outlined" at bounding box center [184, 107] width 12 height 12
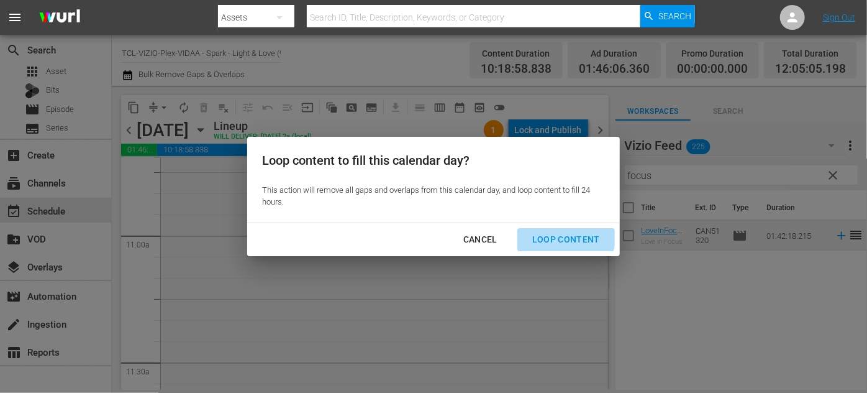
click at [565, 237] on div "Loop Content" at bounding box center [567, 240] width 88 height 16
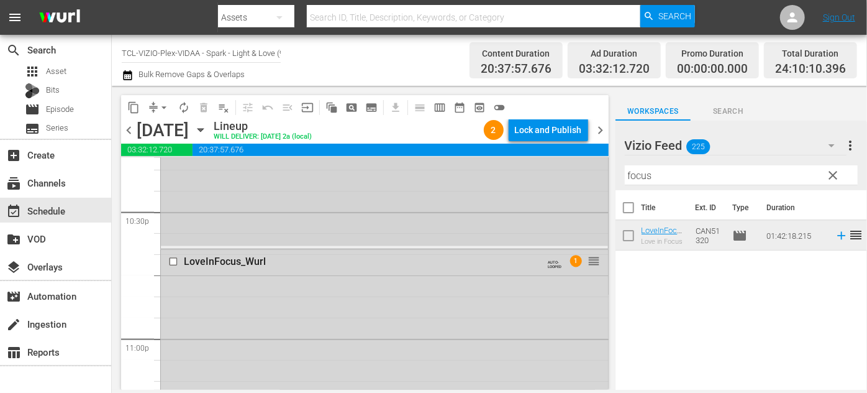
scroll to position [5647, 0]
click at [563, 135] on div "Lock and Publish" at bounding box center [548, 130] width 67 height 22
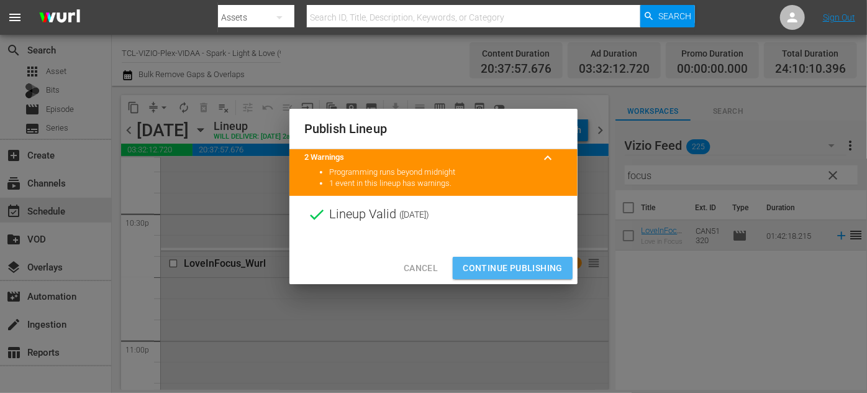
click at [531, 268] on span "Continue Publishing" at bounding box center [513, 268] width 100 height 16
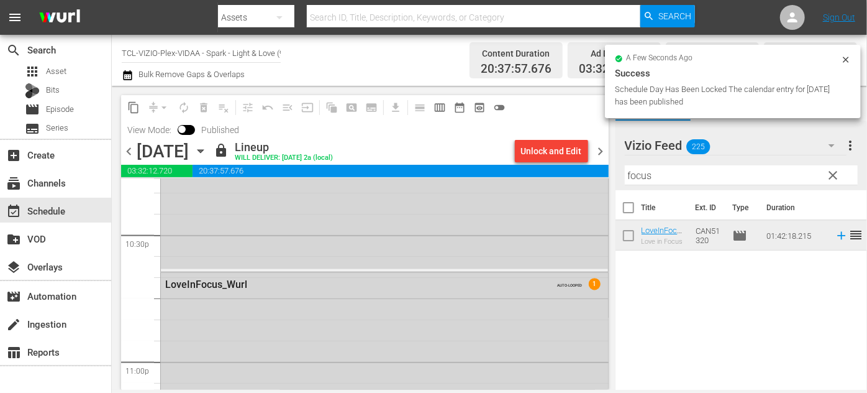
click at [203, 150] on icon "button" at bounding box center [201, 151] width 6 height 3
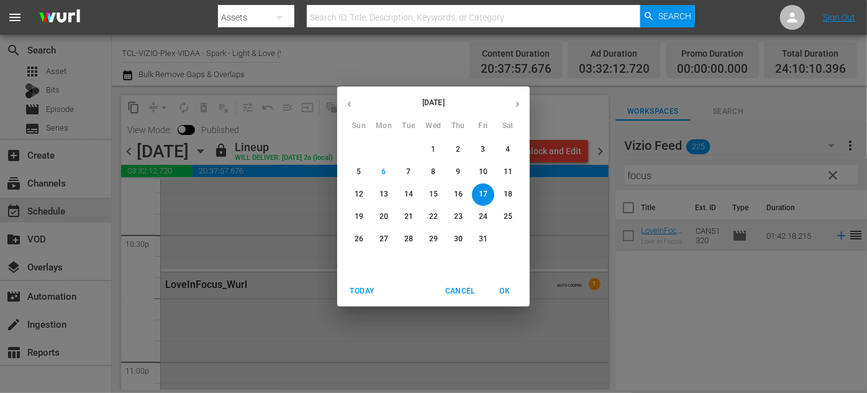
click at [512, 194] on p "18" at bounding box center [508, 194] width 9 height 11
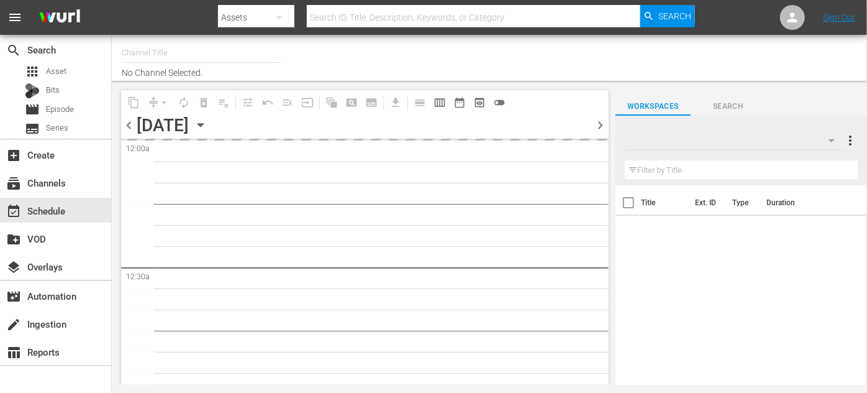
type input "TCL-VIZIO-Plex-VIDAA - Spark - Light & Love (939)"
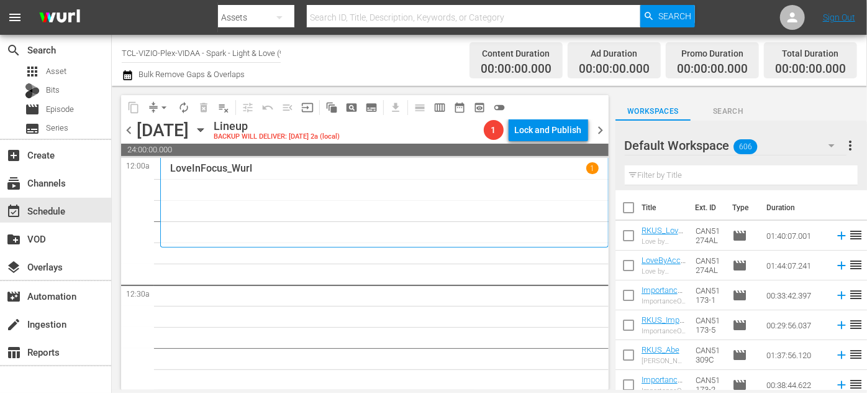
click at [831, 143] on icon "button" at bounding box center [831, 145] width 15 height 15
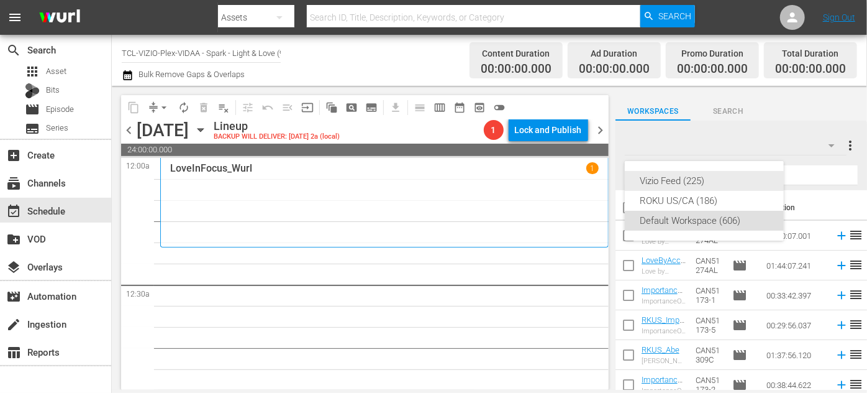
click at [688, 178] on div "Vizio Feed (225)" at bounding box center [704, 181] width 129 height 20
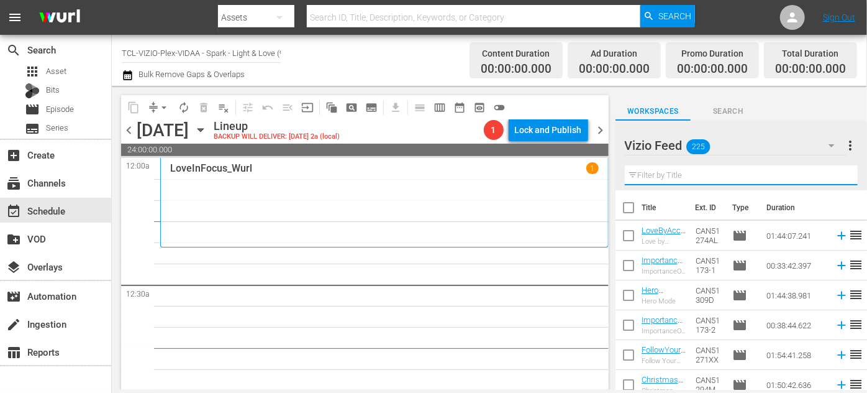
click at [681, 175] on input "text" at bounding box center [741, 175] width 233 height 20
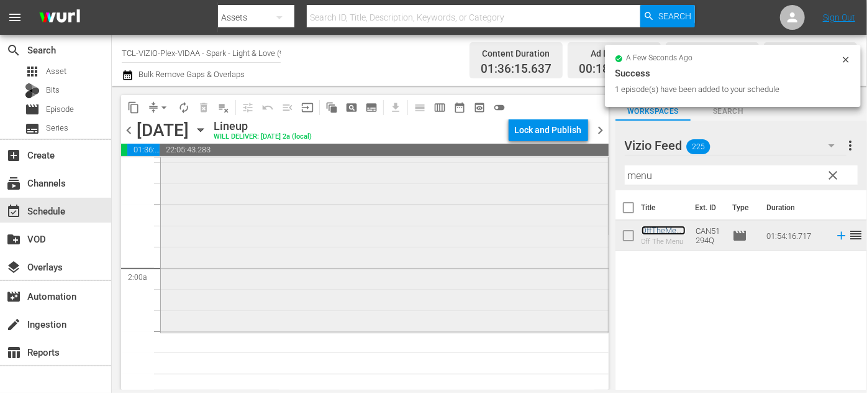
scroll to position [452, 0]
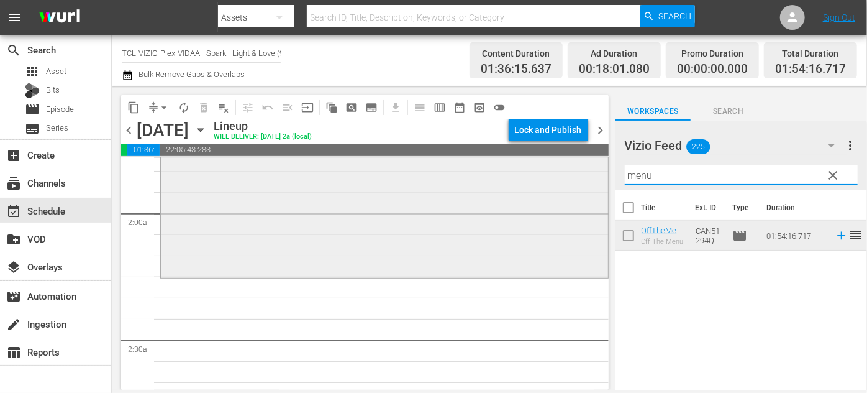
drag, startPoint x: 683, startPoint y: 170, endPoint x: 560, endPoint y: 168, distance: 122.4
click at [555, 173] on div "content_copy compress arrow_drop_down autorenew_outlined delete_forever_outline…" at bounding box center [489, 238] width 755 height 304
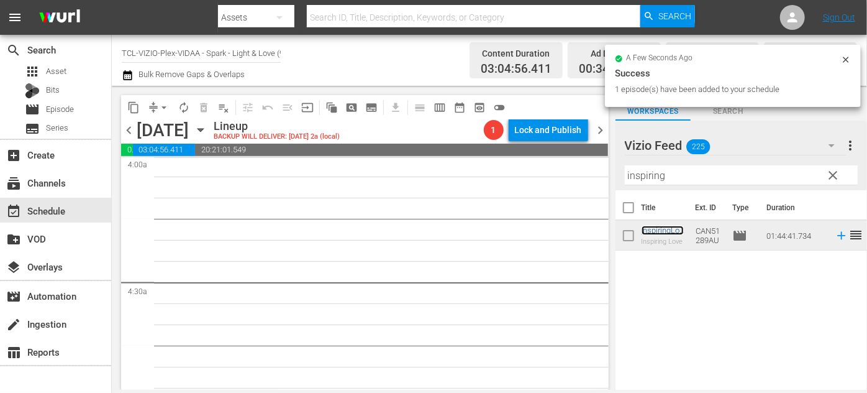
scroll to position [960, 0]
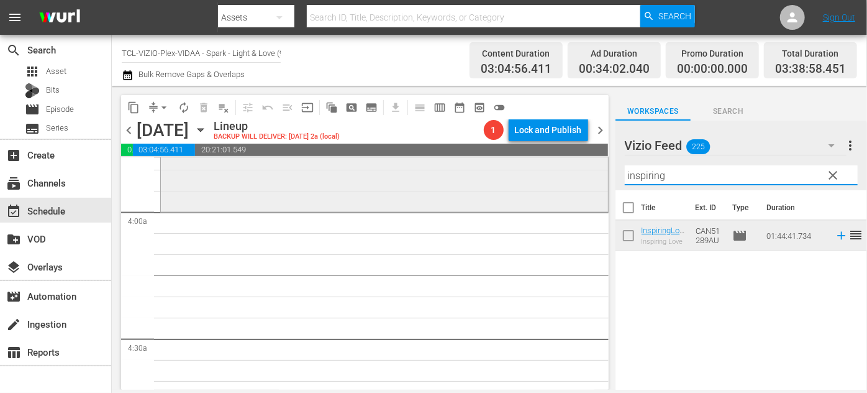
drag, startPoint x: 675, startPoint y: 177, endPoint x: 568, endPoint y: 173, distance: 106.3
click at [567, 175] on div "content_copy compress arrow_drop_down autorenew_outlined delete_forever_outline…" at bounding box center [489, 238] width 755 height 304
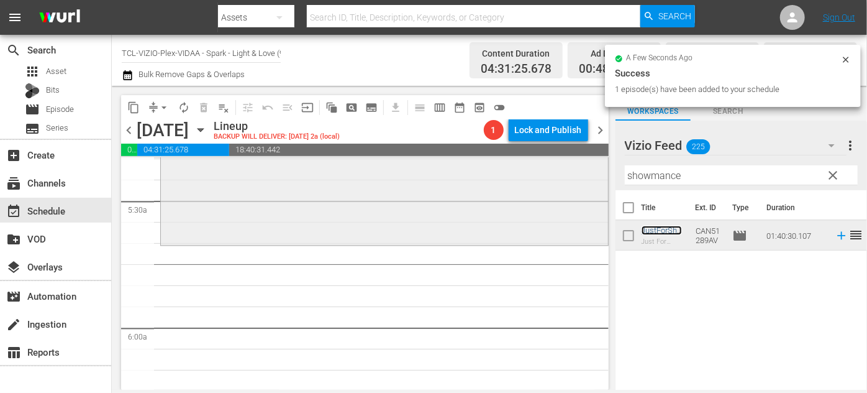
scroll to position [1355, 0]
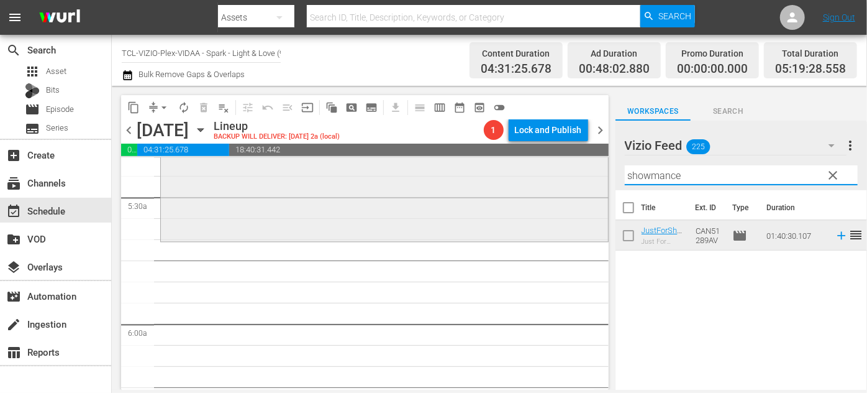
drag, startPoint x: 710, startPoint y: 175, endPoint x: 516, endPoint y: 175, distance: 194.5
click at [516, 175] on div "content_copy compress arrow_drop_down autorenew_outlined delete_forever_outline…" at bounding box center [489, 238] width 755 height 304
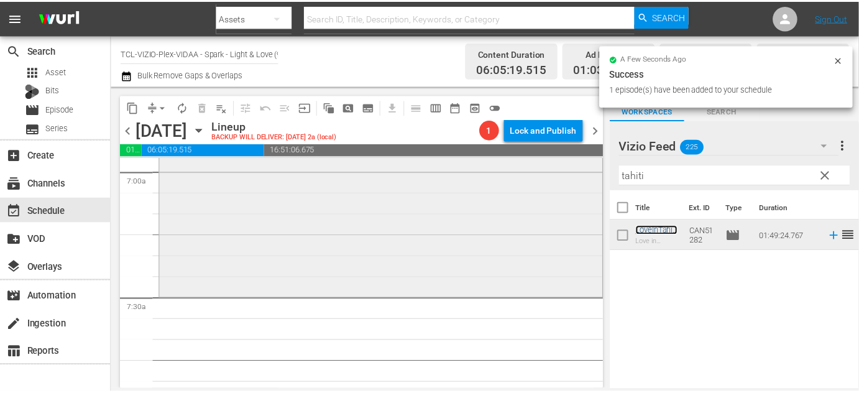
scroll to position [1807, 0]
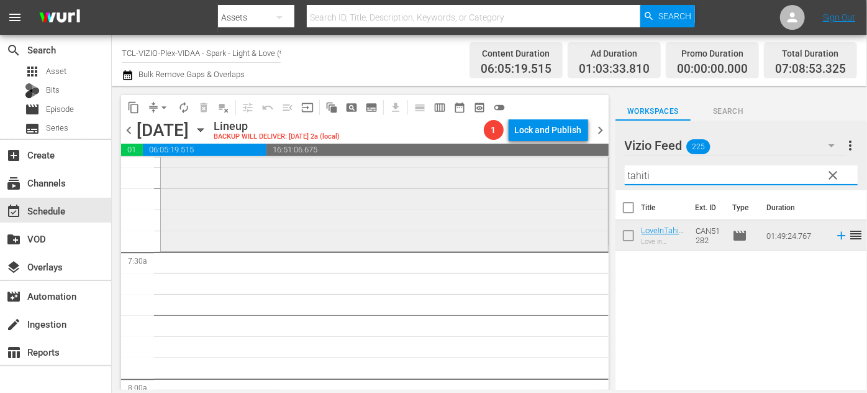
drag, startPoint x: 685, startPoint y: 178, endPoint x: 547, endPoint y: 175, distance: 138.6
click at [547, 175] on div "content_copy compress arrow_drop_down autorenew_outlined delete_forever_outline…" at bounding box center [489, 238] width 755 height 304
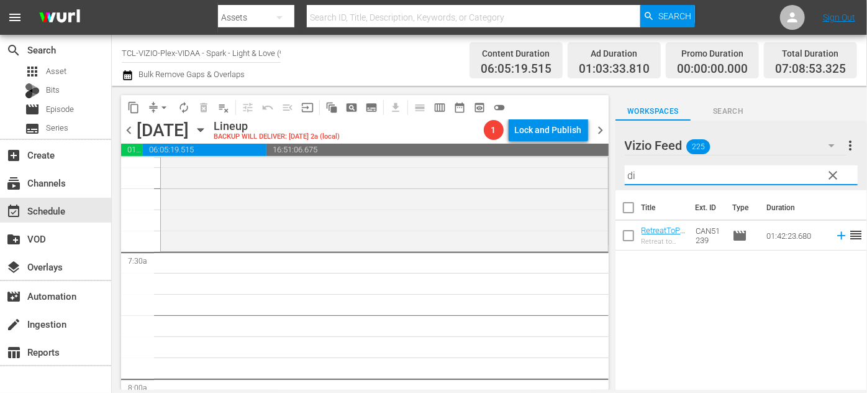
type input "d"
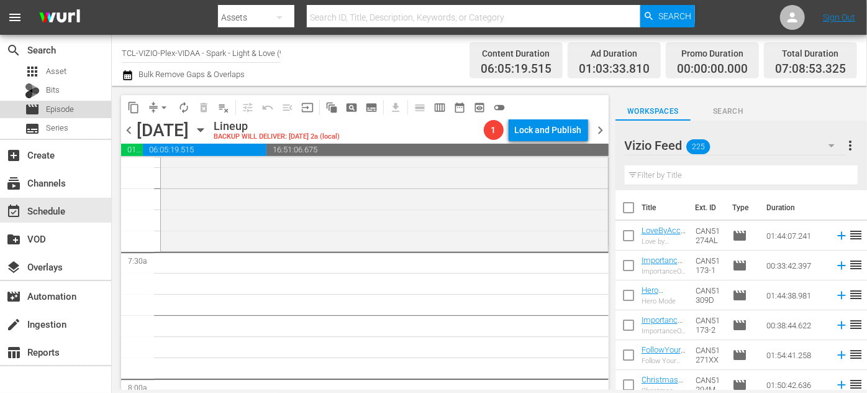
click at [65, 108] on span "Episode" at bounding box center [60, 109] width 28 height 12
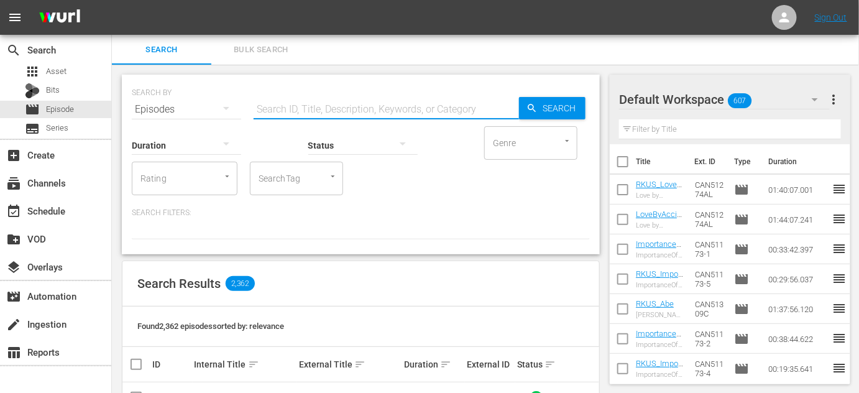
click at [313, 110] on input "text" at bounding box center [385, 109] width 265 height 30
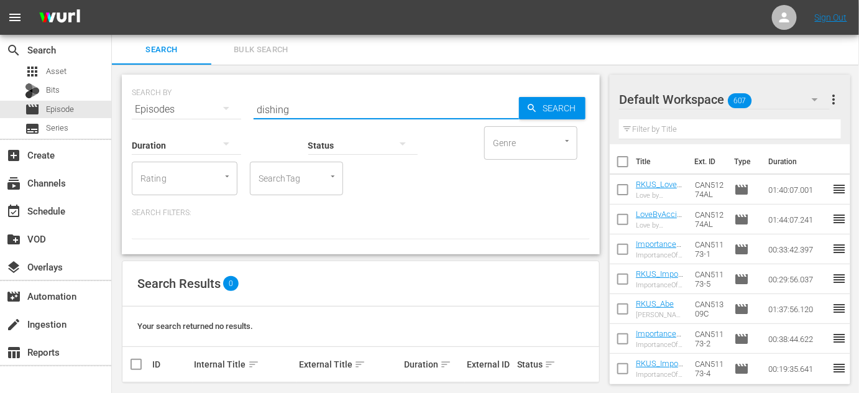
scroll to position [11, 0]
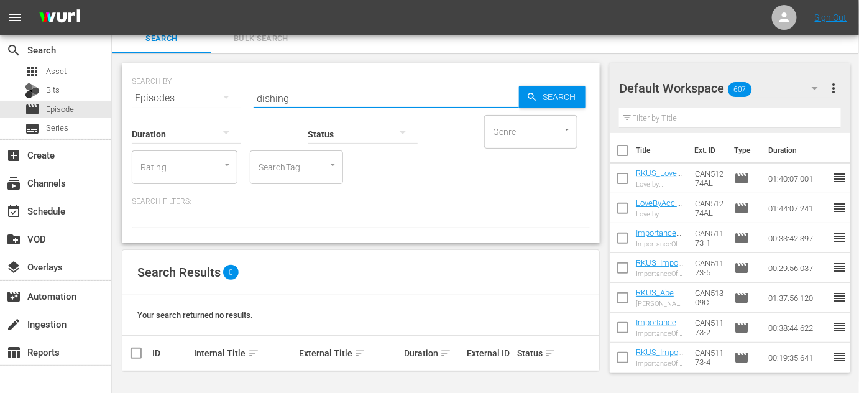
type input "dishing"
drag, startPoint x: 406, startPoint y: 253, endPoint x: 432, endPoint y: 206, distance: 53.4
click at [432, 240] on div "SEARCH BY Search By Episodes Search ID, Title, Description, Keywords, or Catego…" at bounding box center [361, 153] width 478 height 180
